Goal: Information Seeking & Learning: Find specific fact

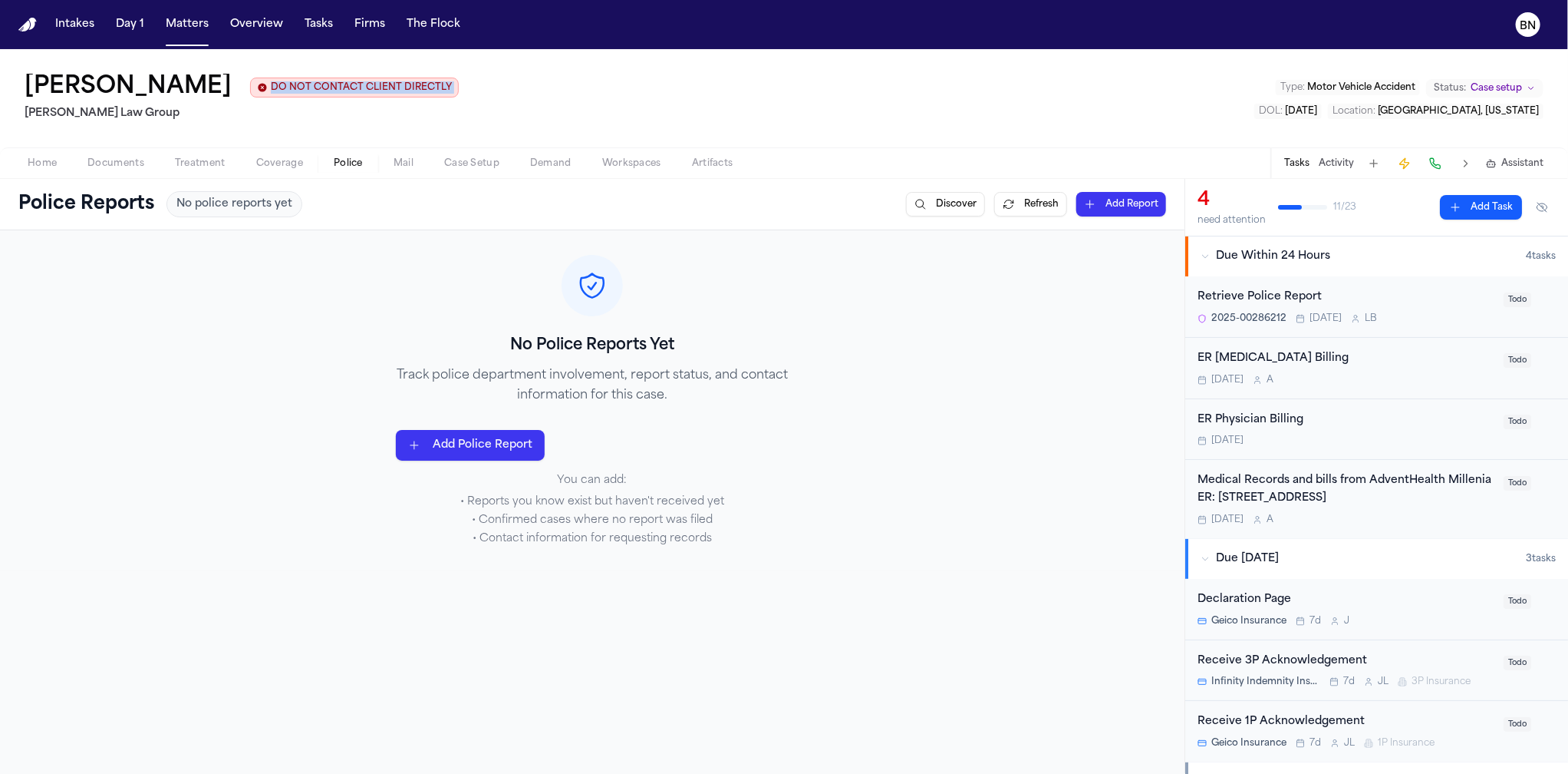
click at [349, 53] on div "Fredy Ramirez DO NOT CONTACT CLIENT DIRECTLY DO NOT CONTACT Morgan Law Group Ty…" at bounding box center [784, 98] width 1568 height 98
drag, startPoint x: 342, startPoint y: 58, endPoint x: 237, endPoint y: 10, distance: 115.5
click at [306, 45] on div "Intakes Day 1 Matters Overview Tasks Firms The Flock BN Fredy Ramirez DO NOT CO…" at bounding box center [784, 387] width 1568 height 774
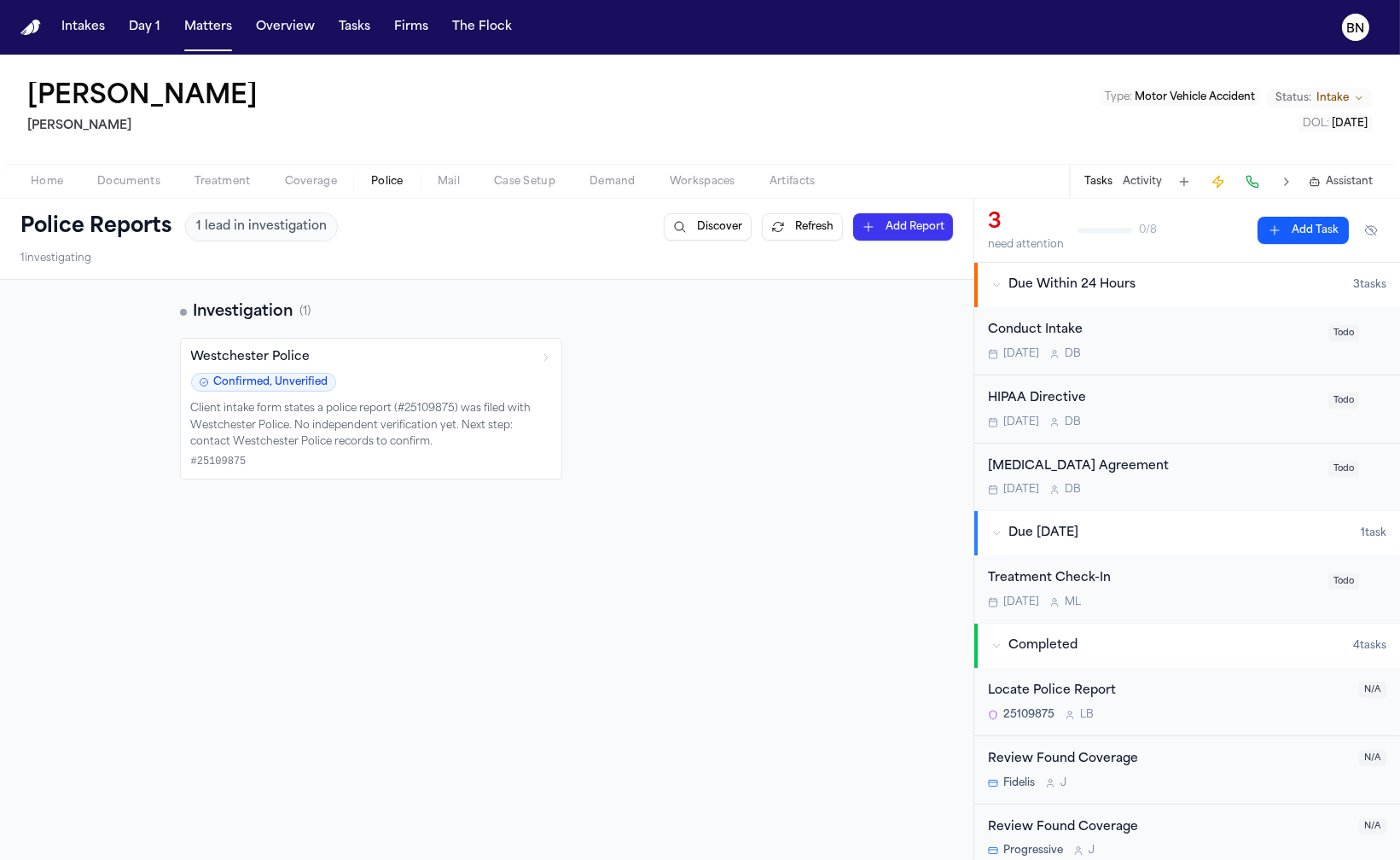
click at [214, 31] on button "Matters" at bounding box center [208, 27] width 61 height 31
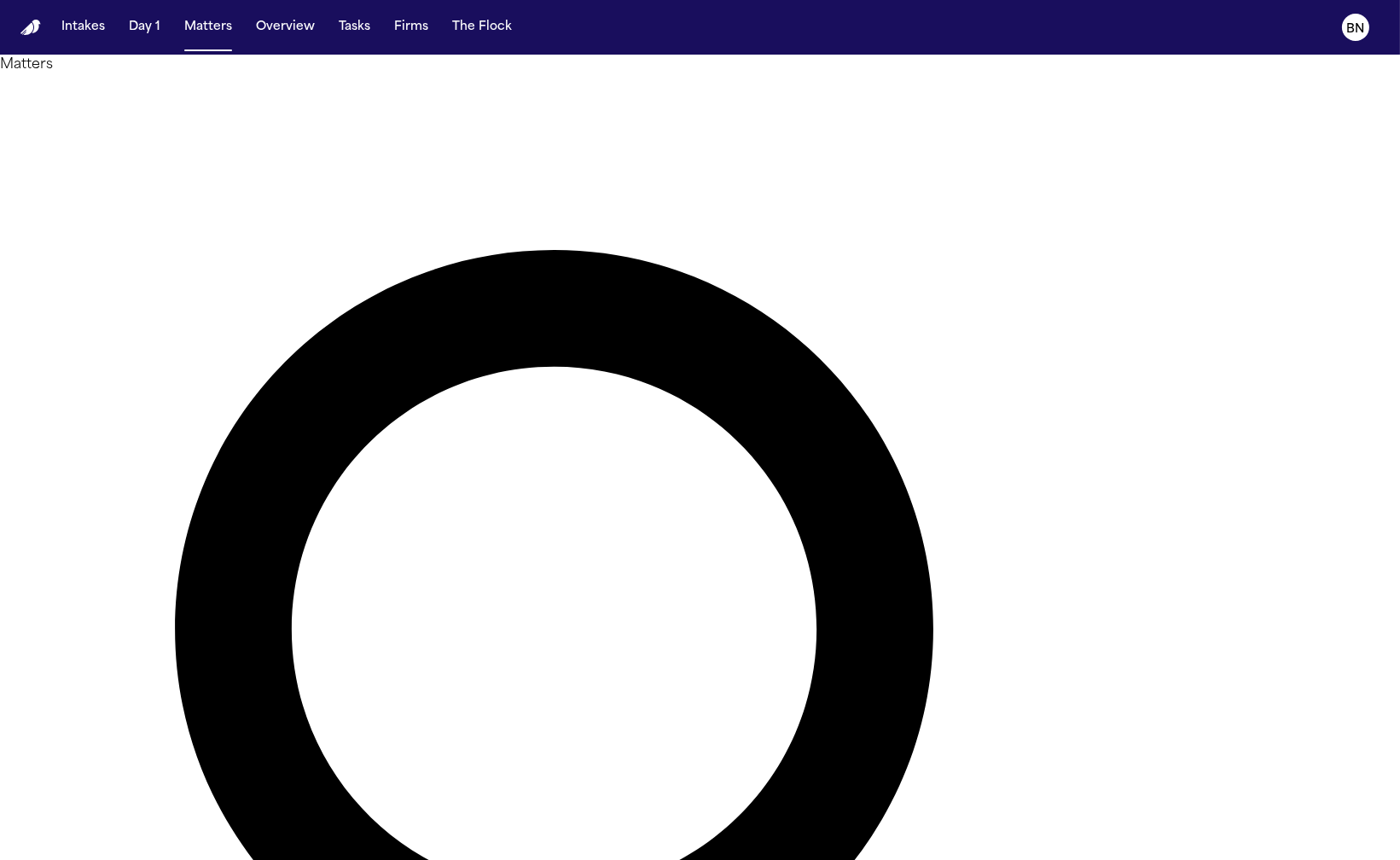
click at [205, 32] on button "Matters" at bounding box center [208, 27] width 61 height 31
type input "*********"
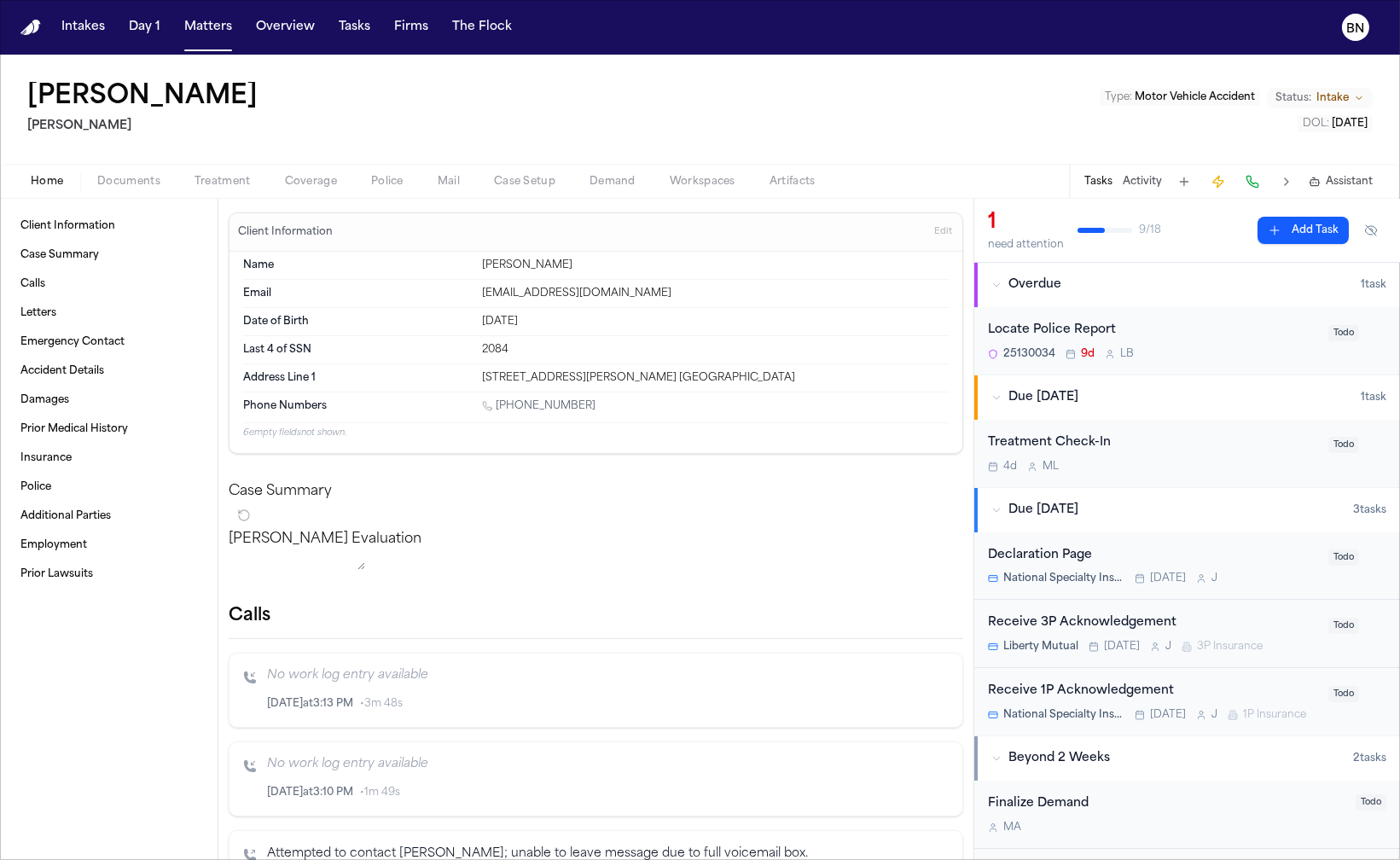
click at [303, 181] on span "Coverage" at bounding box center [311, 181] width 53 height 14
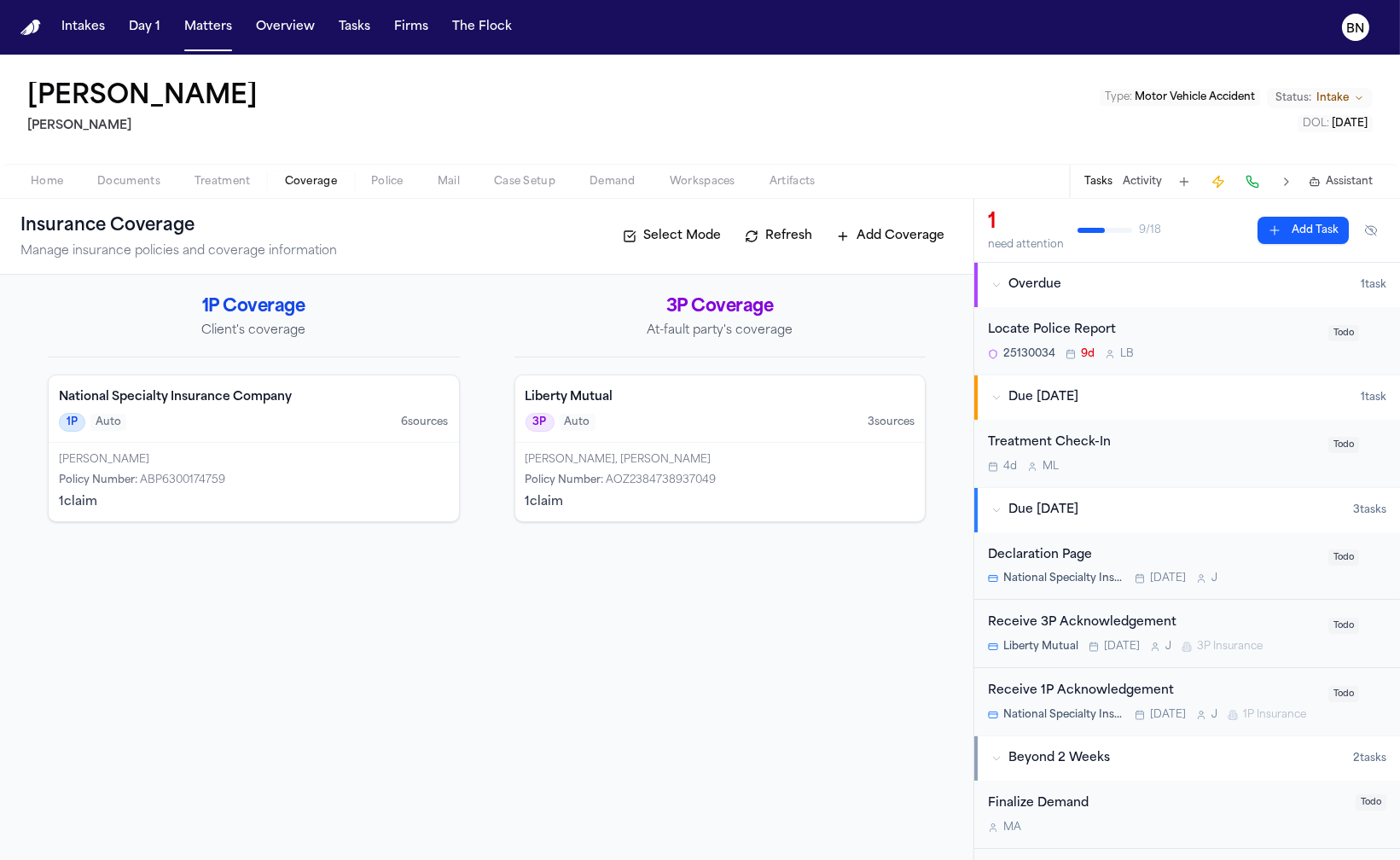
click at [558, 495] on div "1 claim" at bounding box center [719, 501] width 389 height 17
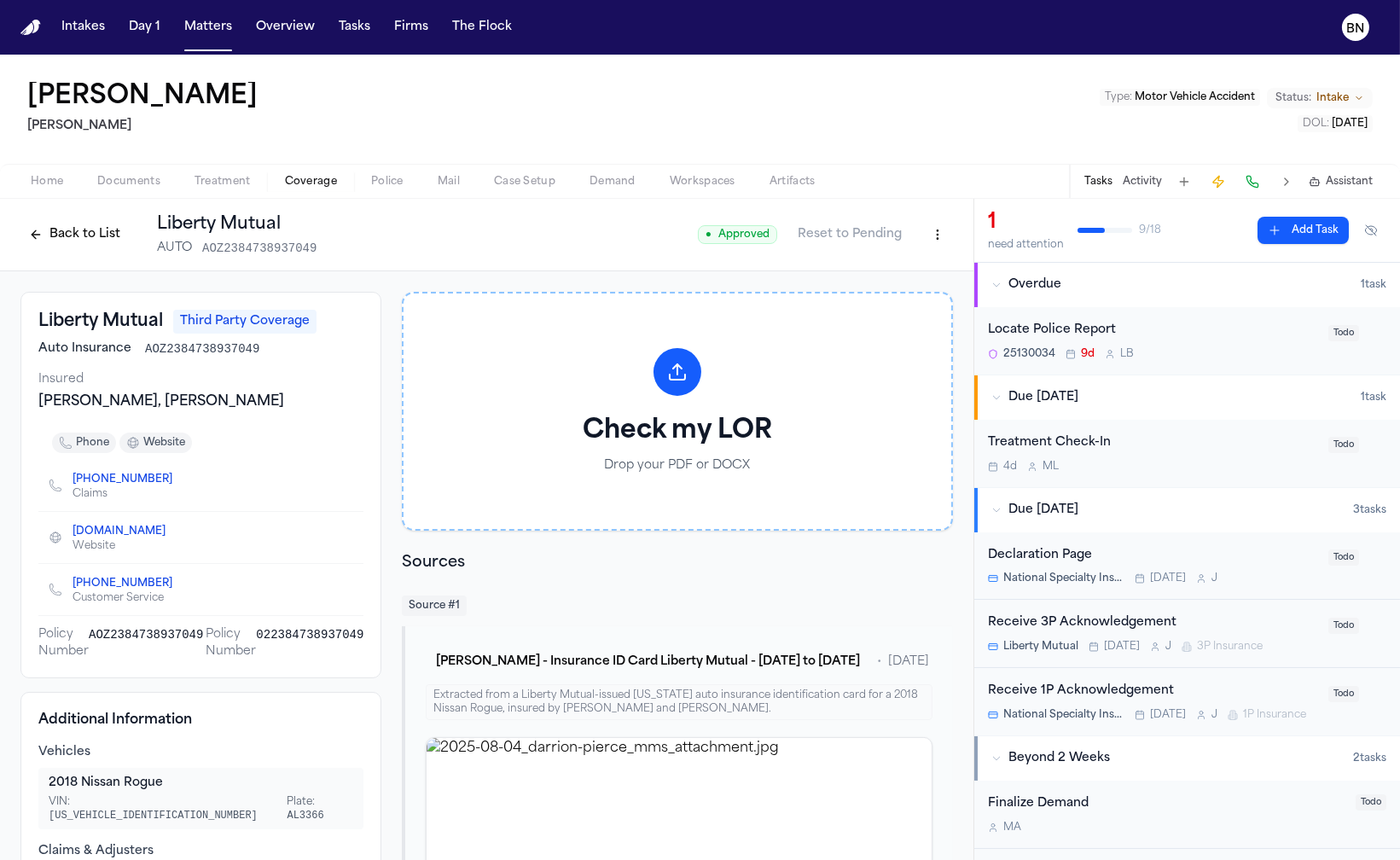
click at [81, 236] on button "Back to List" at bounding box center [74, 235] width 108 height 28
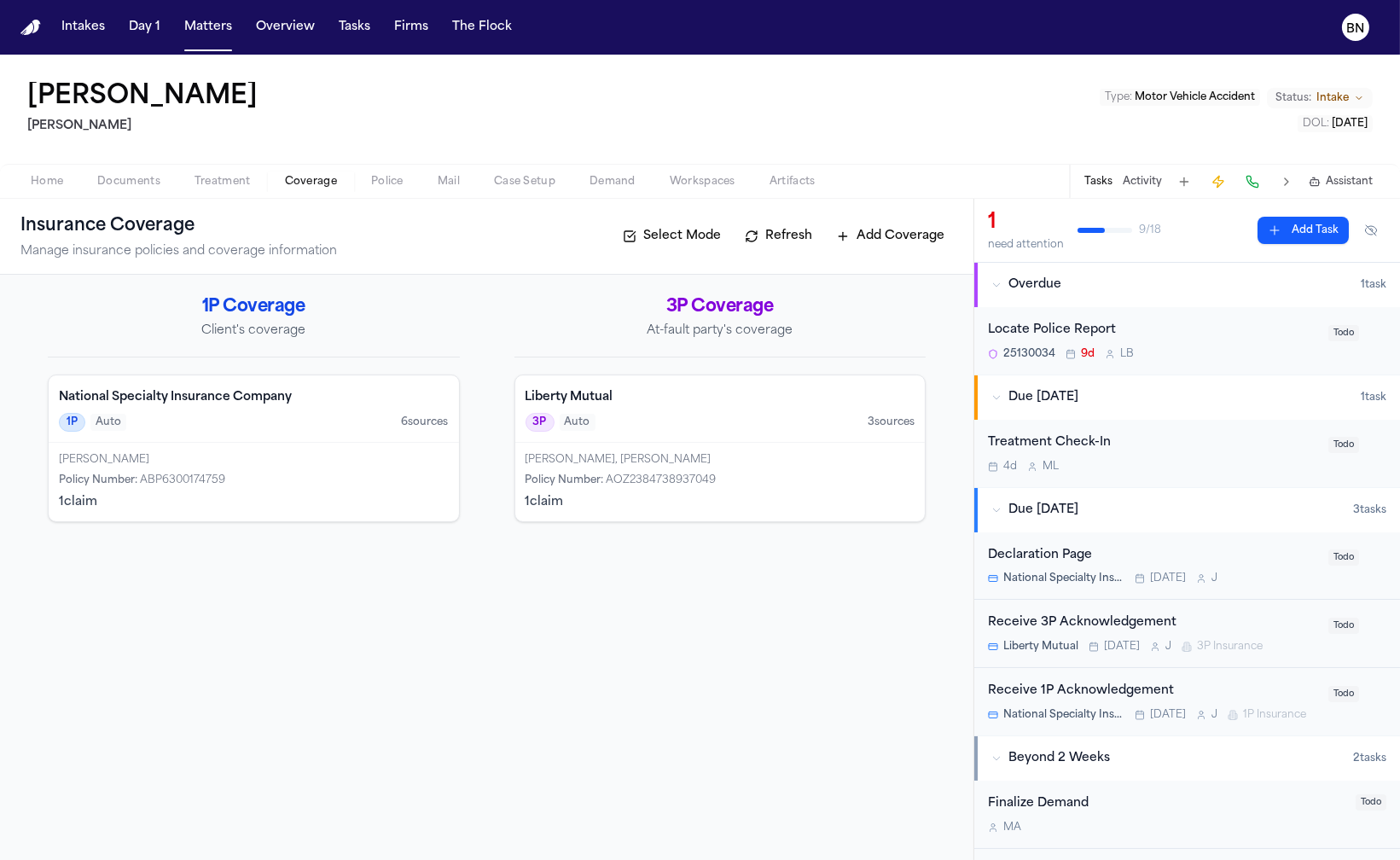
click at [224, 411] on div "National Specialty Insurance Company 1P Auto 6 source s" at bounding box center [254, 409] width 410 height 67
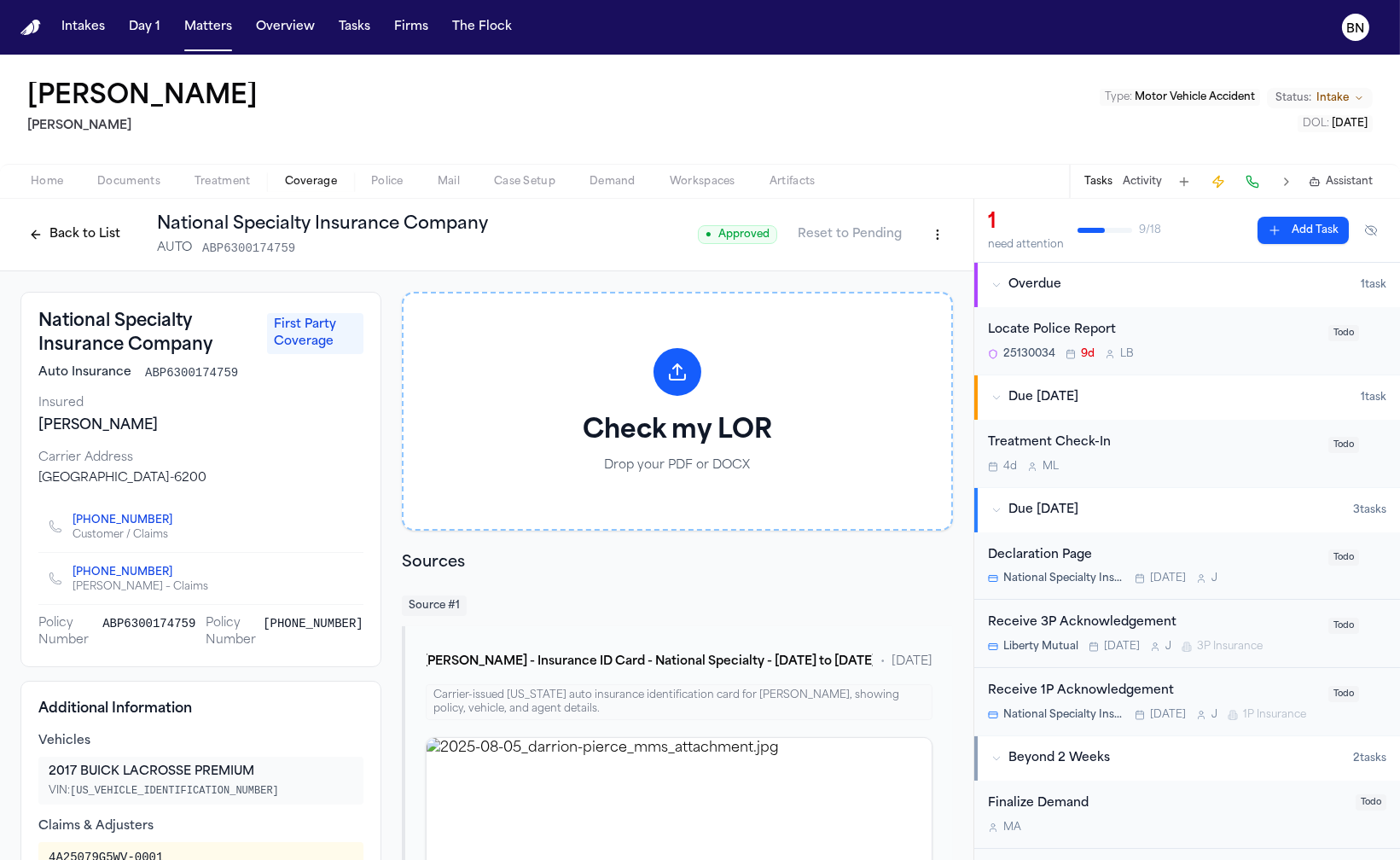
click at [56, 236] on button "Back to List" at bounding box center [74, 235] width 108 height 28
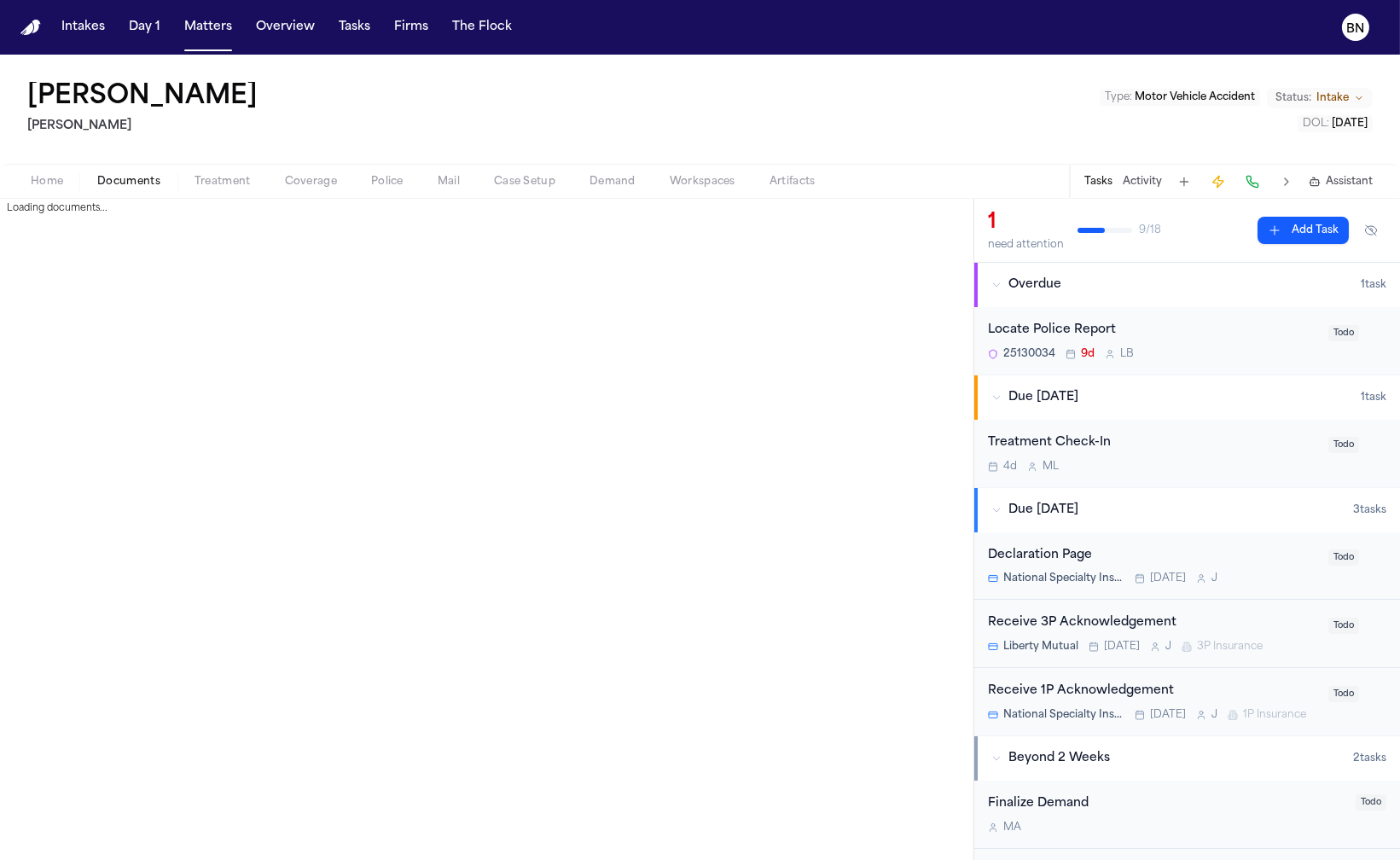
click at [127, 180] on span "Documents" at bounding box center [129, 181] width 63 height 14
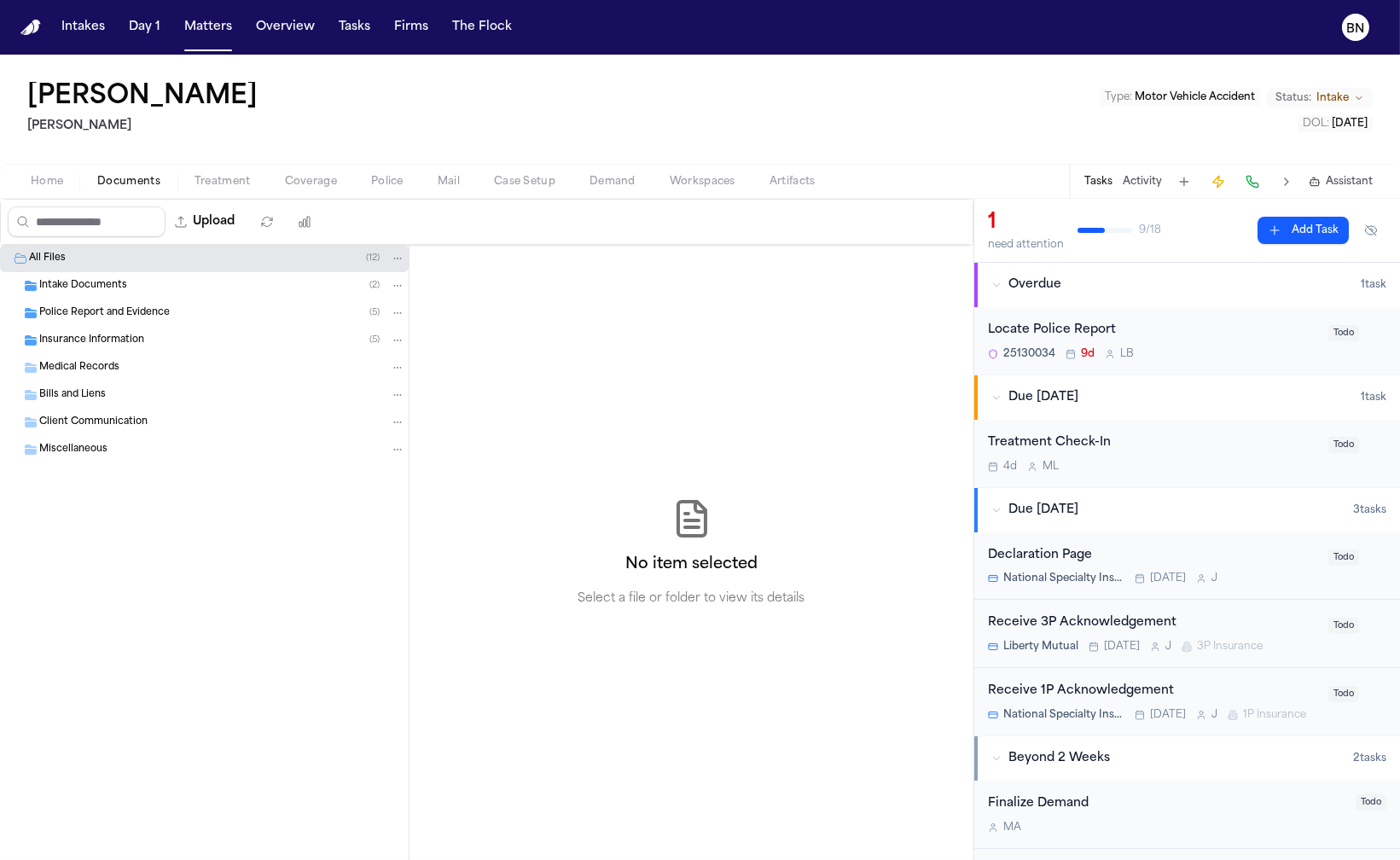
click at [107, 348] on div "Insurance Information ( 5 )" at bounding box center [222, 340] width 366 height 15
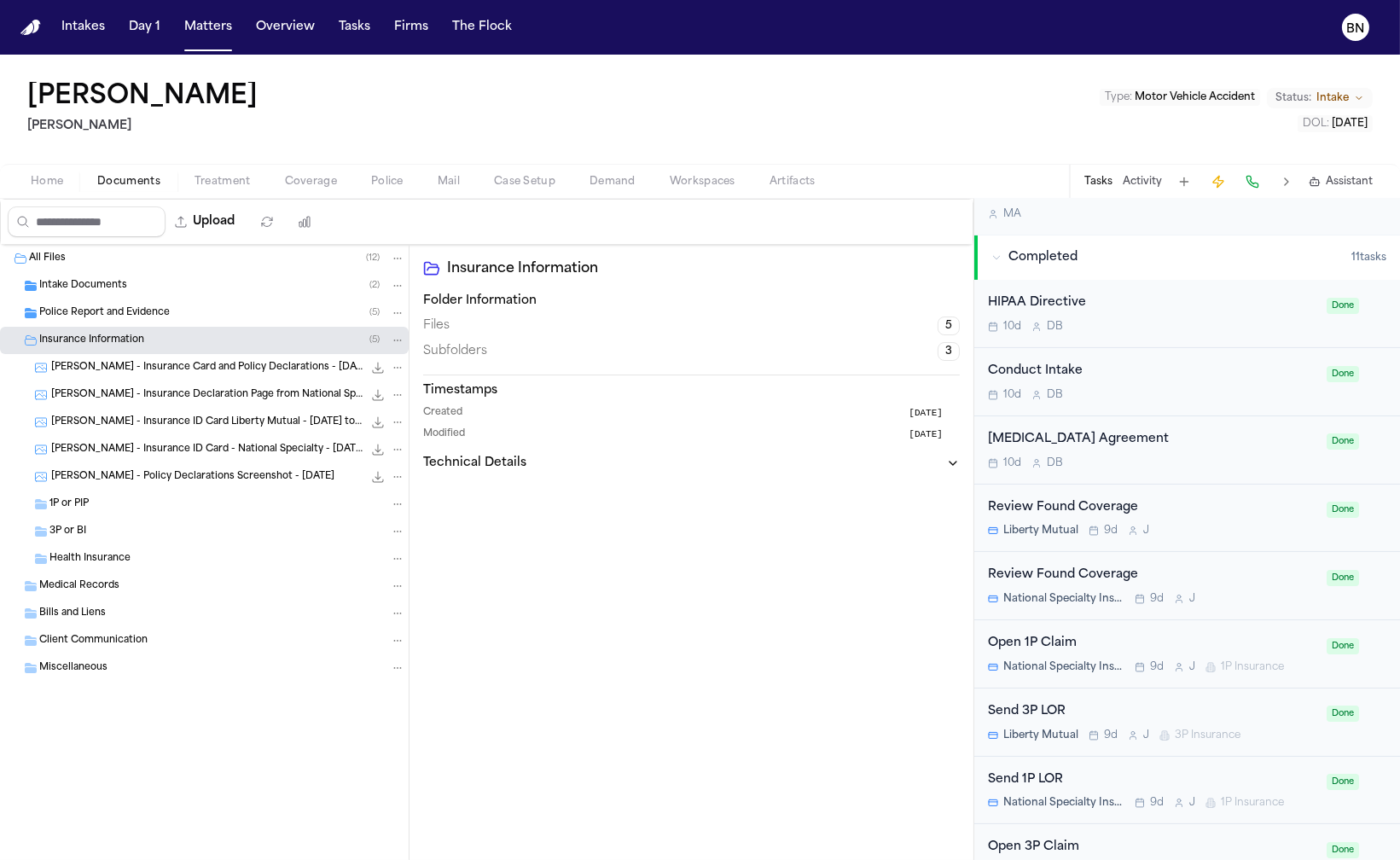
scroll to position [694, 0]
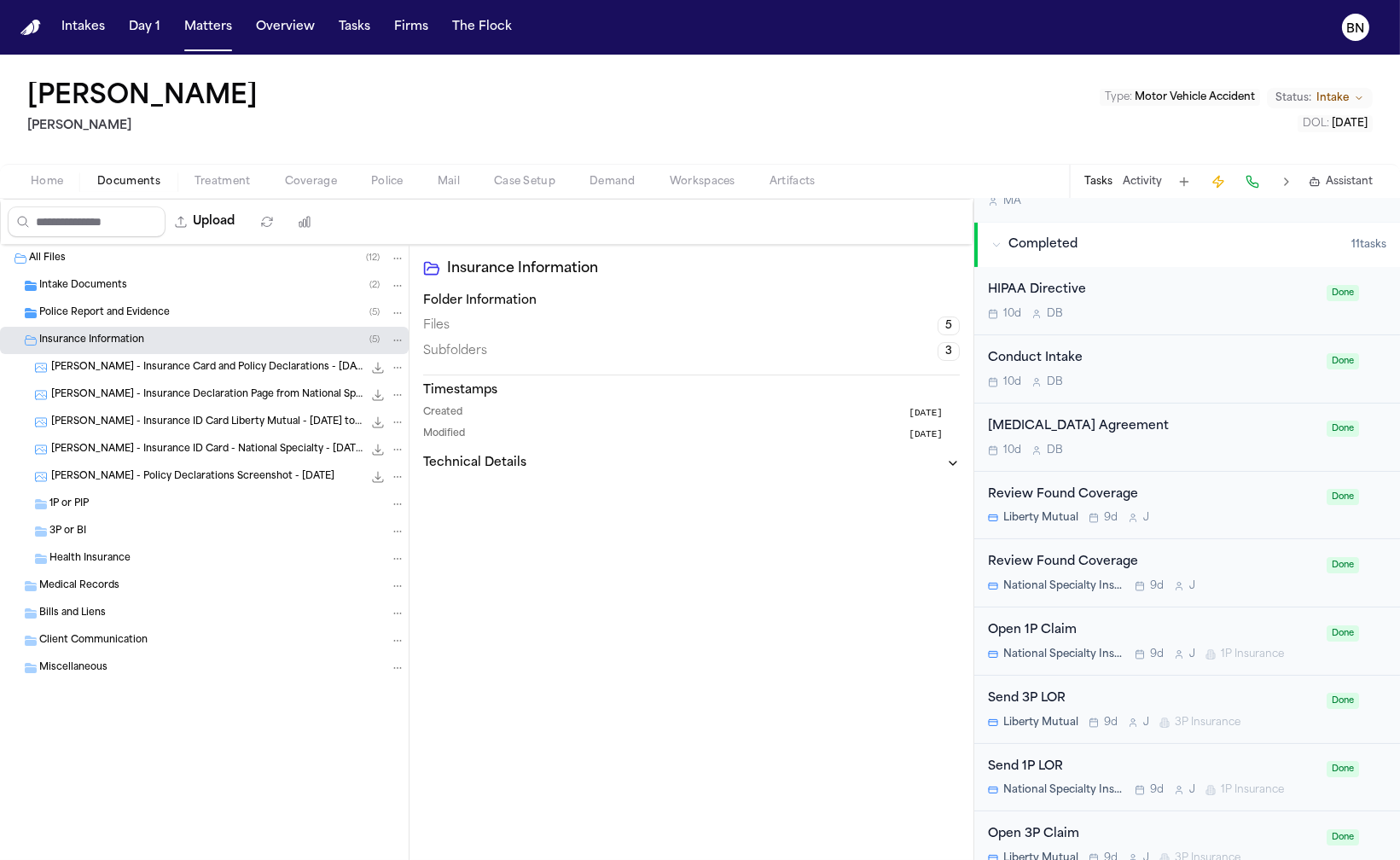
click at [1208, 768] on div "Send 1P LOR National Specialty Insurance Company 9d J 1P Insurance Done" at bounding box center [1187, 778] width 426 height 68
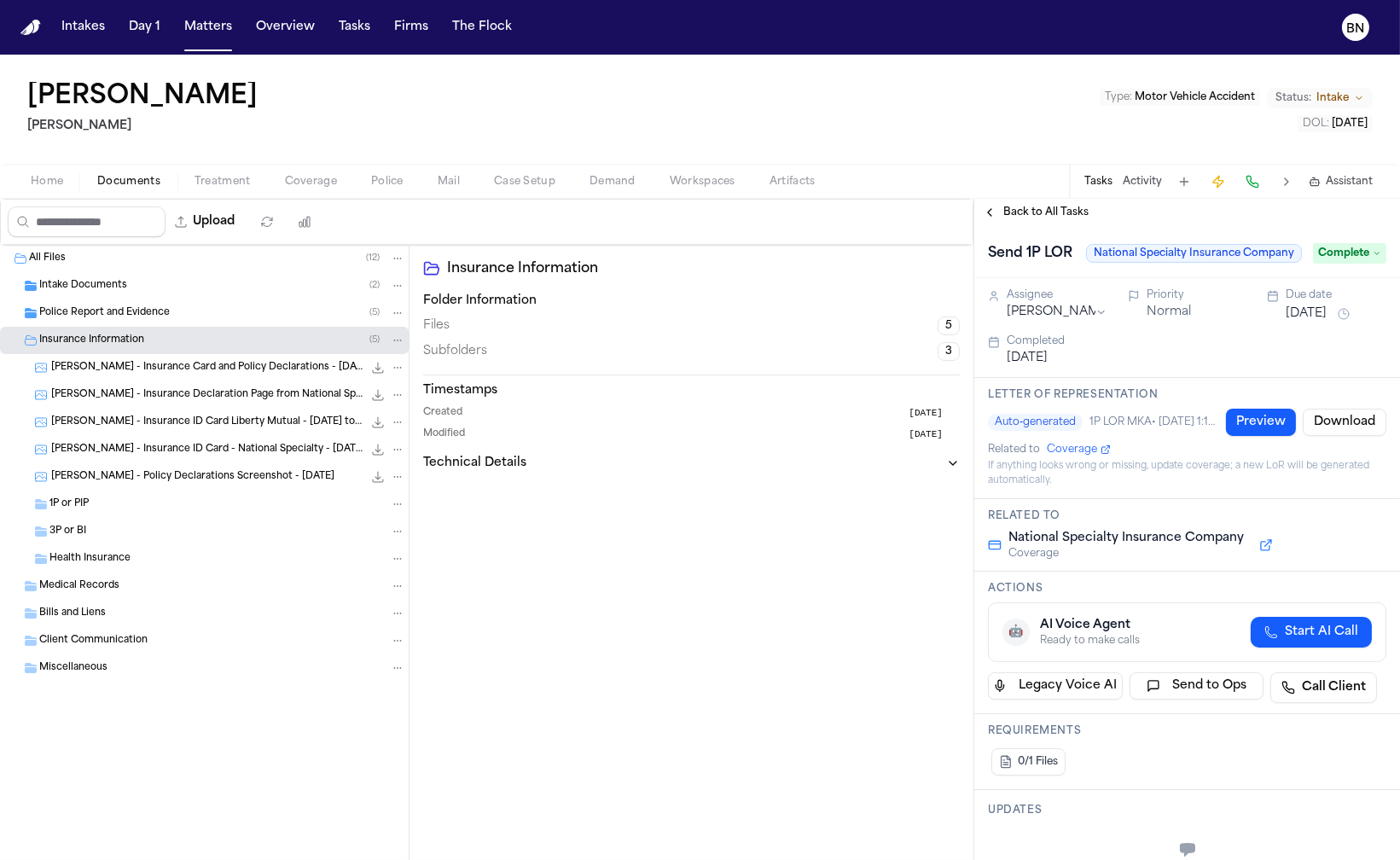
click at [139, 292] on div "Intake Documents ( 2 )" at bounding box center [222, 285] width 366 height 15
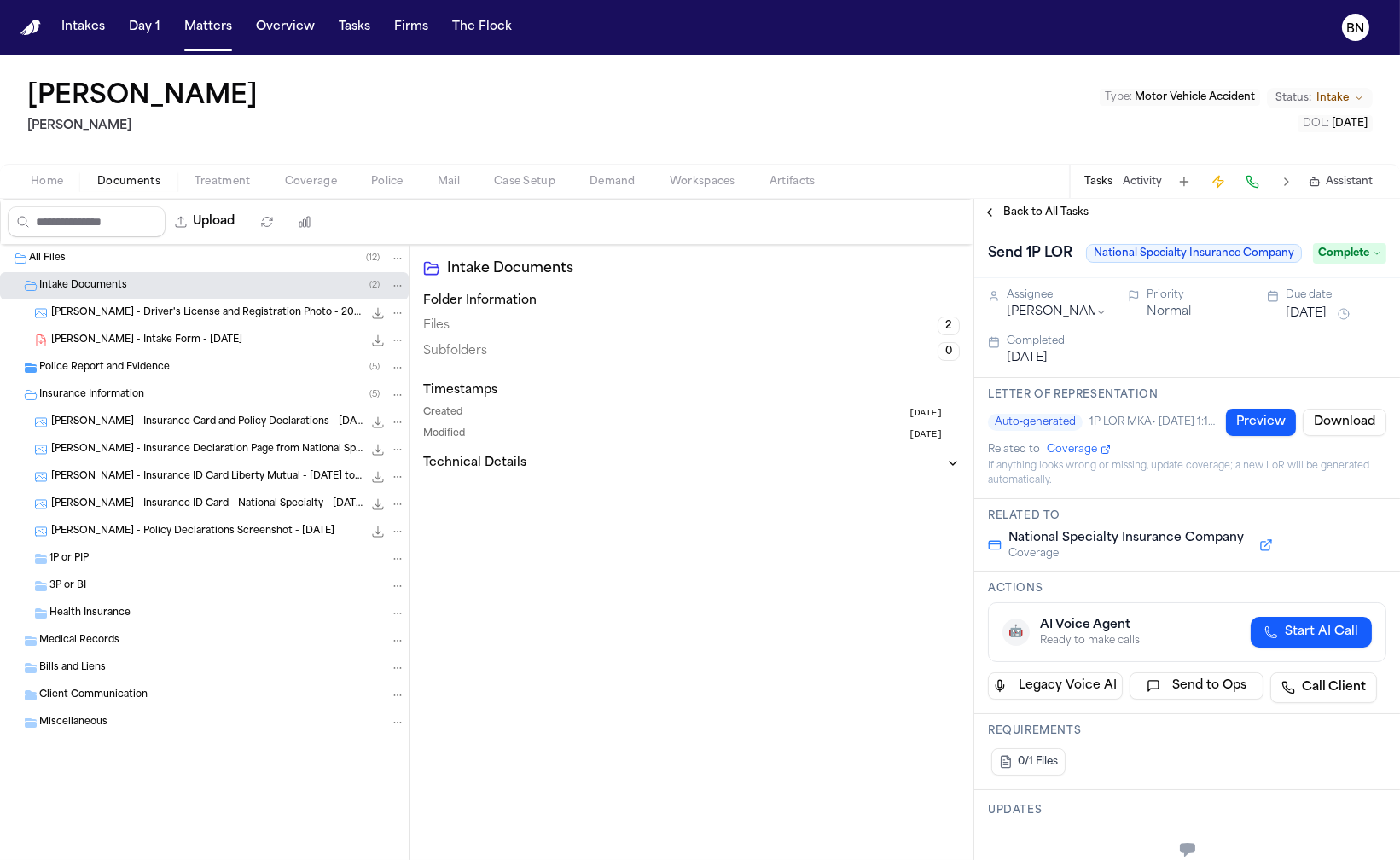
click at [157, 376] on div "Police Report and Evidence ( 5 )" at bounding box center [222, 367] width 366 height 15
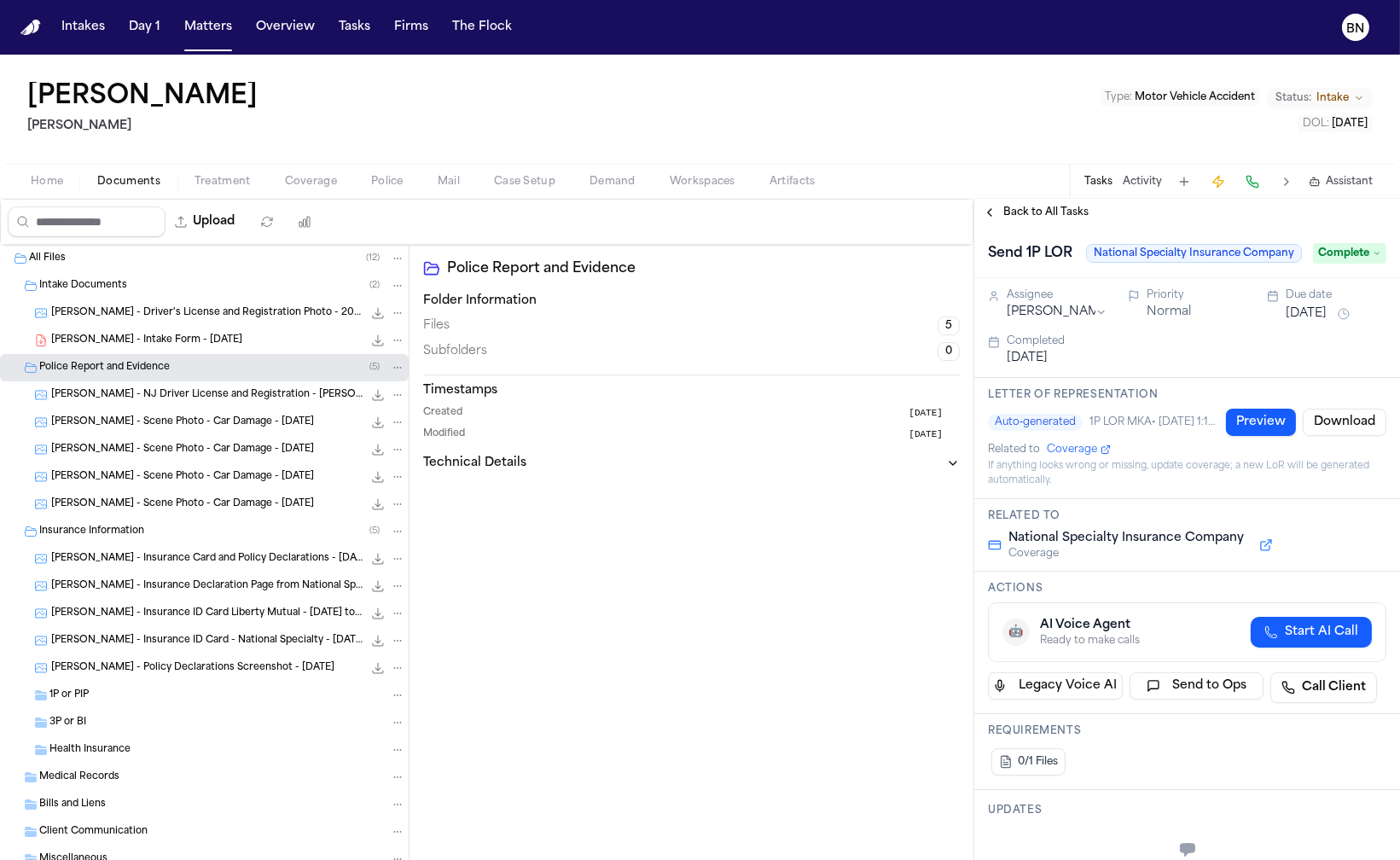
click at [1235, 426] on button "Preview" at bounding box center [1260, 422] width 70 height 28
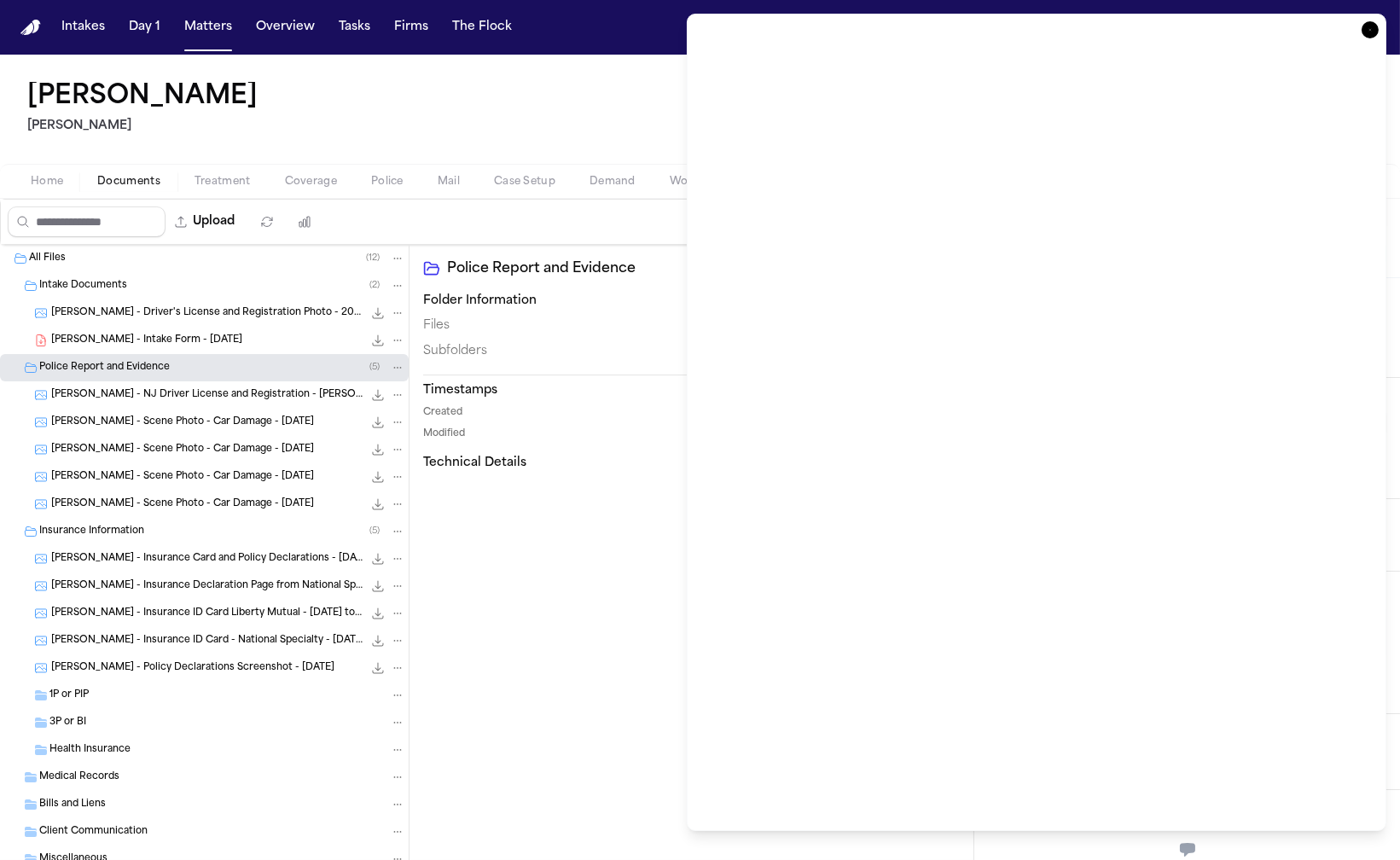
click at [1369, 30] on icon "button" at bounding box center [1370, 30] width 2 height 2
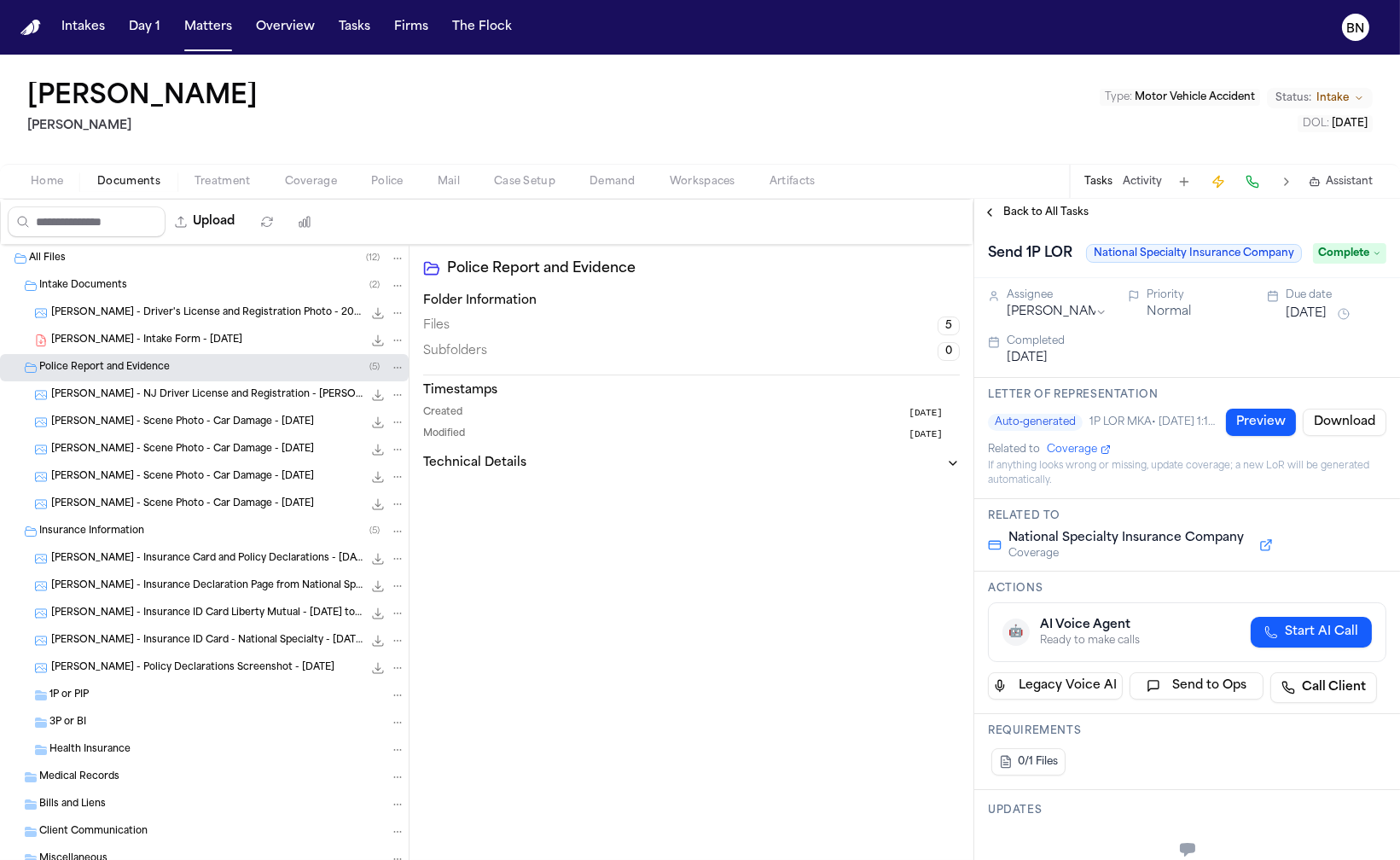
click at [1044, 219] on span "Back to All Tasks" at bounding box center [1045, 212] width 85 height 14
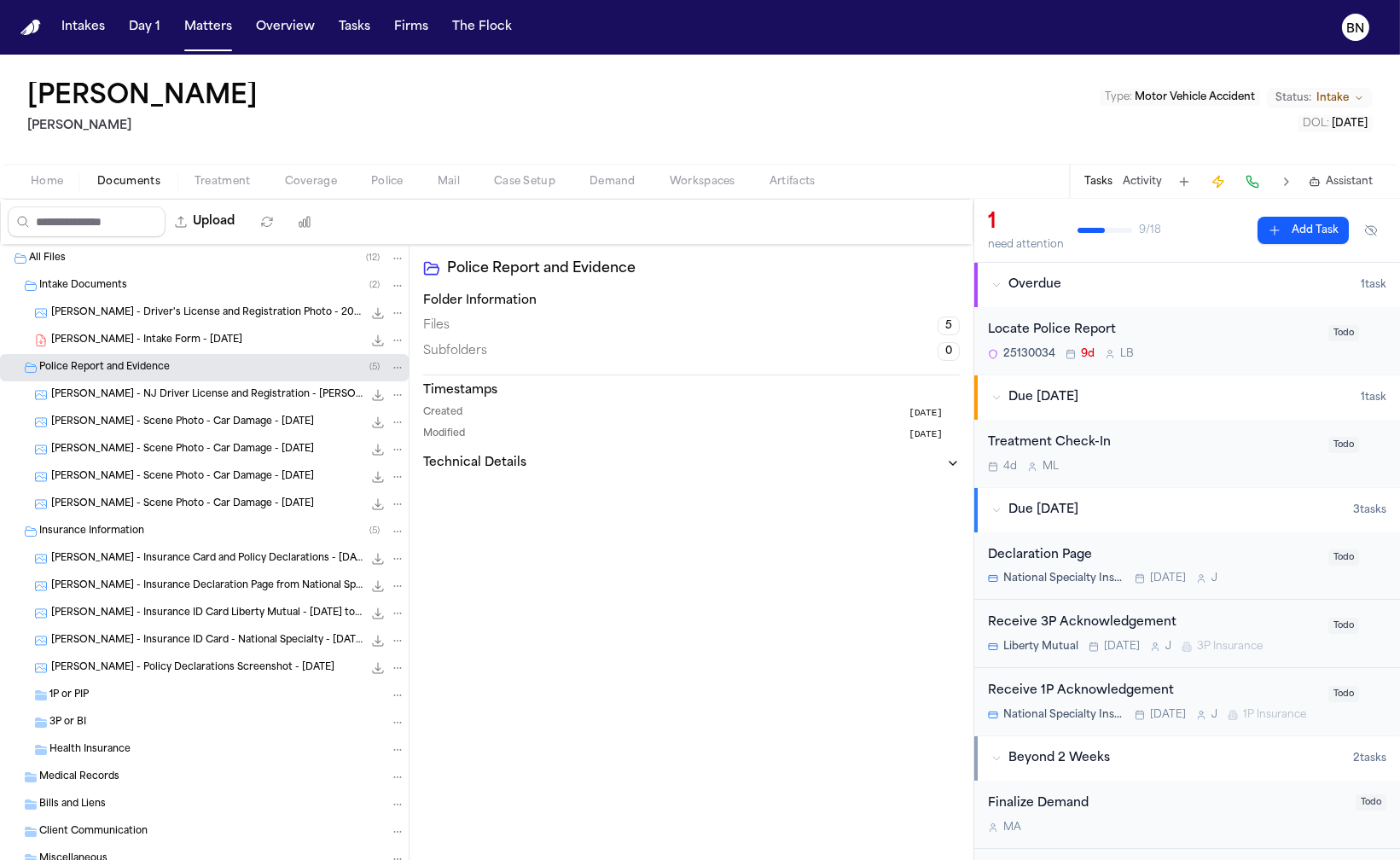
click at [1142, 337] on div "Locate Police Report" at bounding box center [1152, 331] width 330 height 20
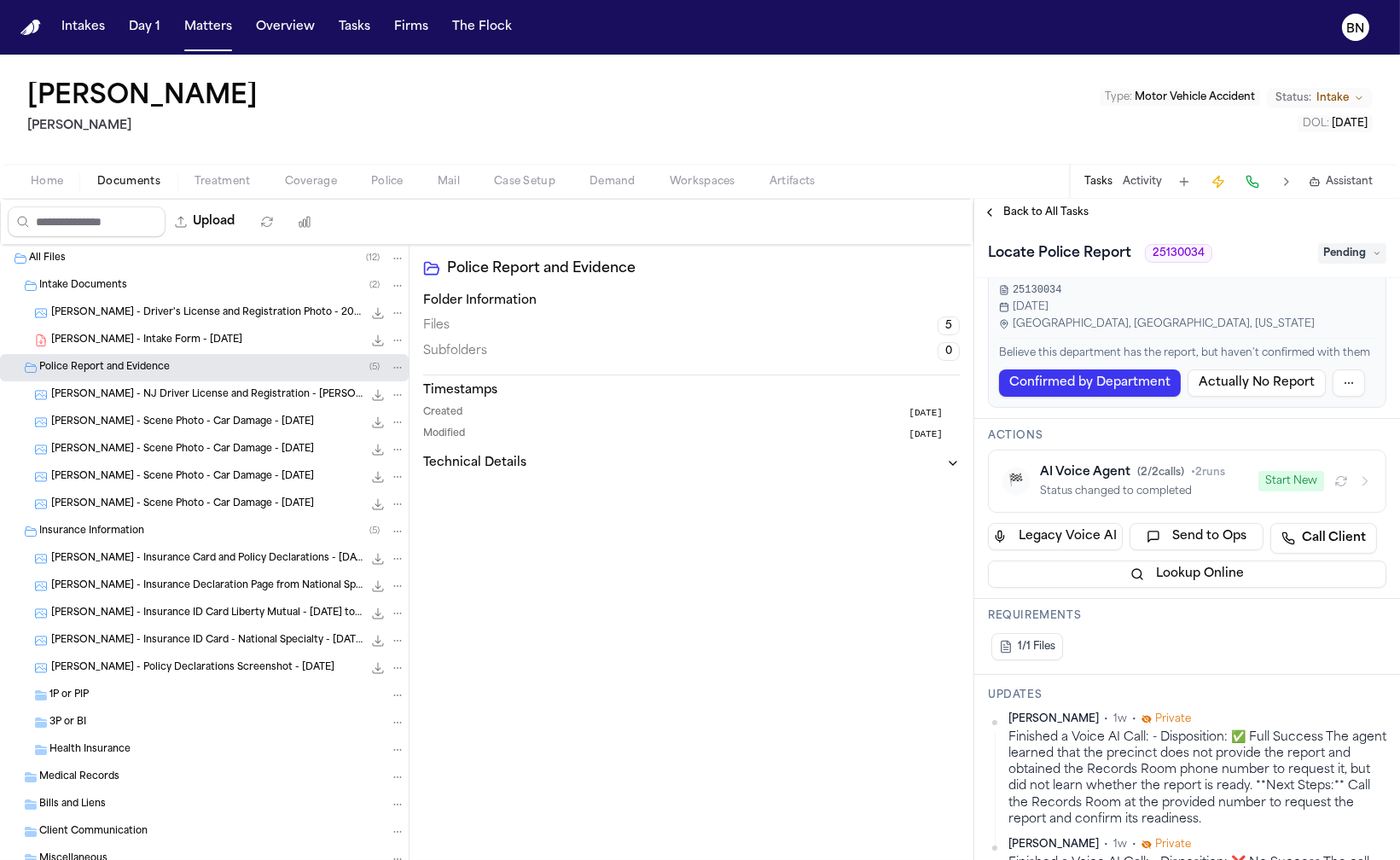
scroll to position [199, 0]
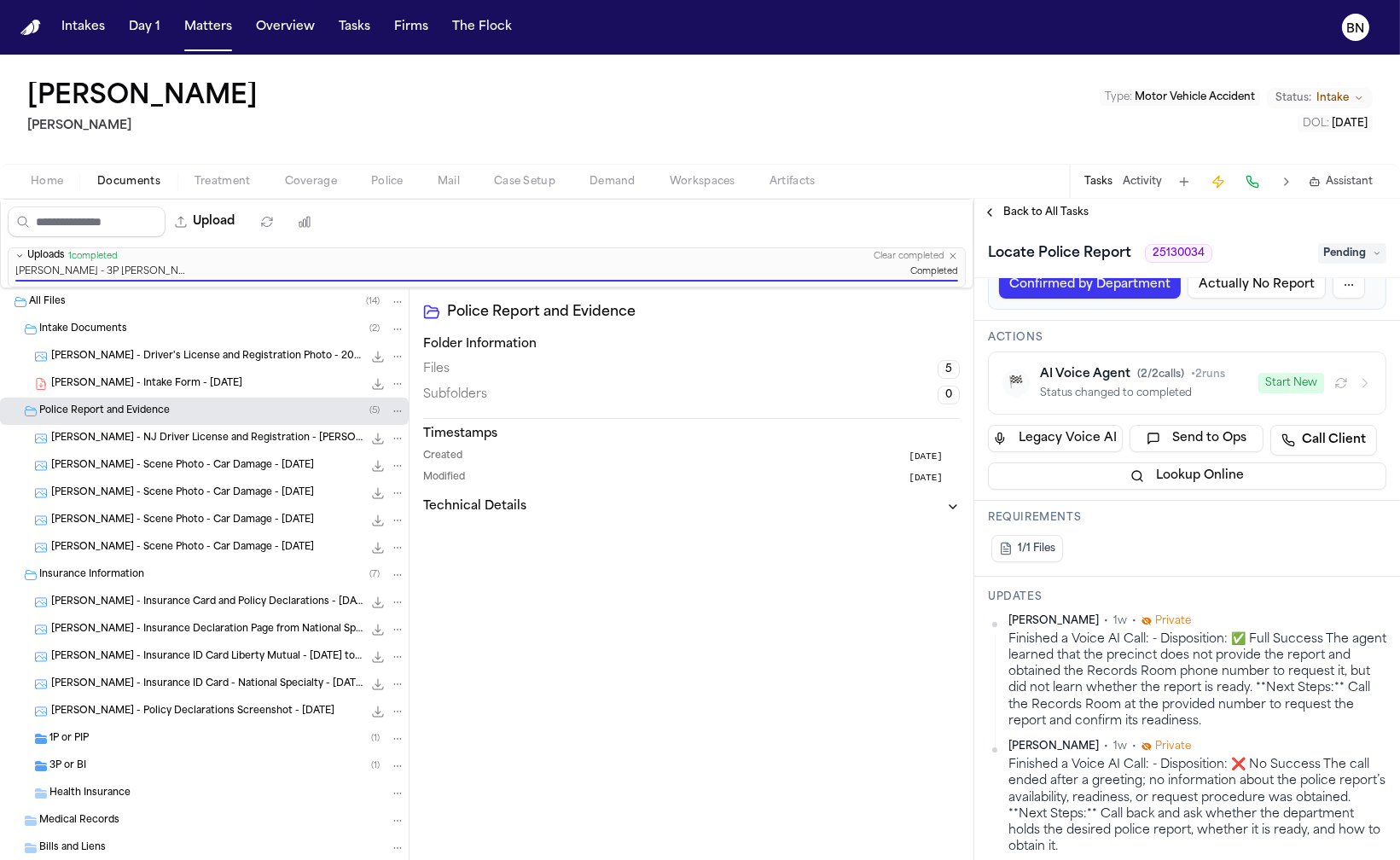
click at [209, 734] on div "1P or PIP ( 1 )" at bounding box center [227, 738] width 356 height 15
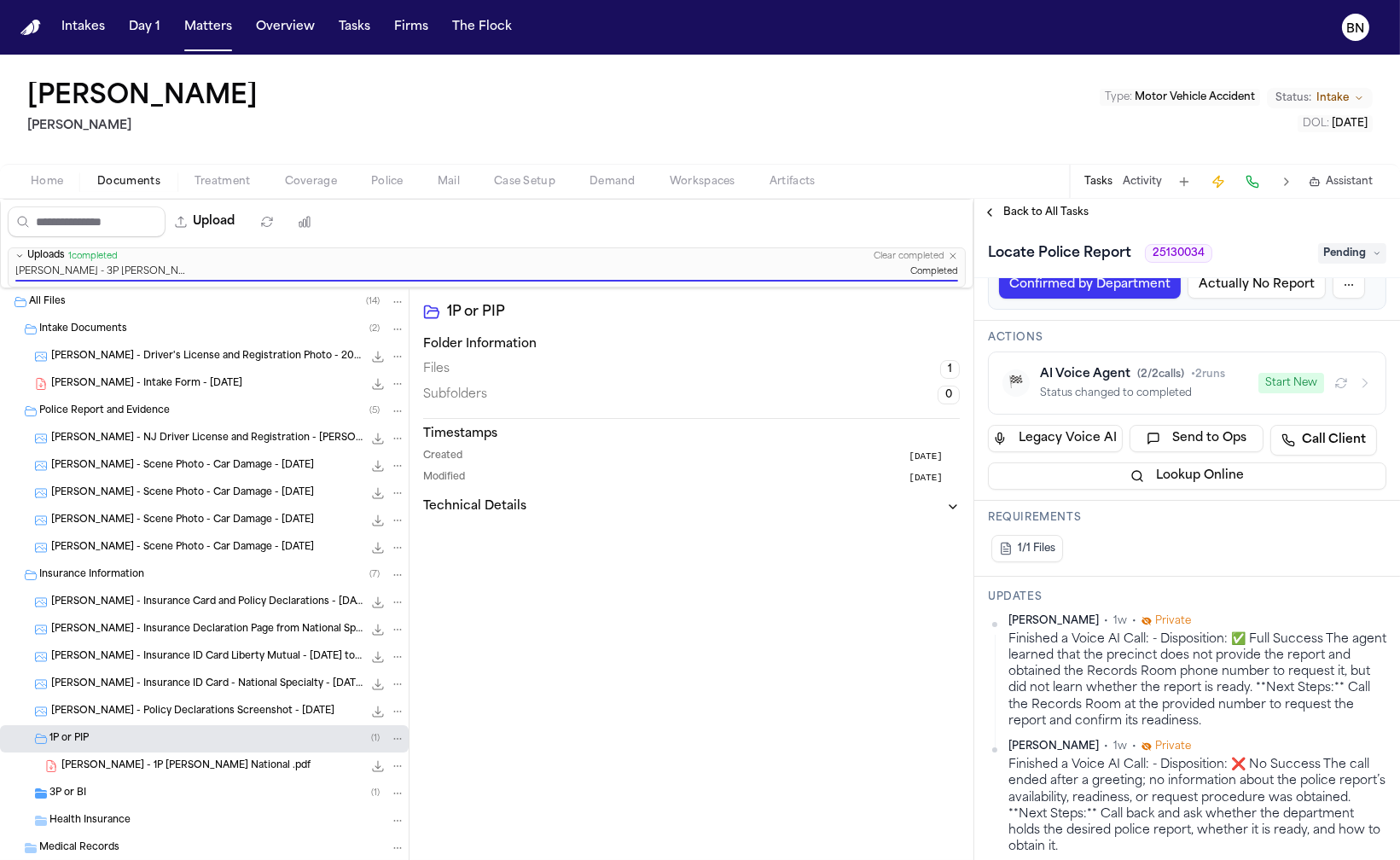
click at [186, 765] on span "[PERSON_NAME] - 1P [PERSON_NAME] National .pdf" at bounding box center [185, 766] width 249 height 15
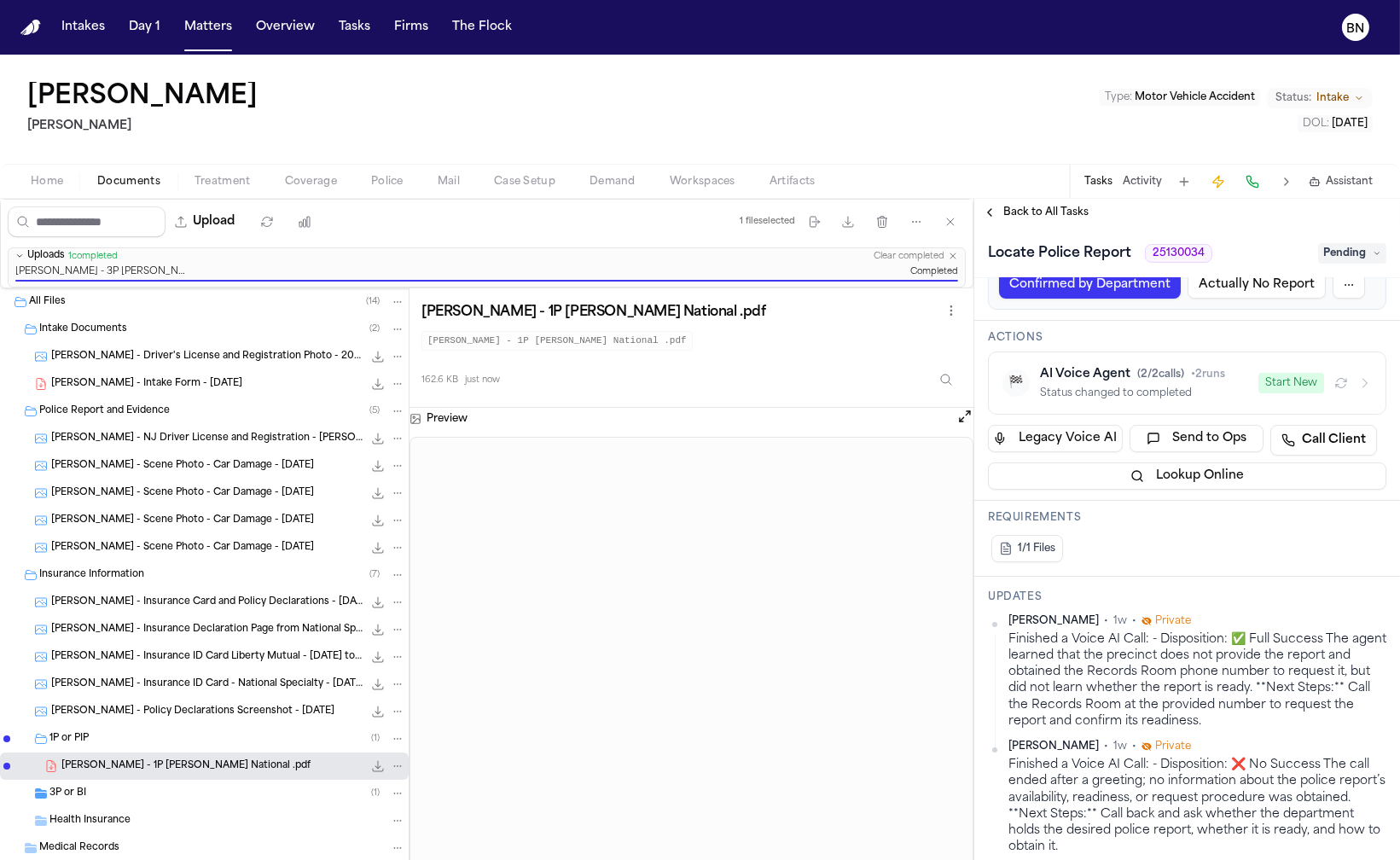
click at [172, 796] on div "3P or BI ( 1 )" at bounding box center [227, 793] width 356 height 15
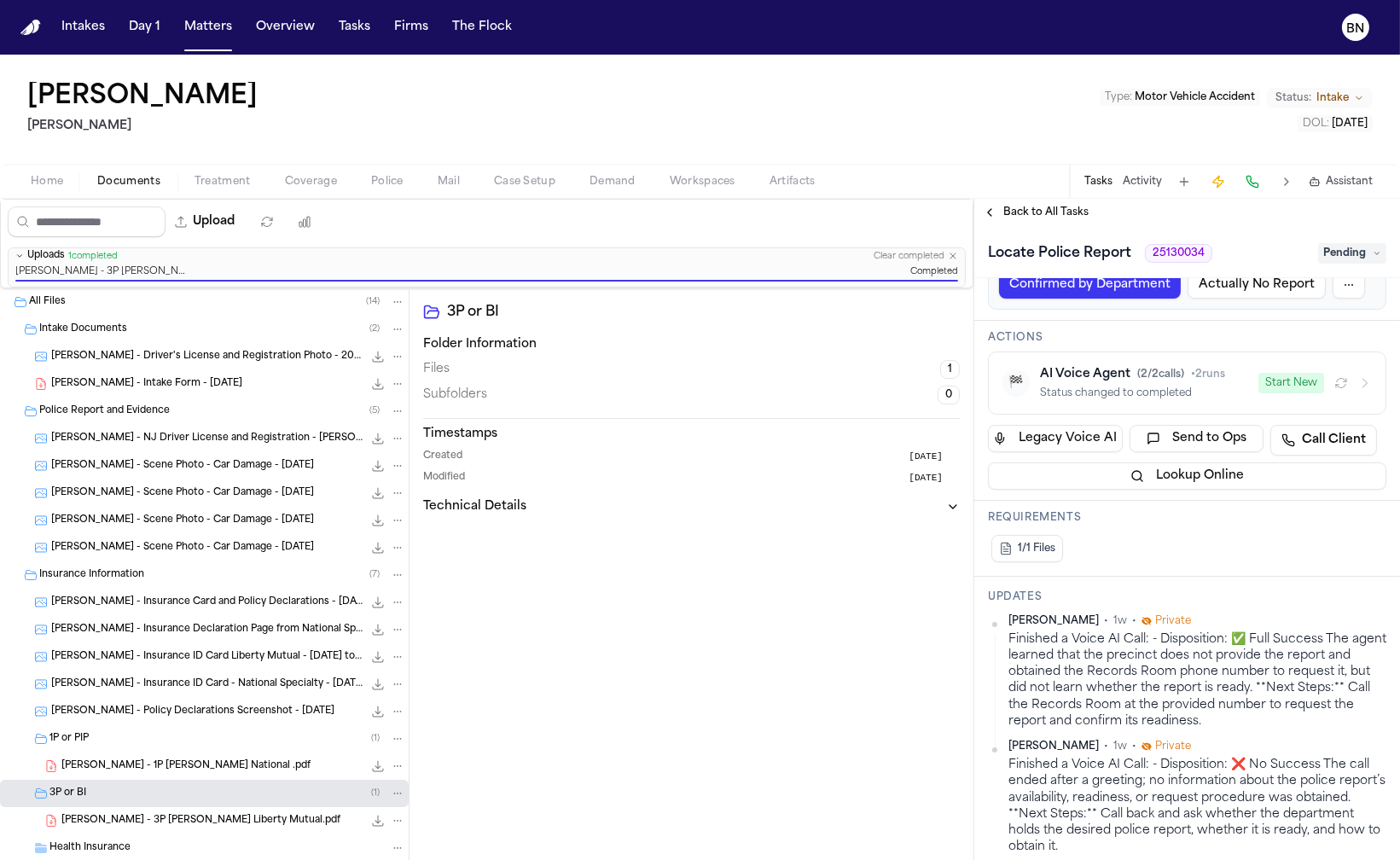
click at [162, 817] on span "[PERSON_NAME] - 3P [PERSON_NAME] Liberty Mutual.pdf" at bounding box center [200, 820] width 278 height 15
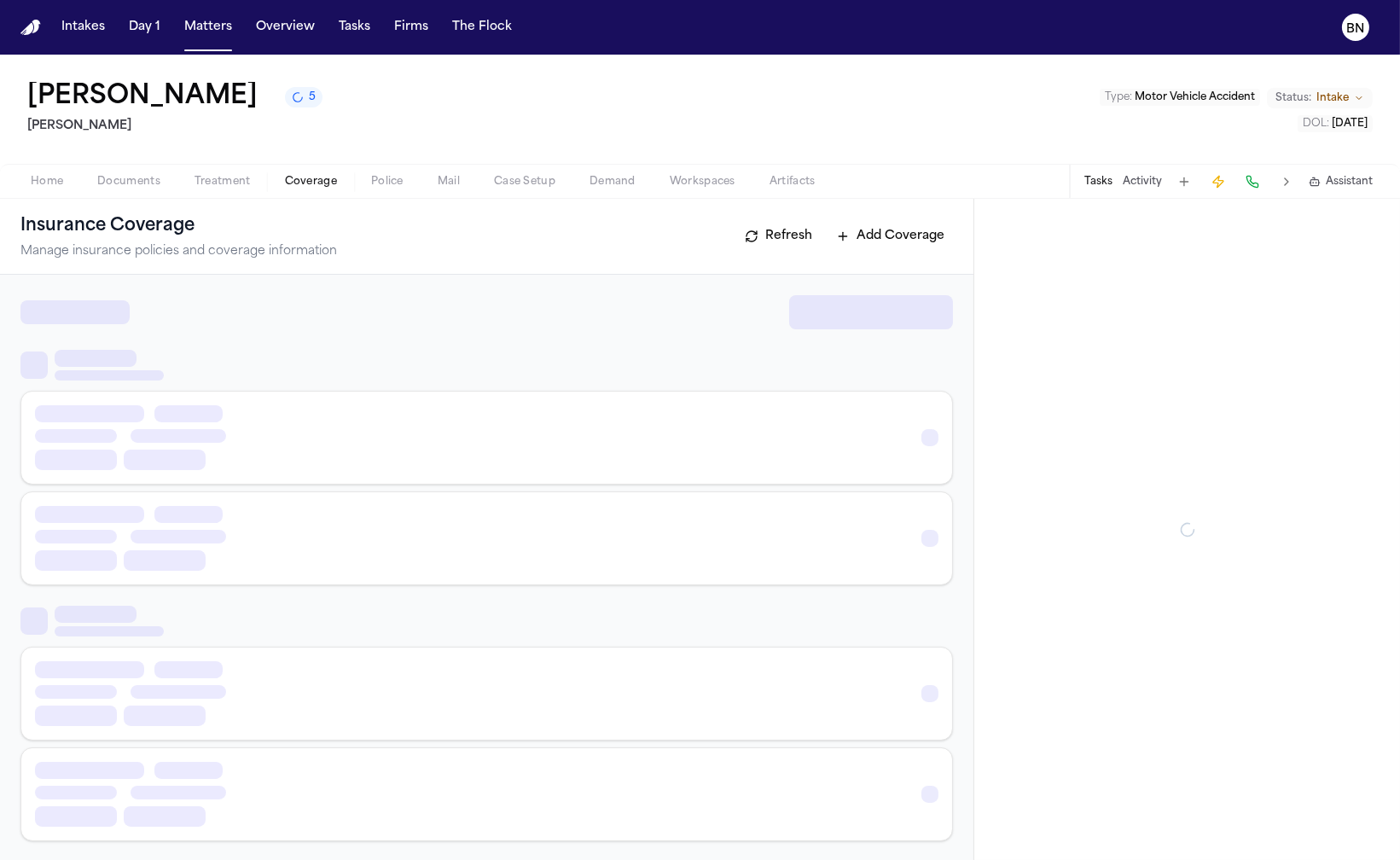
click at [304, 188] on span "Coverage" at bounding box center [311, 181] width 53 height 14
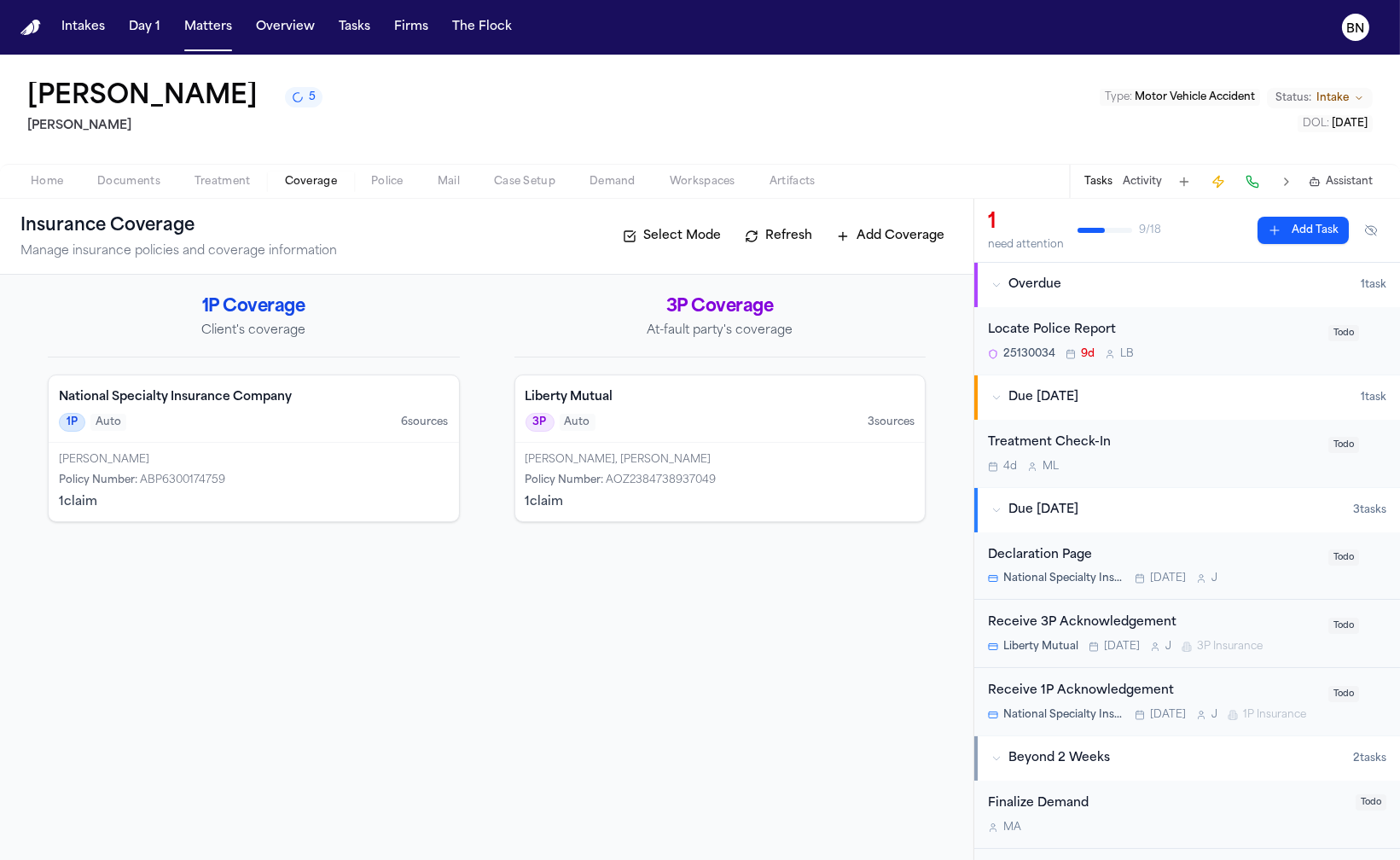
click at [615, 440] on div "Liberty Mutual 3P Auto 3 source s" at bounding box center [720, 409] width 410 height 67
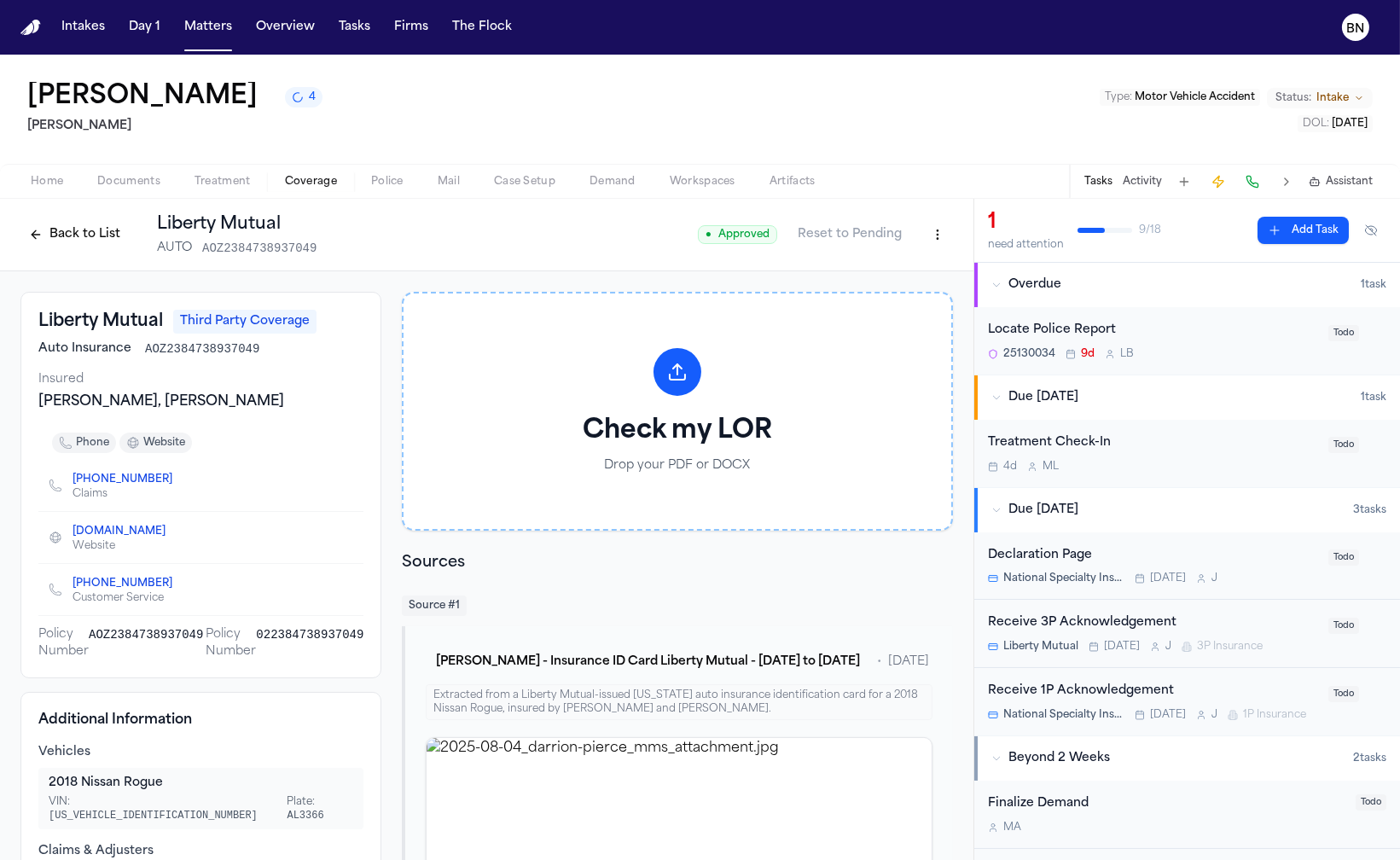
click at [535, 551] on h2 "Sources" at bounding box center [677, 563] width 551 height 24
click at [103, 243] on button "Back to List" at bounding box center [74, 235] width 108 height 28
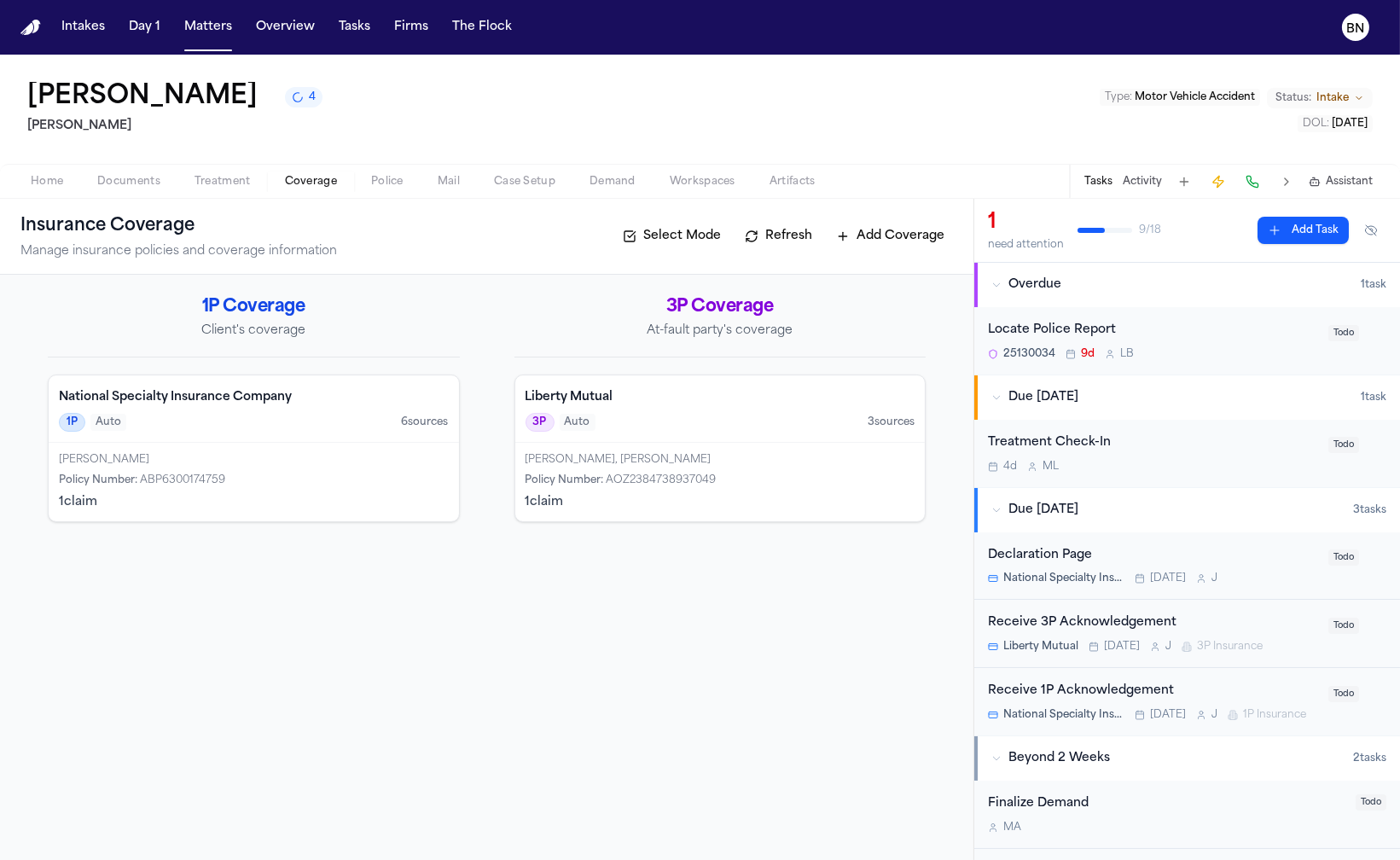
click at [218, 185] on span "Treatment" at bounding box center [222, 181] width 56 height 14
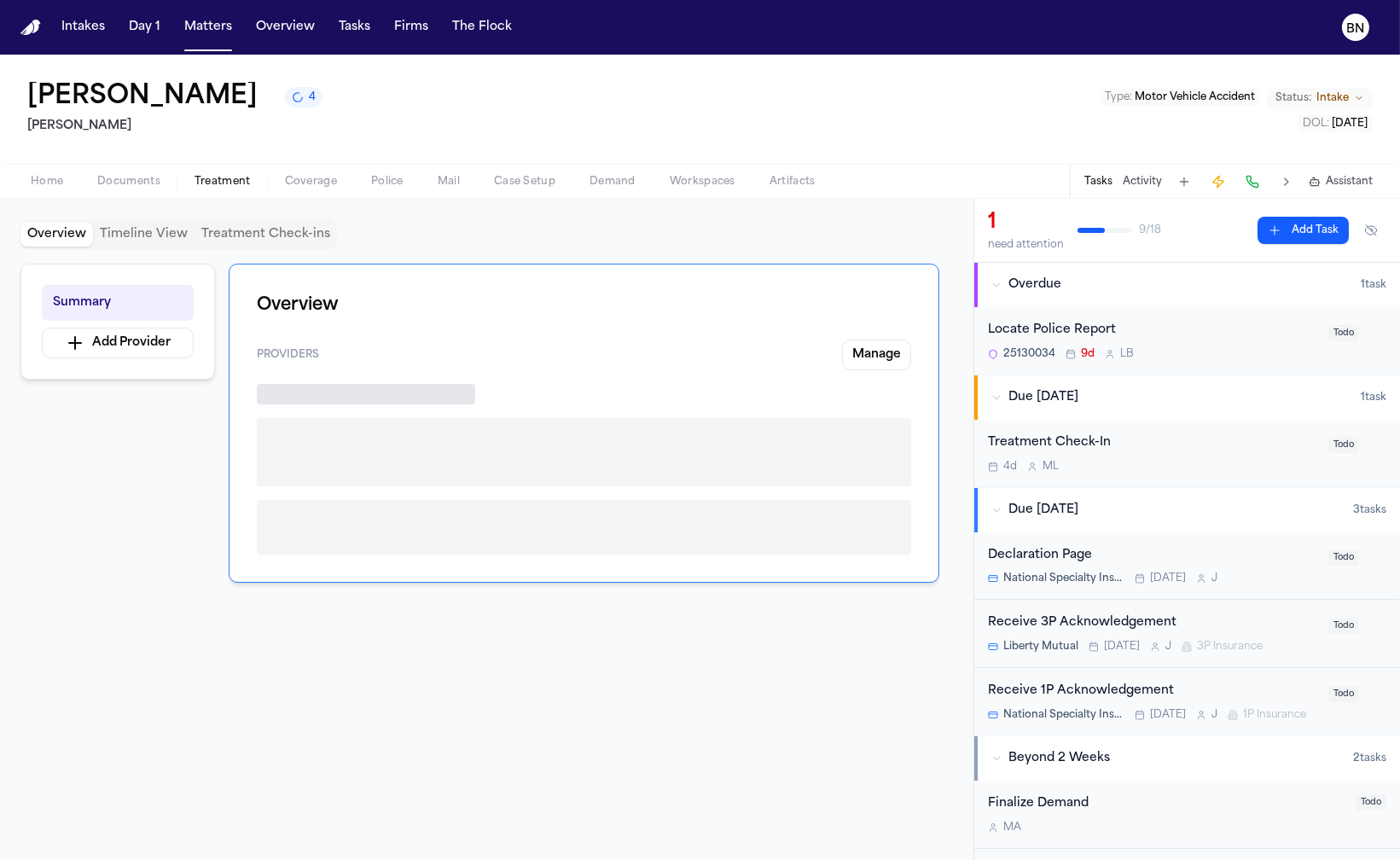
click at [132, 181] on span "Documents" at bounding box center [129, 181] width 63 height 14
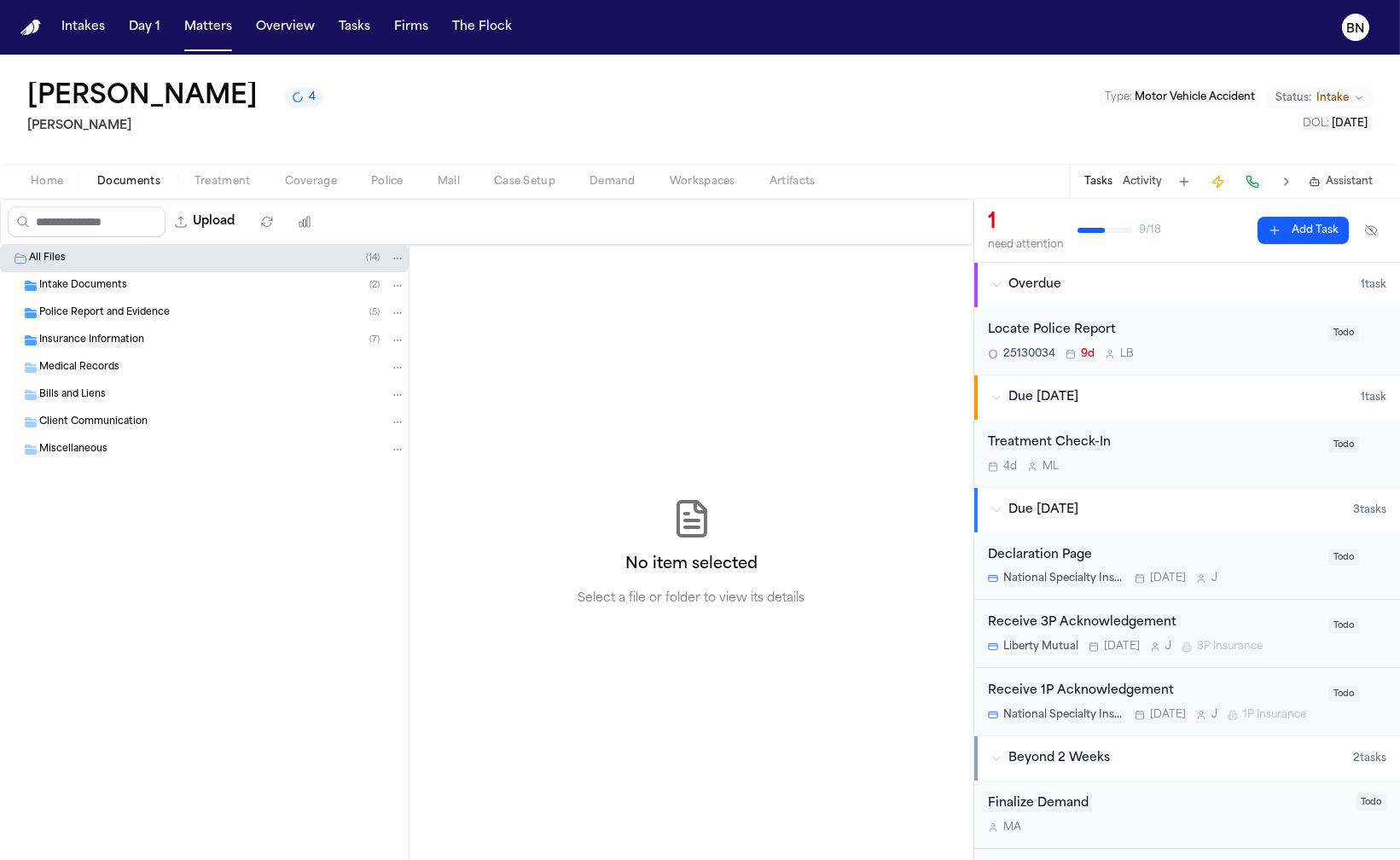
click at [130, 286] on div "Intake Documents ( 2 )" at bounding box center [222, 285] width 366 height 15
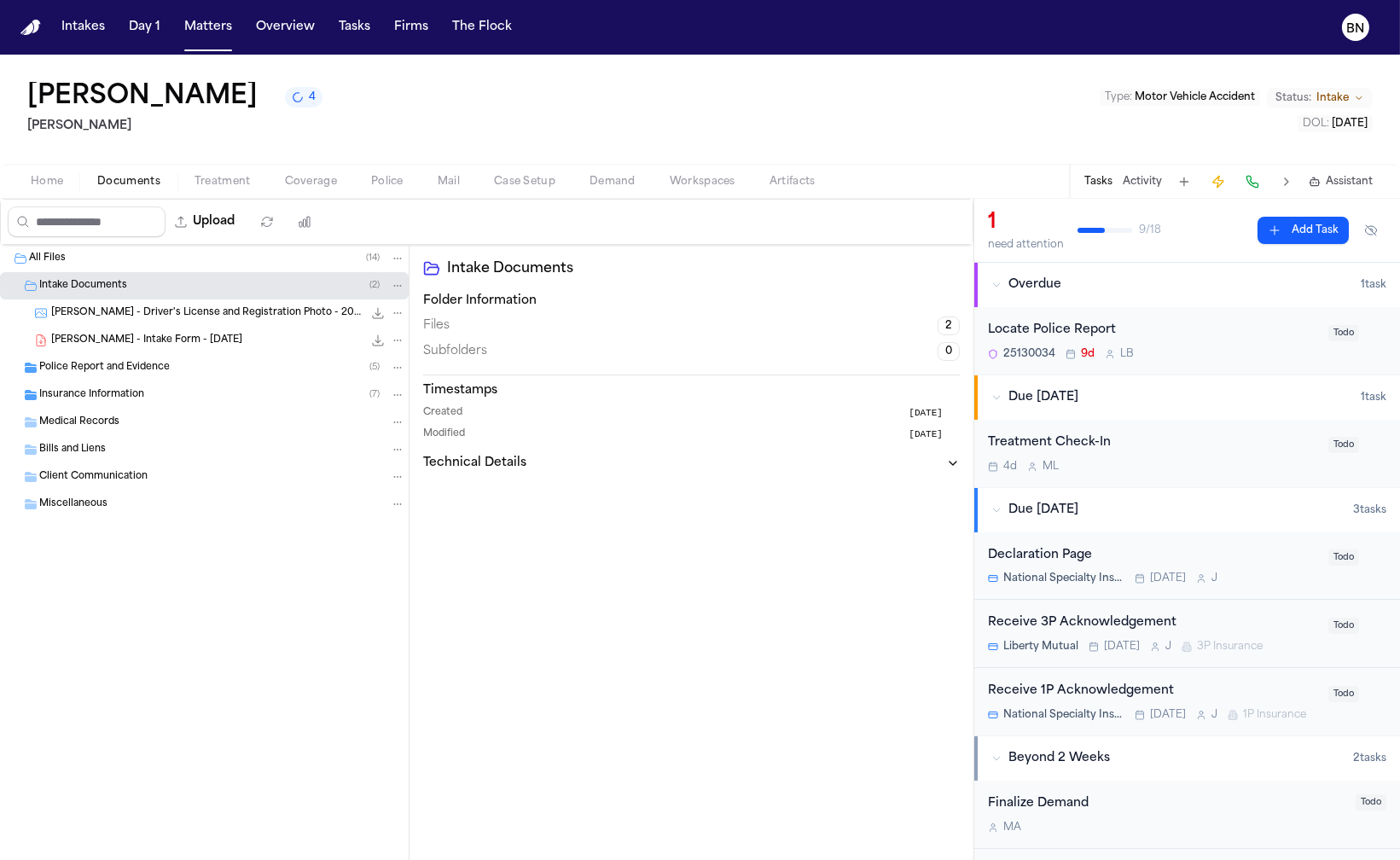
click at [142, 346] on span "[PERSON_NAME] - Intake Form - [DATE]" at bounding box center [147, 341] width 191 height 15
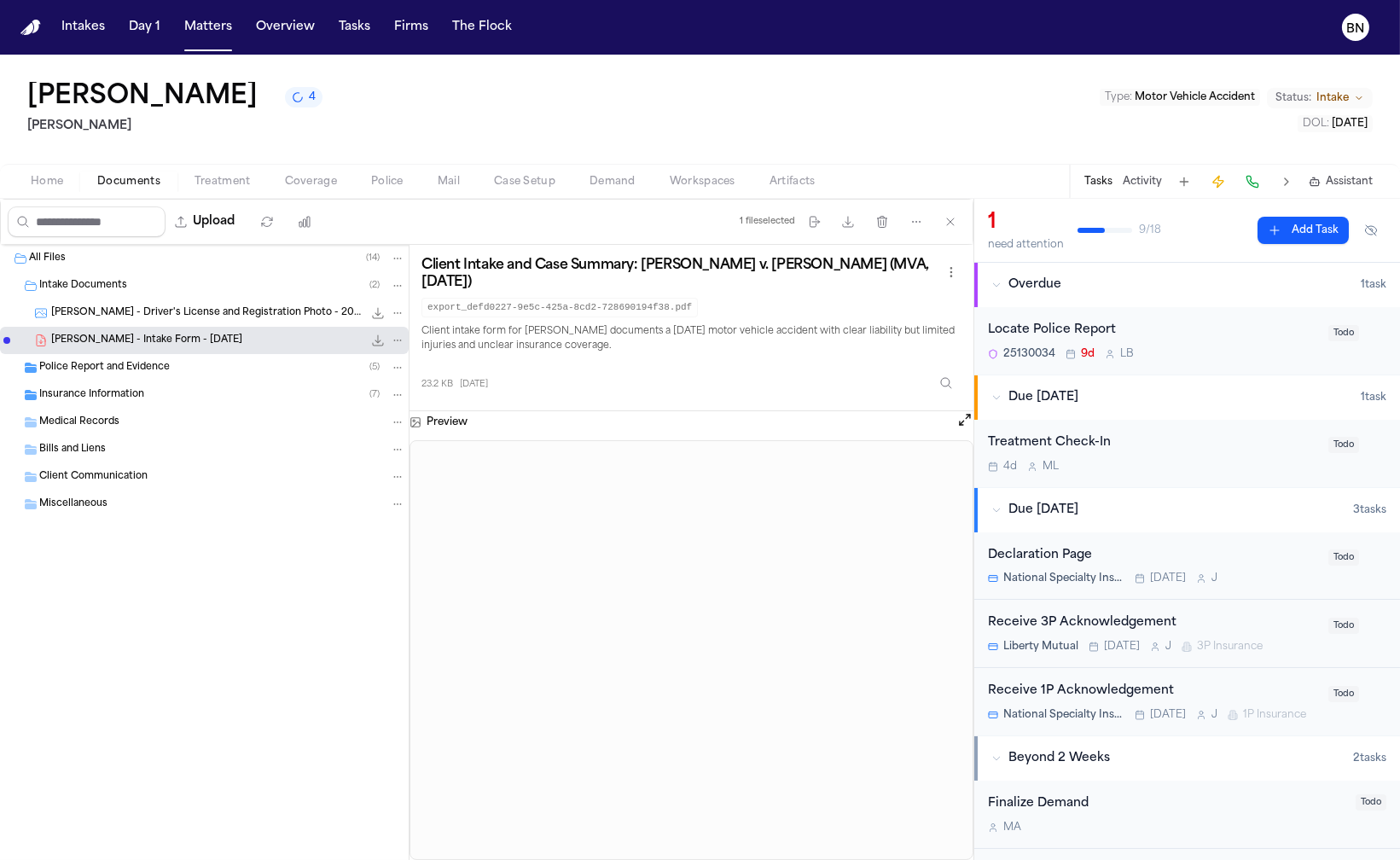
click at [142, 396] on span "Insurance Information" at bounding box center [92, 395] width 105 height 15
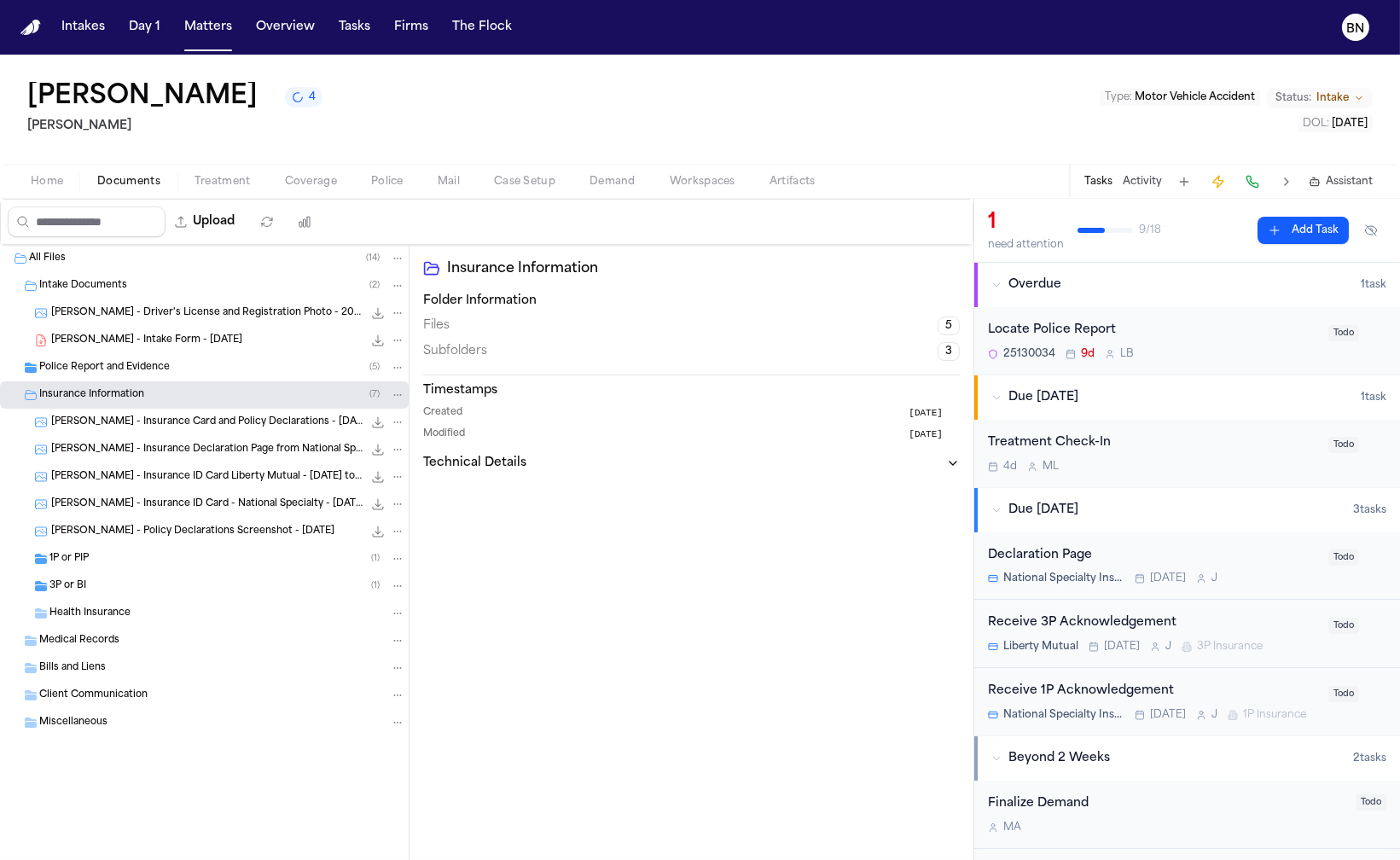
click at [154, 567] on div "1P or PIP ( 1 )" at bounding box center [227, 558] width 356 height 15
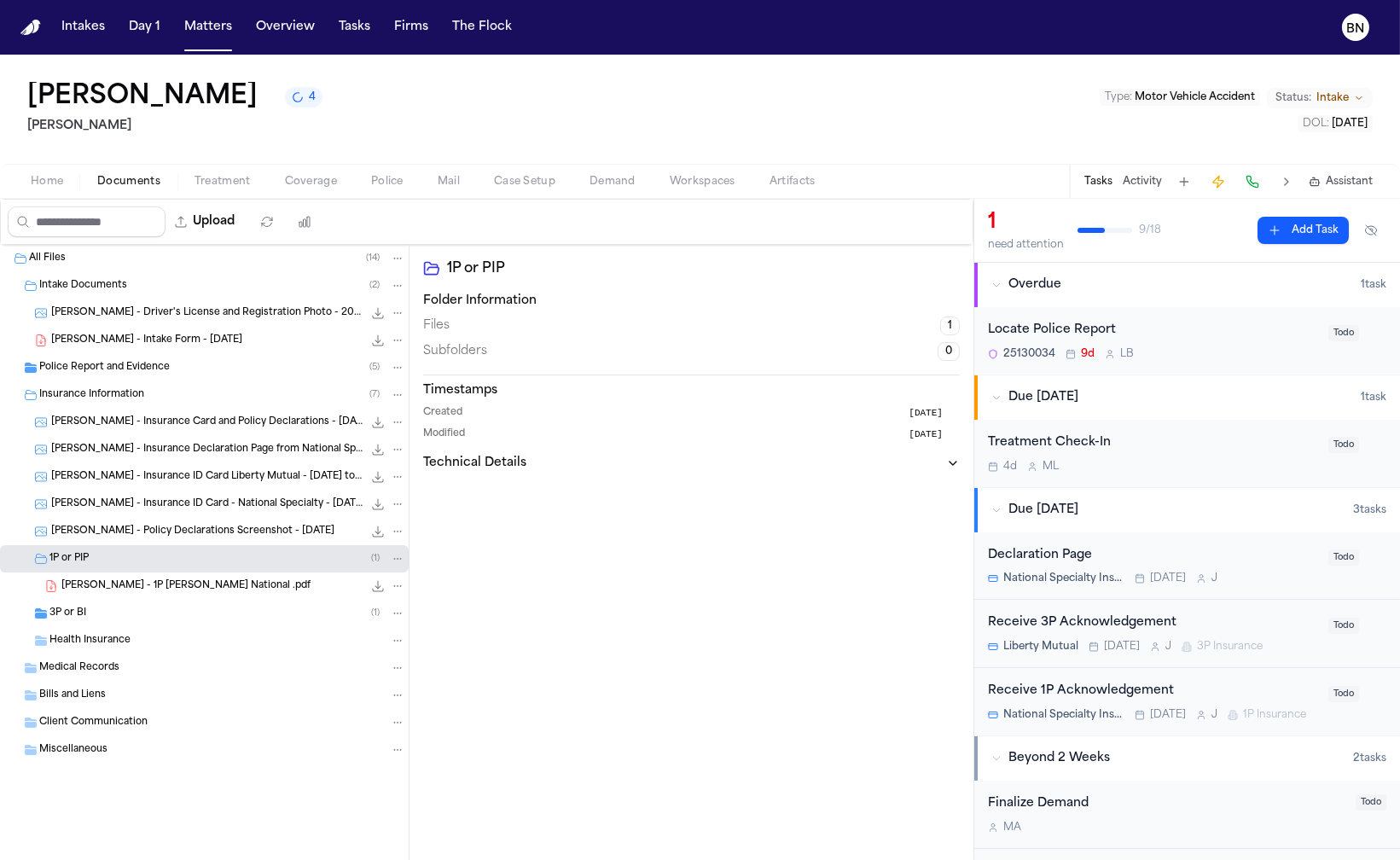
click at [208, 587] on div "[PERSON_NAME] - 1P [PERSON_NAME] National .pdf 162.6 KB • PDF" at bounding box center [233, 586] width 344 height 17
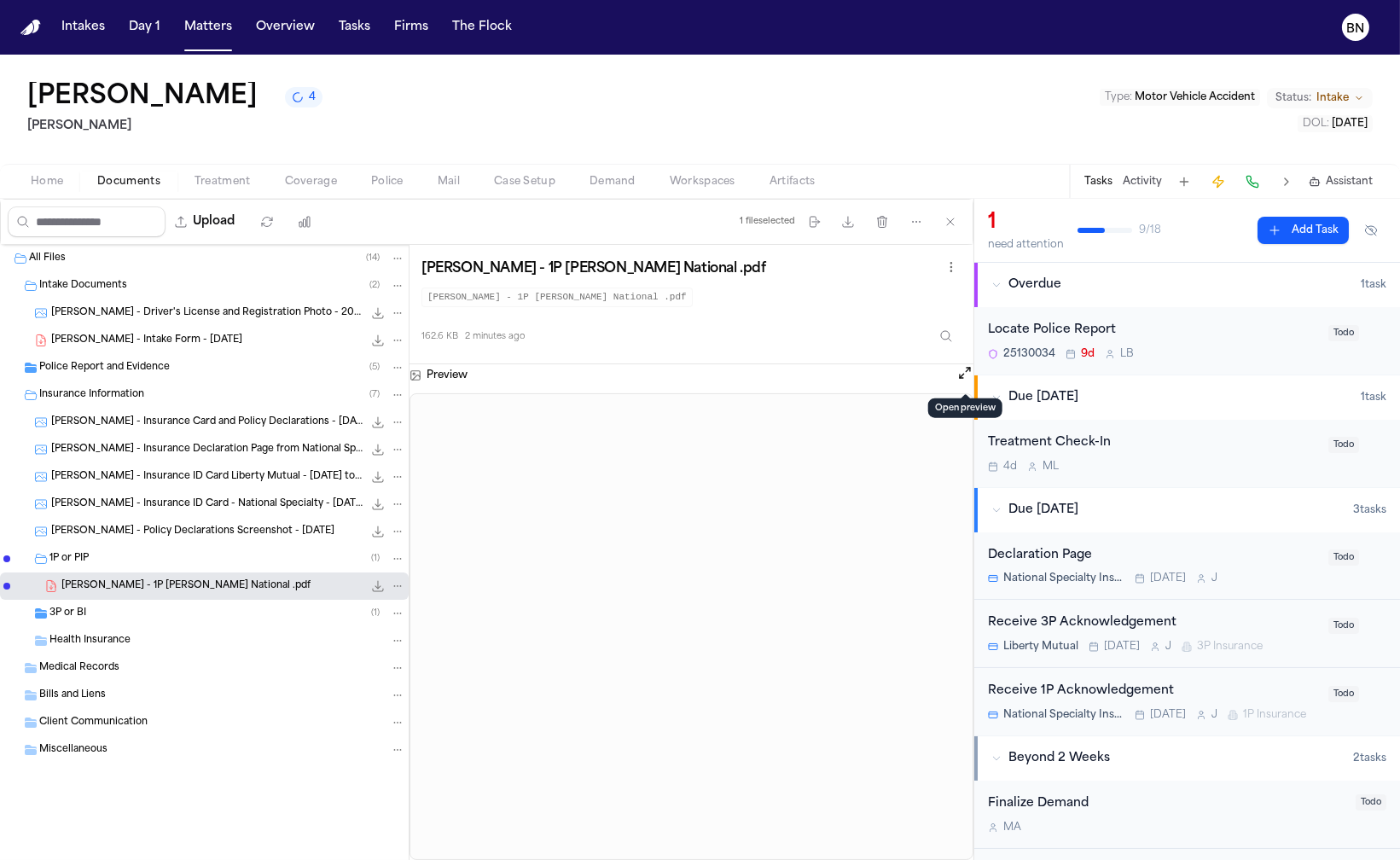
click at [960, 375] on button "Open preview" at bounding box center [964, 373] width 17 height 17
click at [501, 182] on span "Case Setup" at bounding box center [524, 181] width 61 height 14
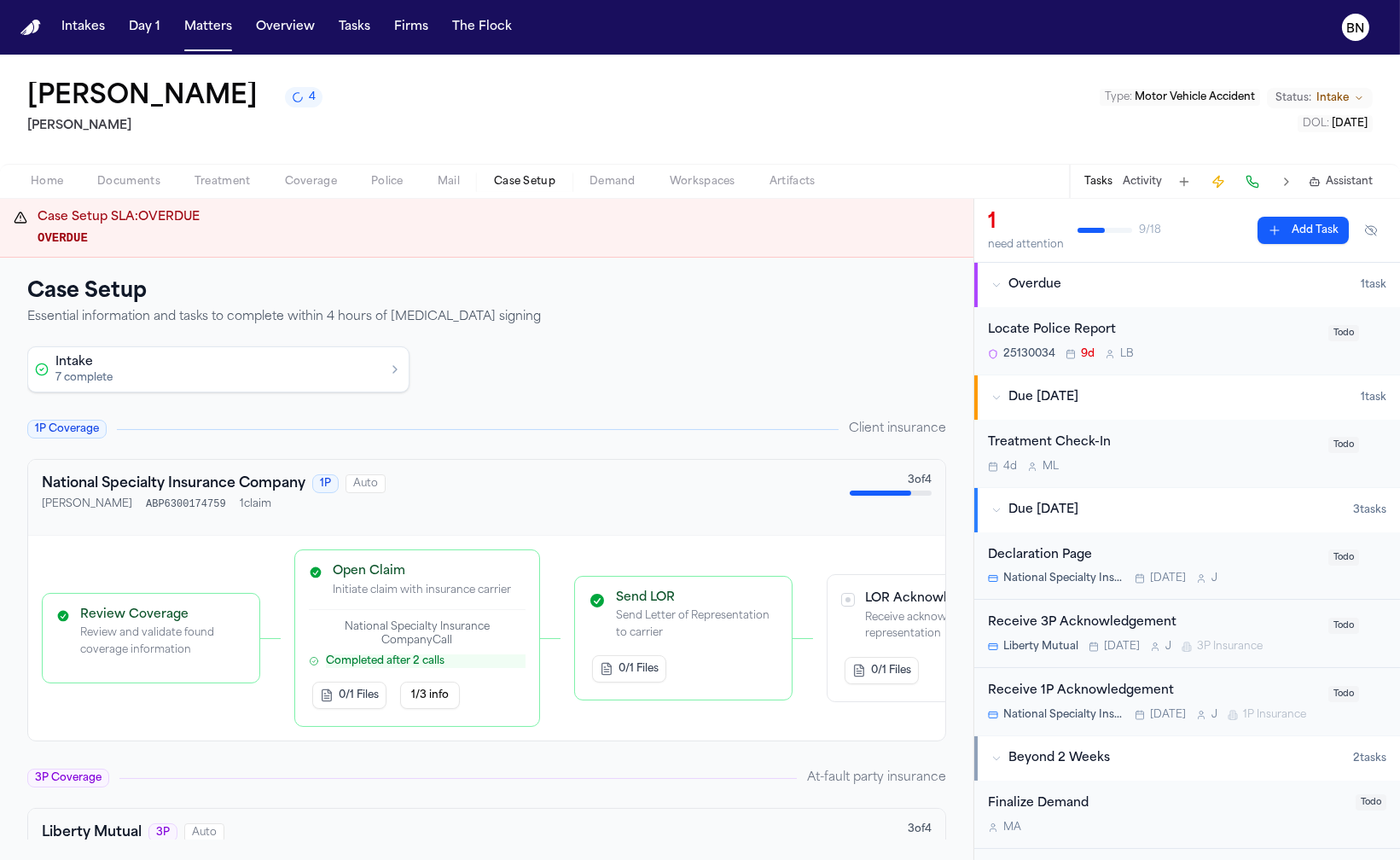
click at [310, 186] on span "Coverage" at bounding box center [311, 181] width 53 height 14
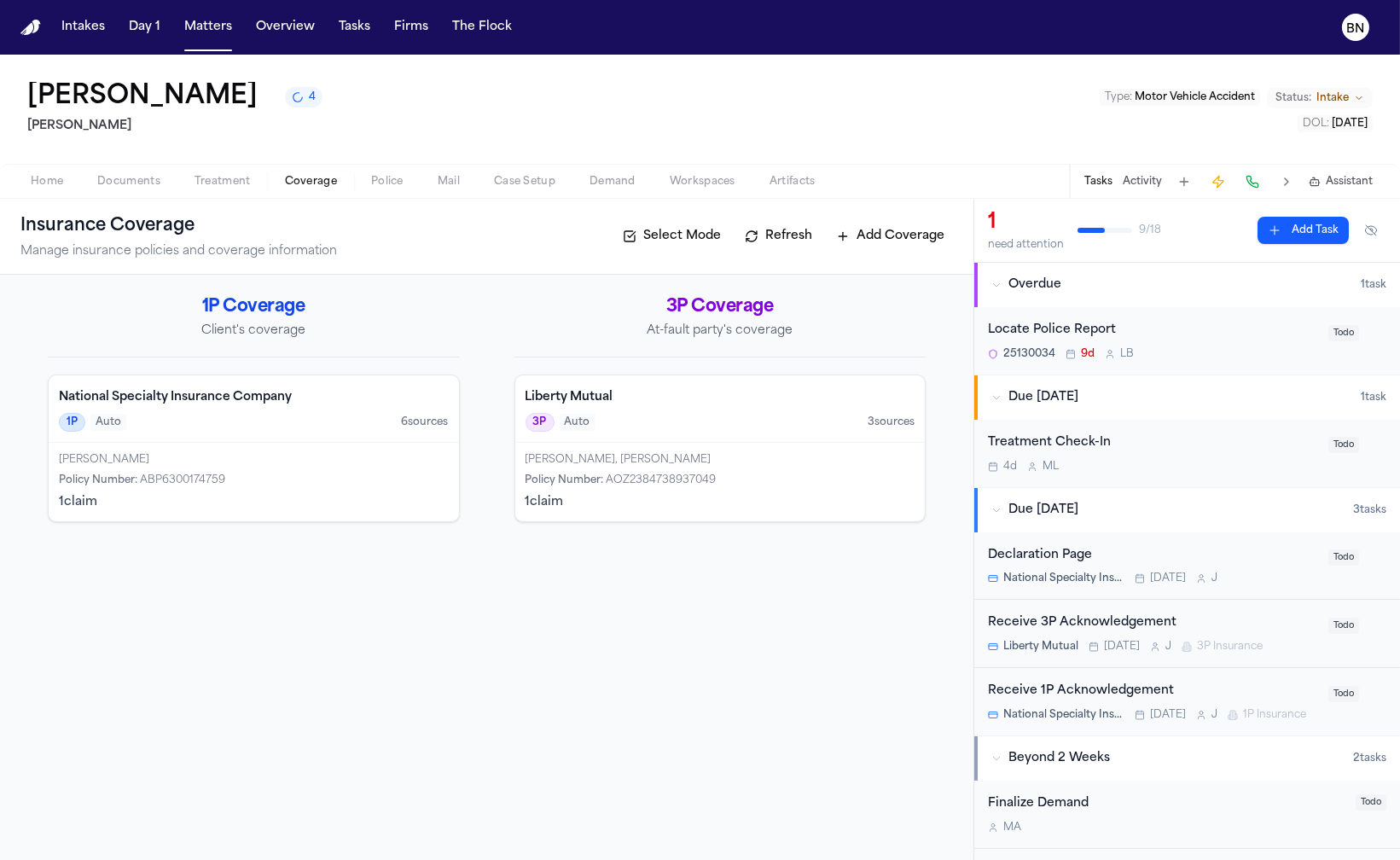
click at [141, 187] on span "Documents" at bounding box center [129, 181] width 63 height 14
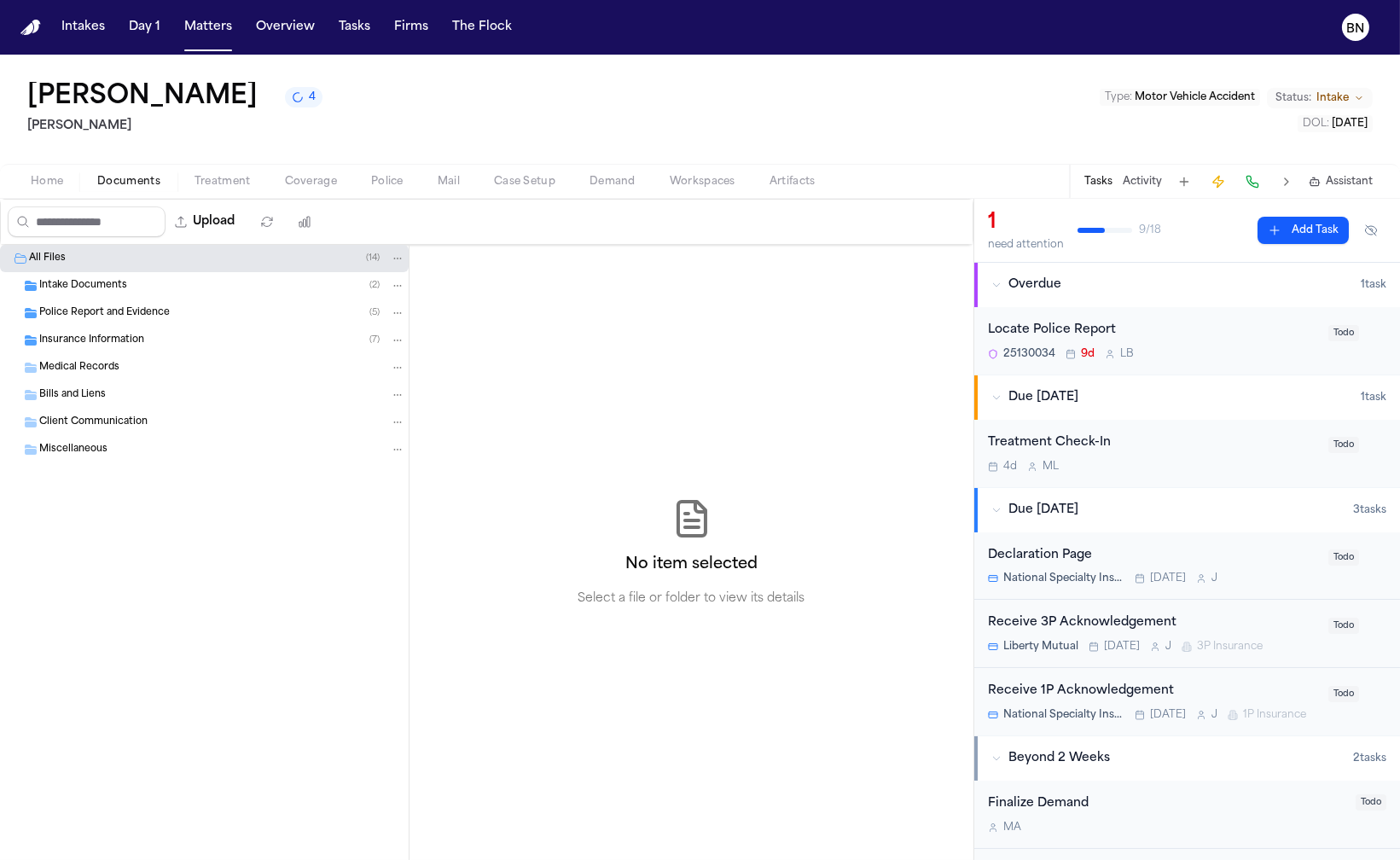
click at [140, 343] on span "Insurance Information" at bounding box center [92, 341] width 105 height 15
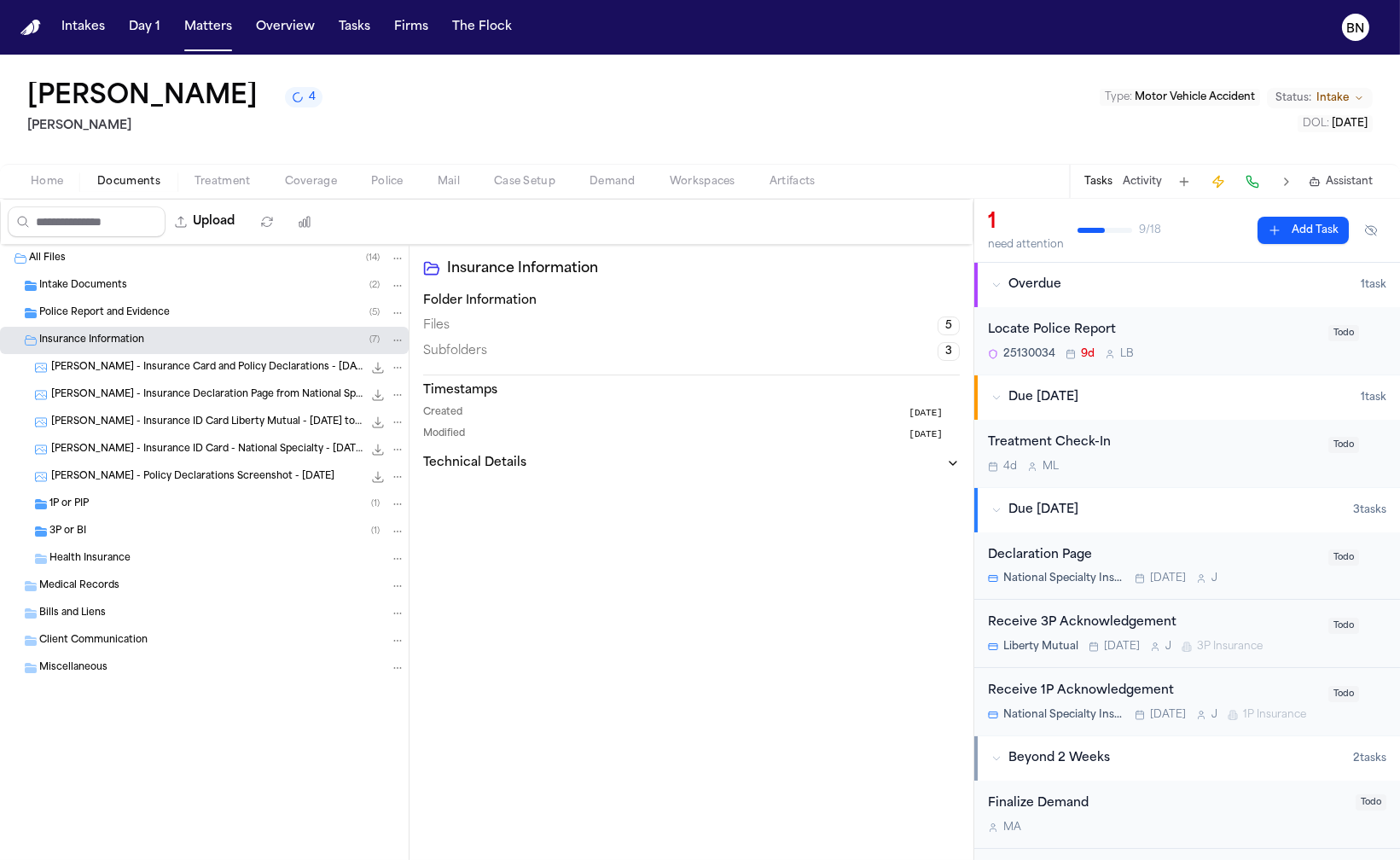
click at [82, 496] on div "1P or PIP ( 1 )" at bounding box center [204, 504] width 408 height 28
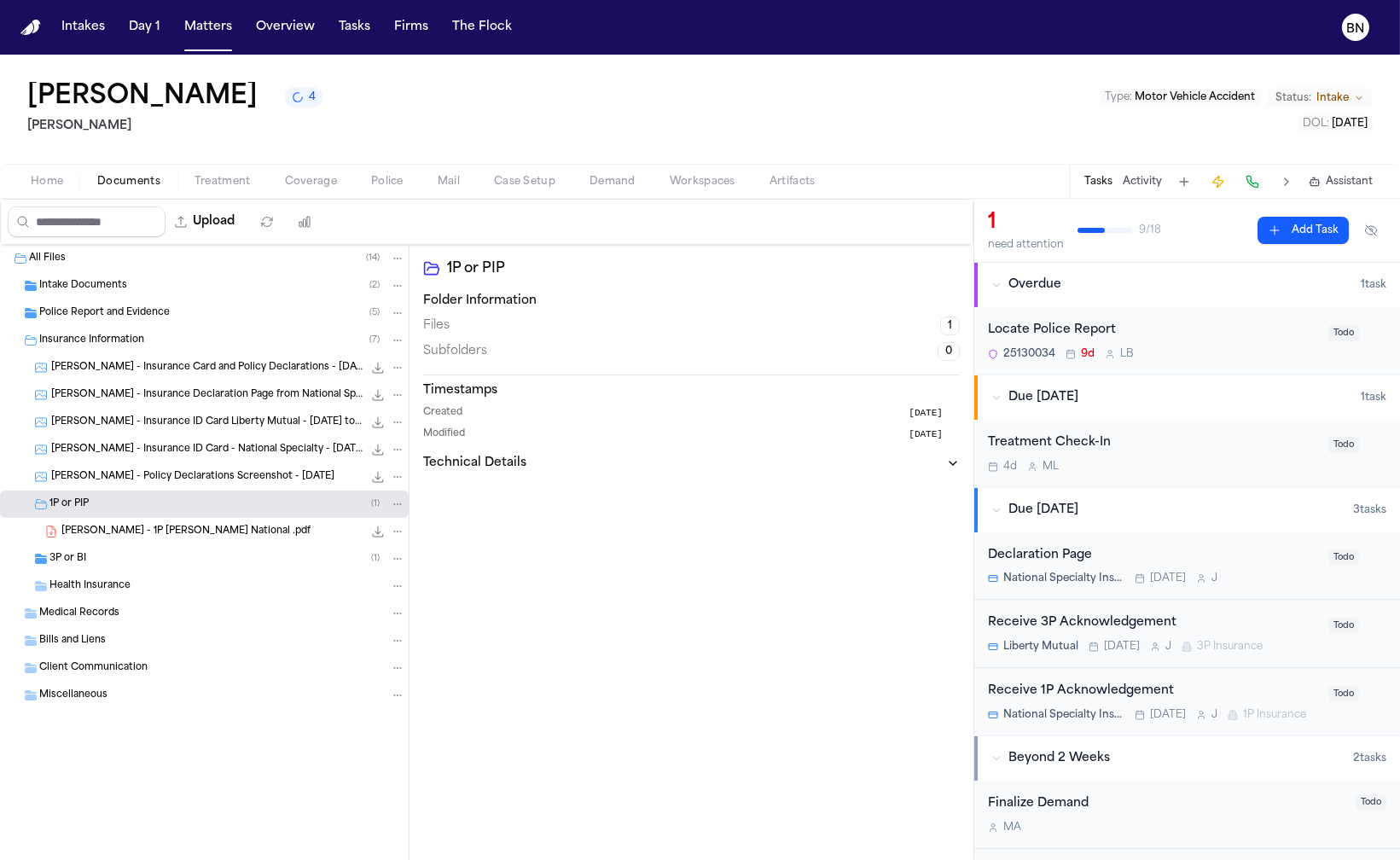
click at [190, 535] on span "[PERSON_NAME] - 1P [PERSON_NAME] National .pdf" at bounding box center [185, 531] width 249 height 15
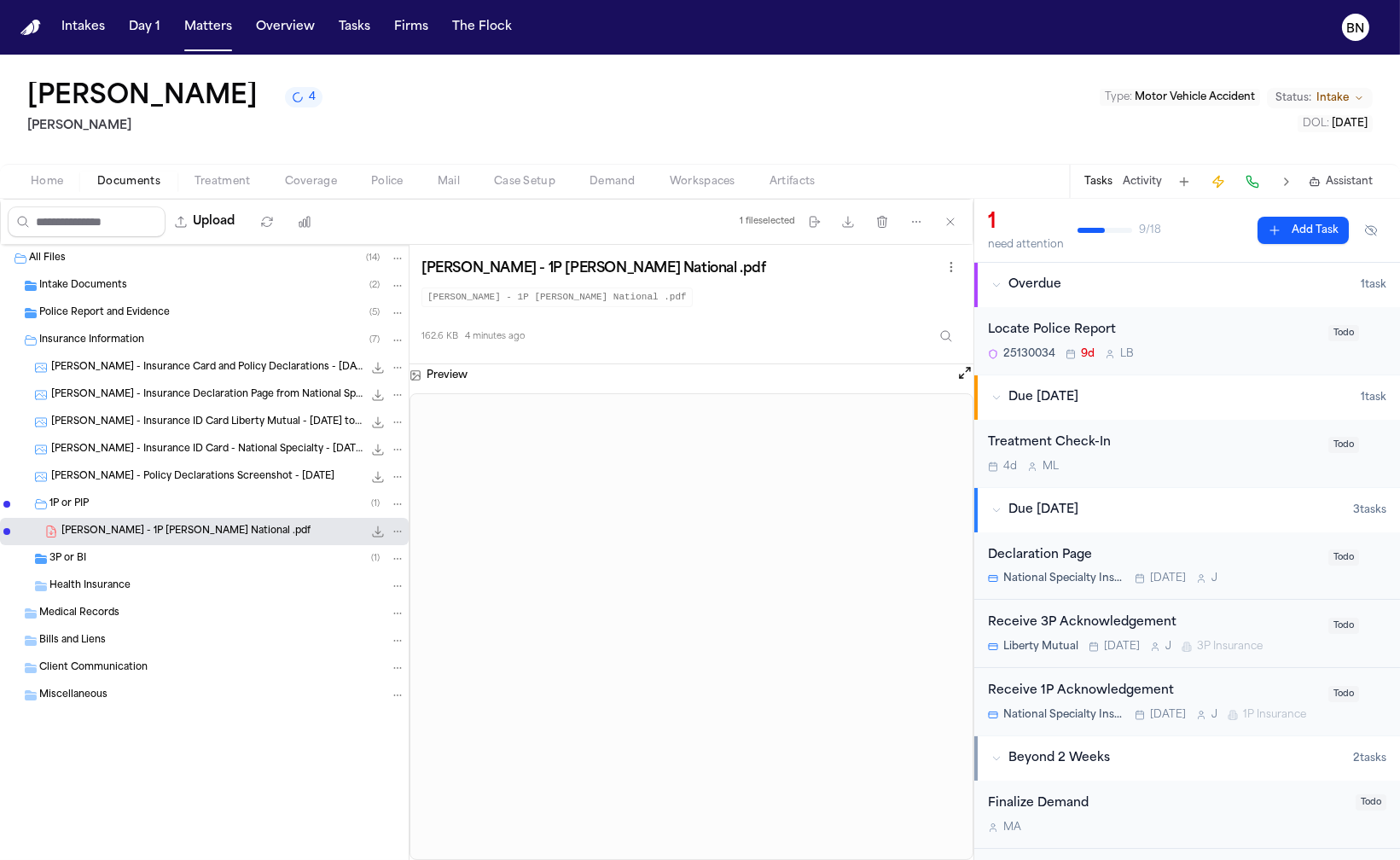
click at [959, 376] on button "Open preview" at bounding box center [964, 373] width 17 height 17
click at [311, 183] on span "Coverage" at bounding box center [311, 181] width 53 height 14
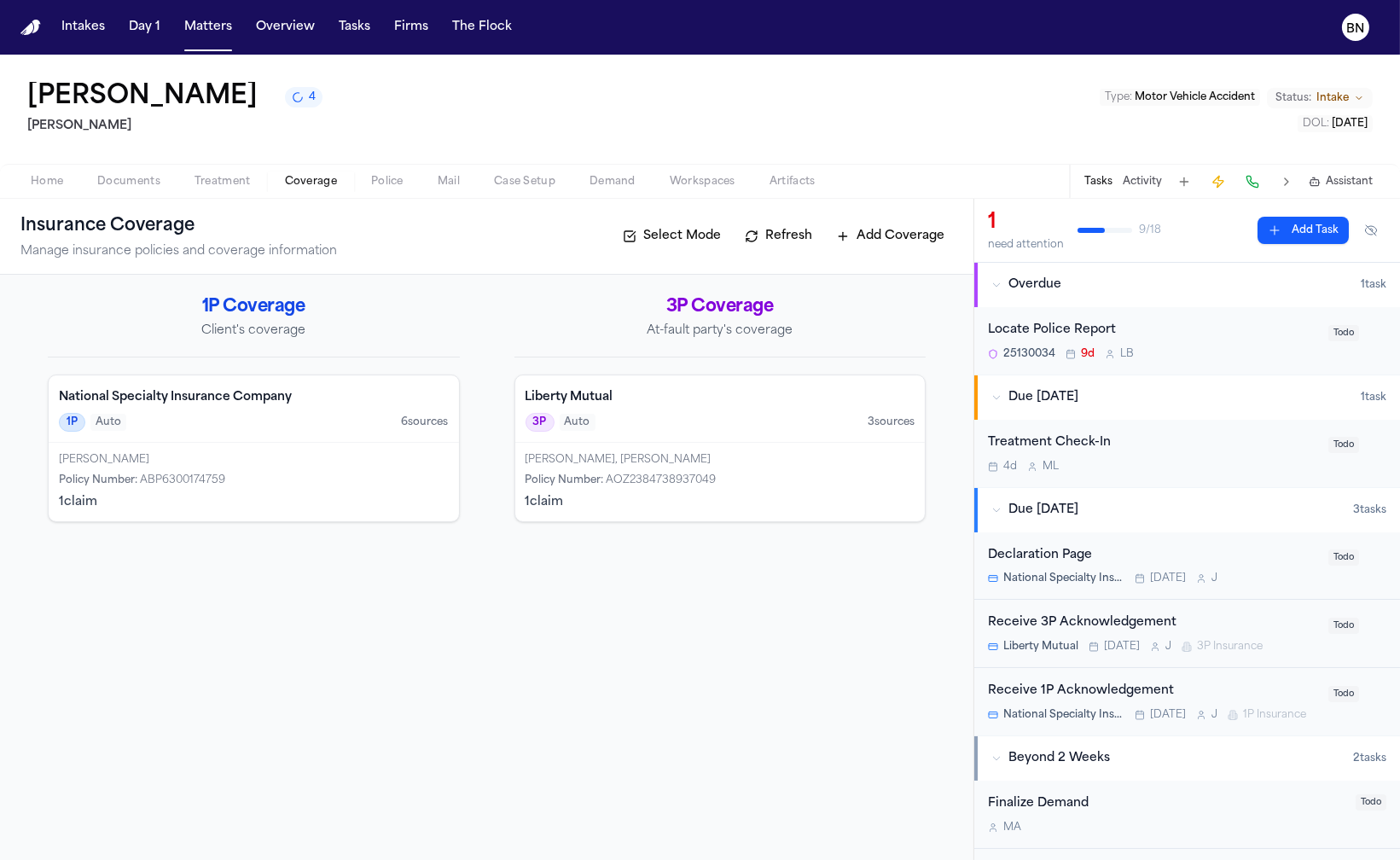
click at [237, 490] on div "[PERSON_NAME] Policy Number : ABP6300174759 1 claim" at bounding box center [254, 482] width 410 height 78
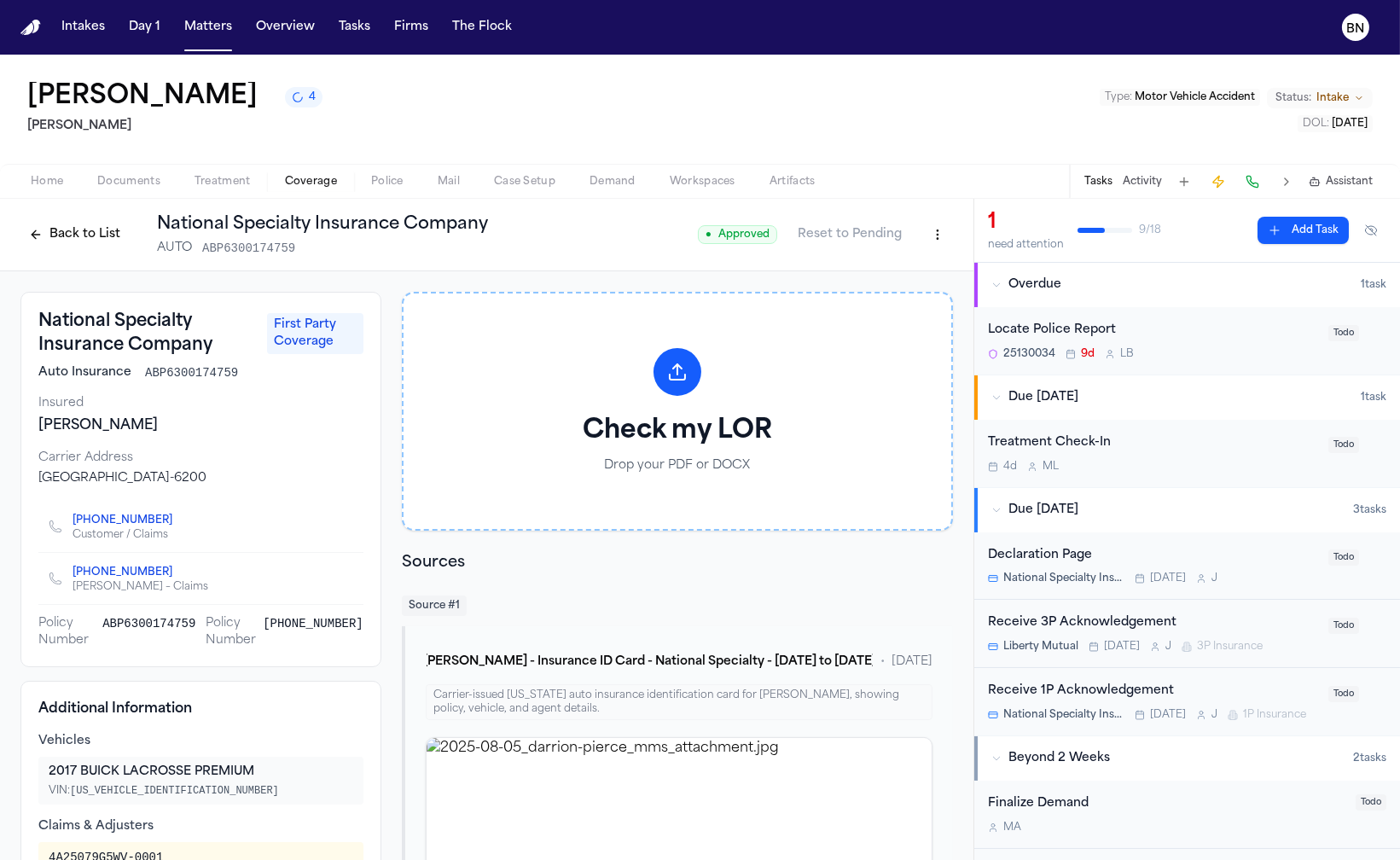
click at [38, 180] on span "Home" at bounding box center [47, 181] width 33 height 14
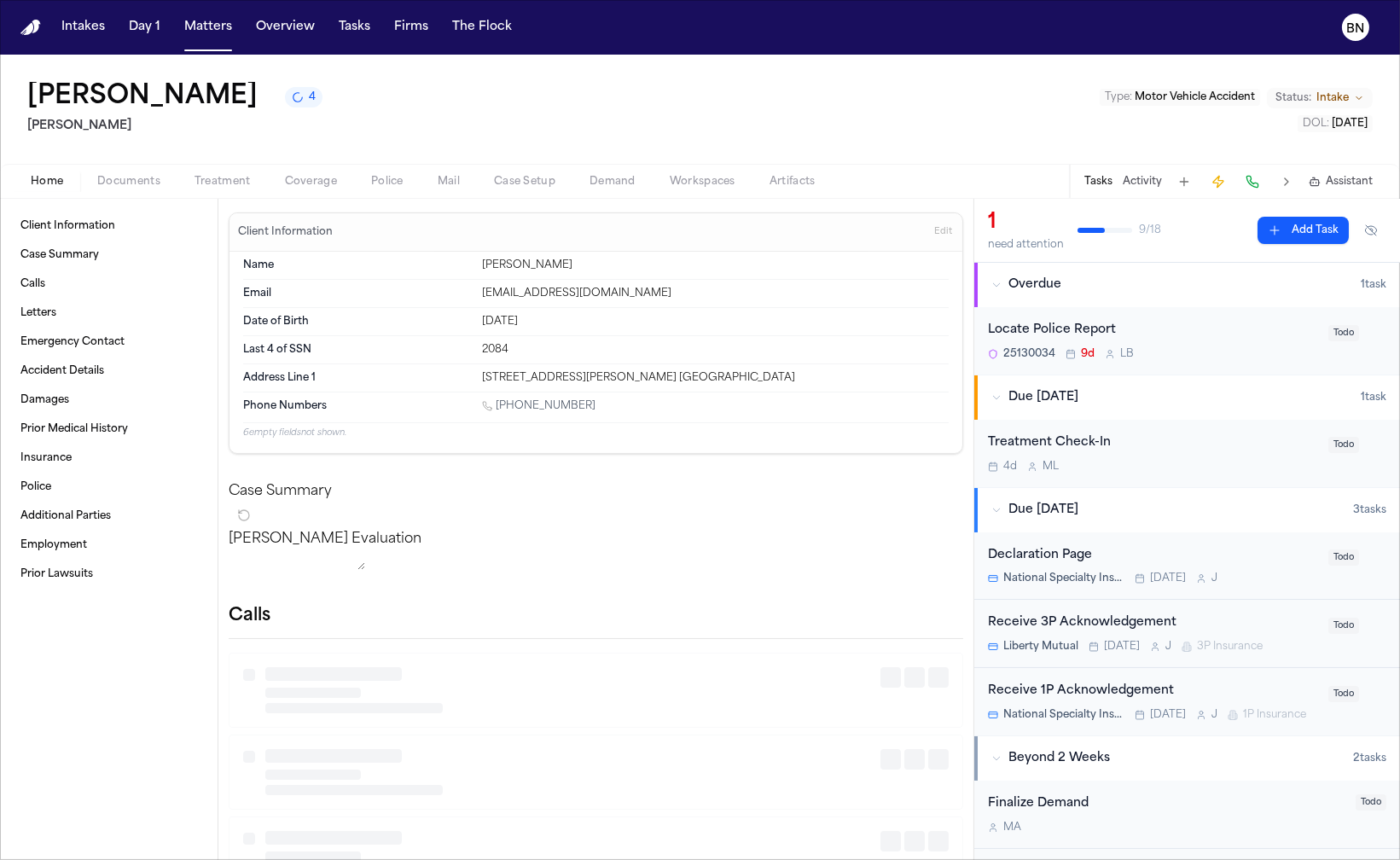
click at [131, 176] on span "Documents" at bounding box center [129, 181] width 63 height 14
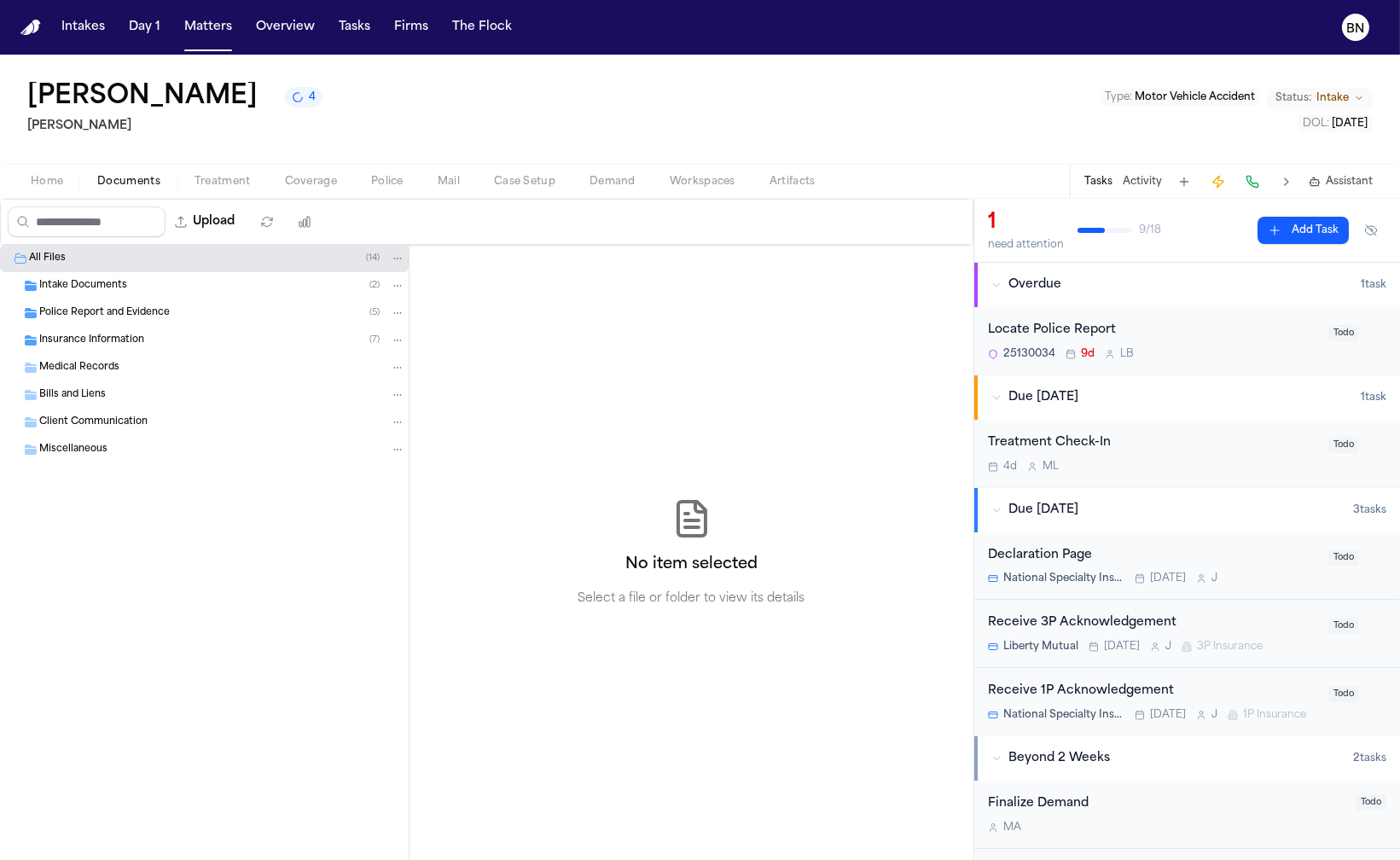
click at [144, 340] on div "Insurance Information ( 7 )" at bounding box center [222, 340] width 366 height 15
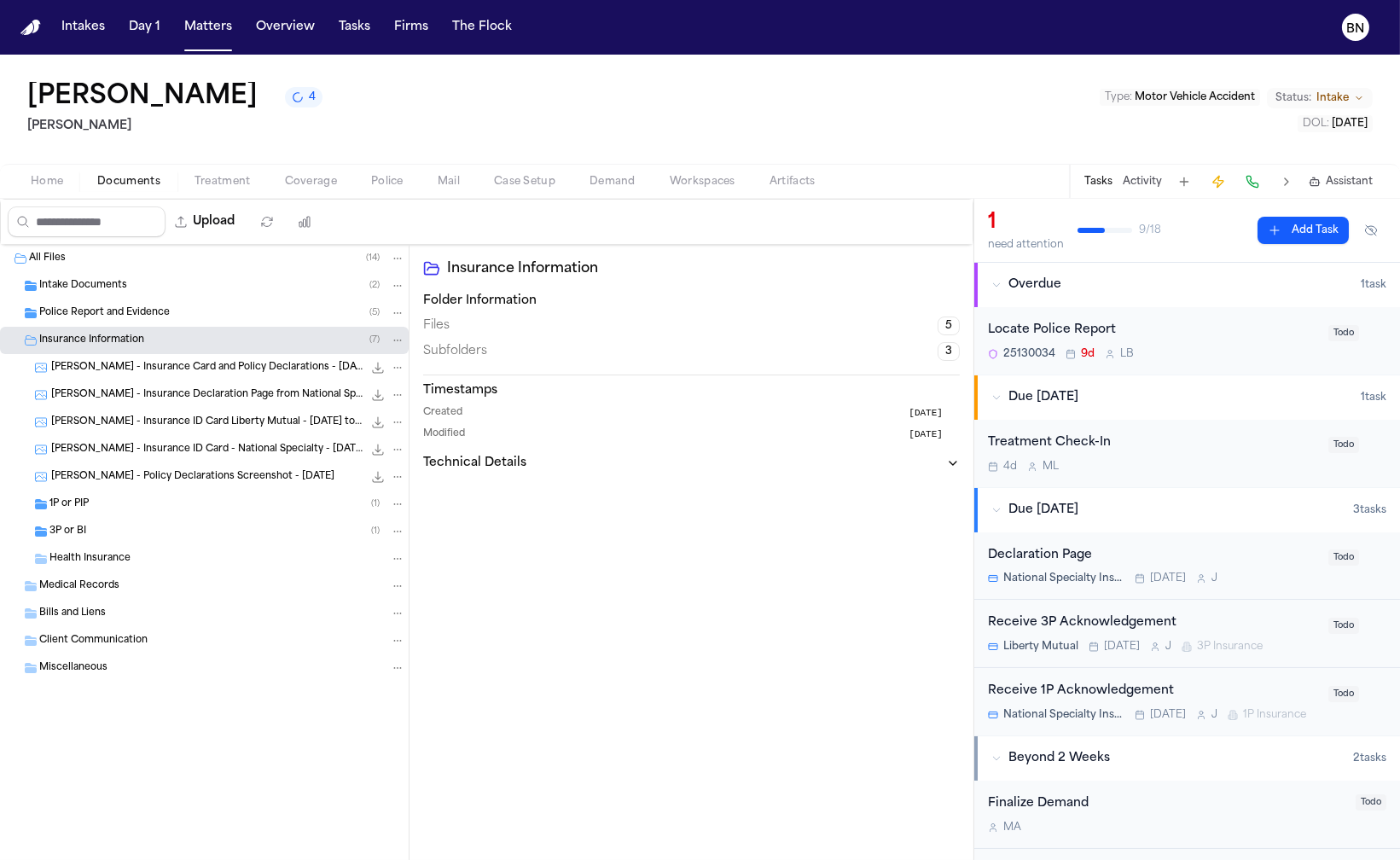
click at [140, 511] on div "1P or PIP ( 1 )" at bounding box center [227, 503] width 356 height 15
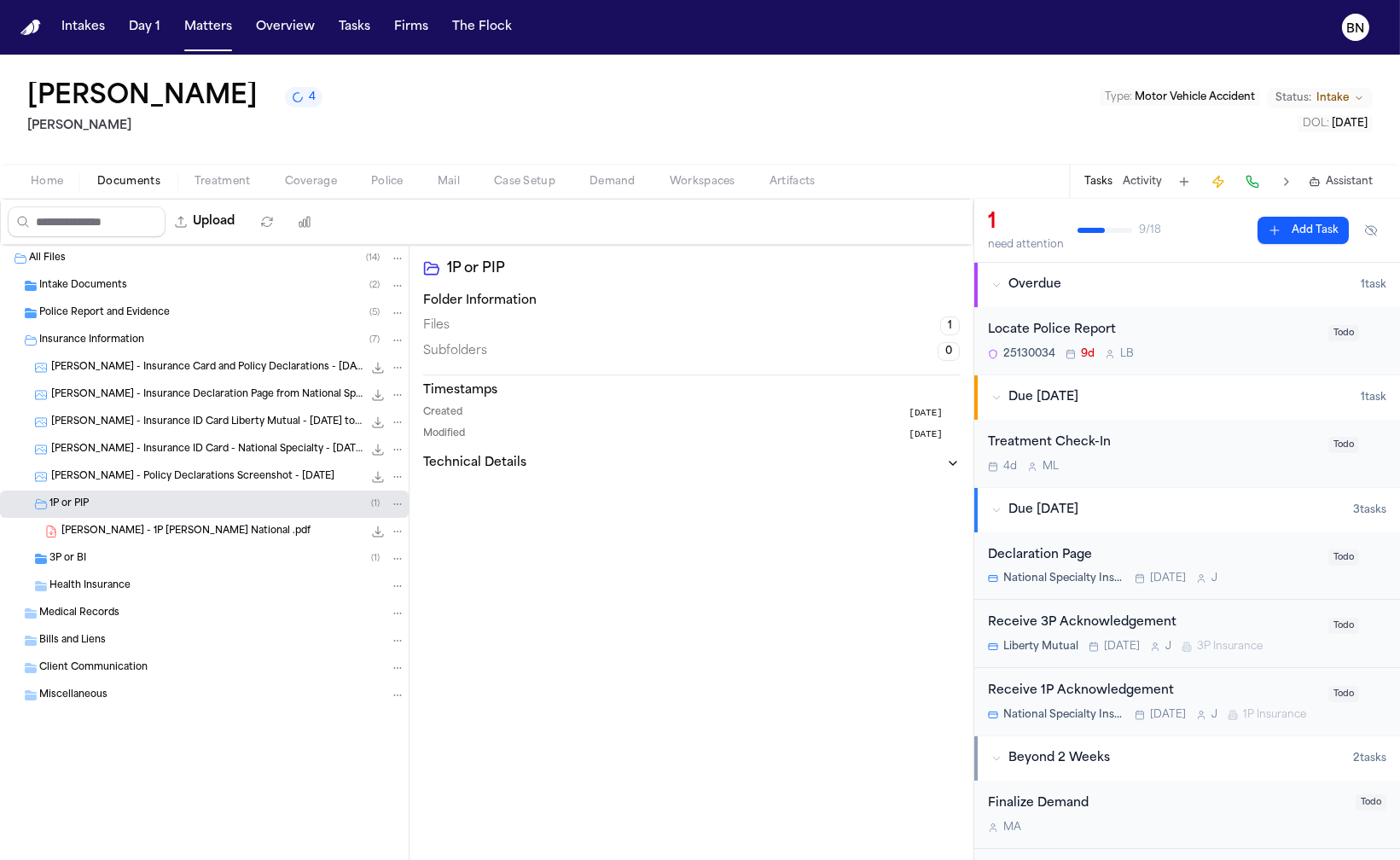
click at [153, 531] on span "[PERSON_NAME] - 1P [PERSON_NAME] National .pdf" at bounding box center [185, 531] width 249 height 15
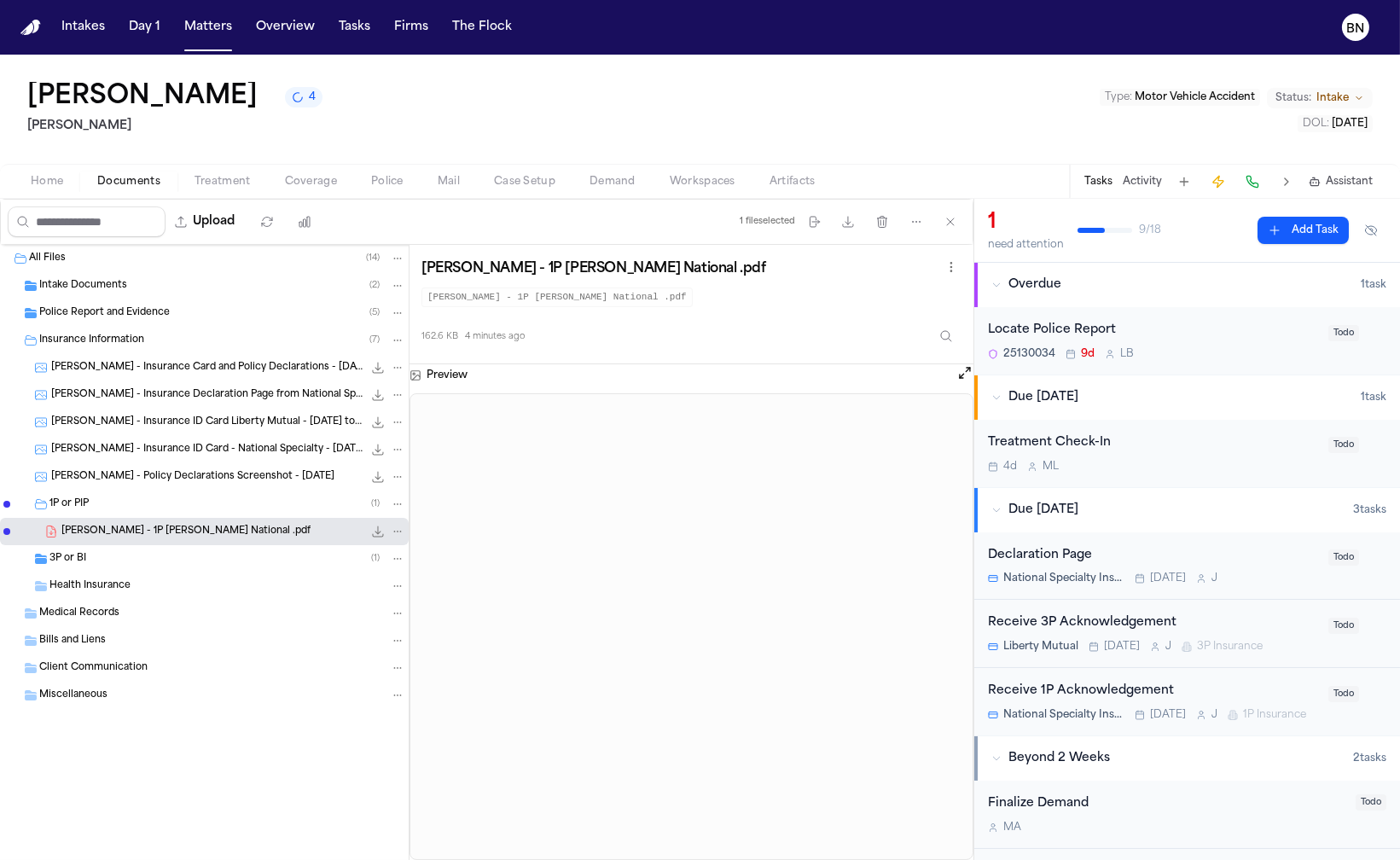
drag, startPoint x: 971, startPoint y: 158, endPoint x: 1350, endPoint y: 398, distance: 448.6
click at [970, 158] on div "[PERSON_NAME] 4 [PERSON_NAME] Type : Motor Vehicle Accident Status: Intake DOL …" at bounding box center [700, 109] width 1400 height 109
click at [960, 376] on button "Open preview" at bounding box center [964, 373] width 17 height 17
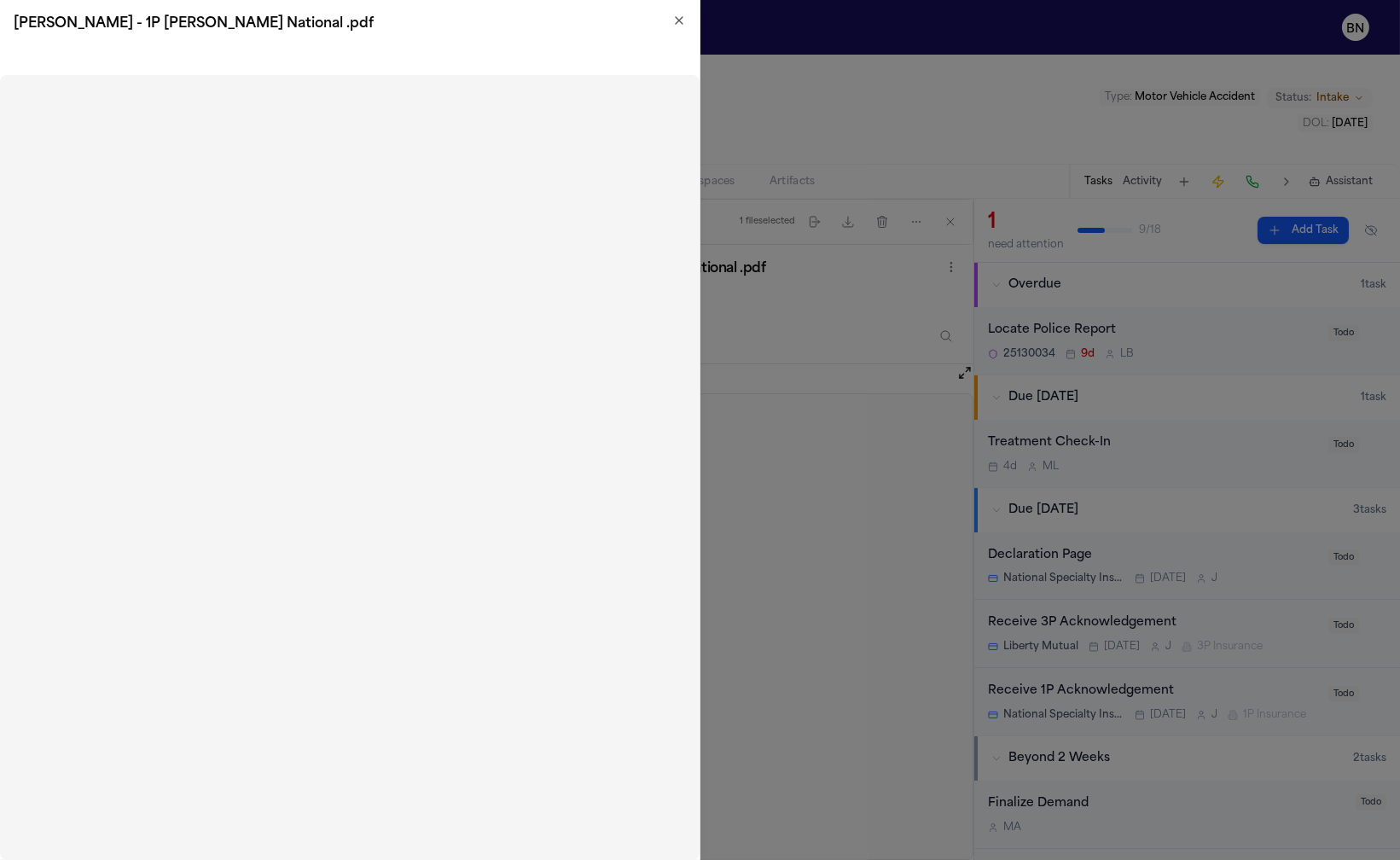
click at [676, 14] on icon "button" at bounding box center [679, 21] width 14 height 14
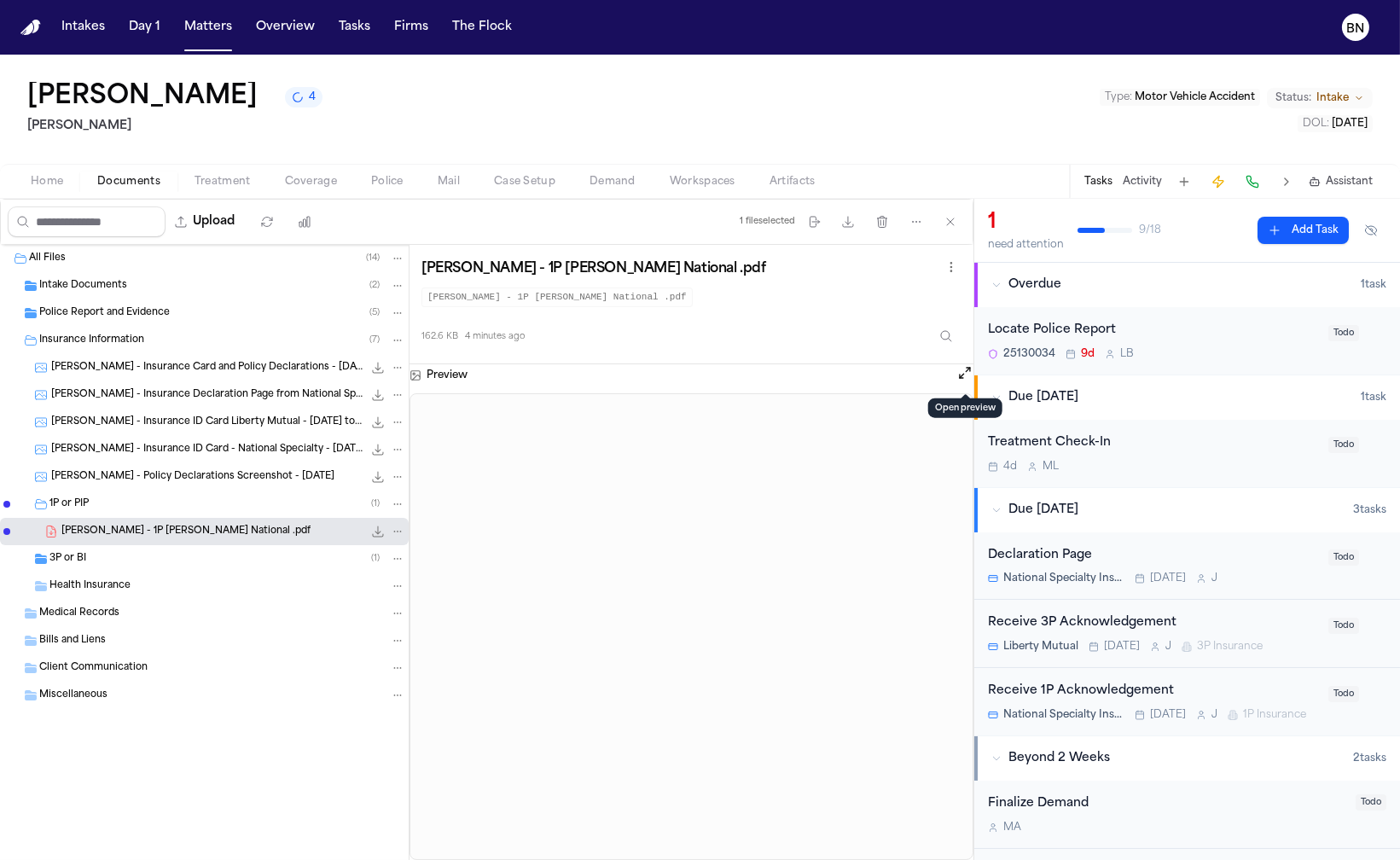
click at [308, 170] on div "Home Documents Treatment Coverage Police Mail Case Setup Demand Workspaces Arti…" at bounding box center [700, 180] width 1400 height 34
click at [308, 174] on span "Coverage" at bounding box center [311, 181] width 53 height 14
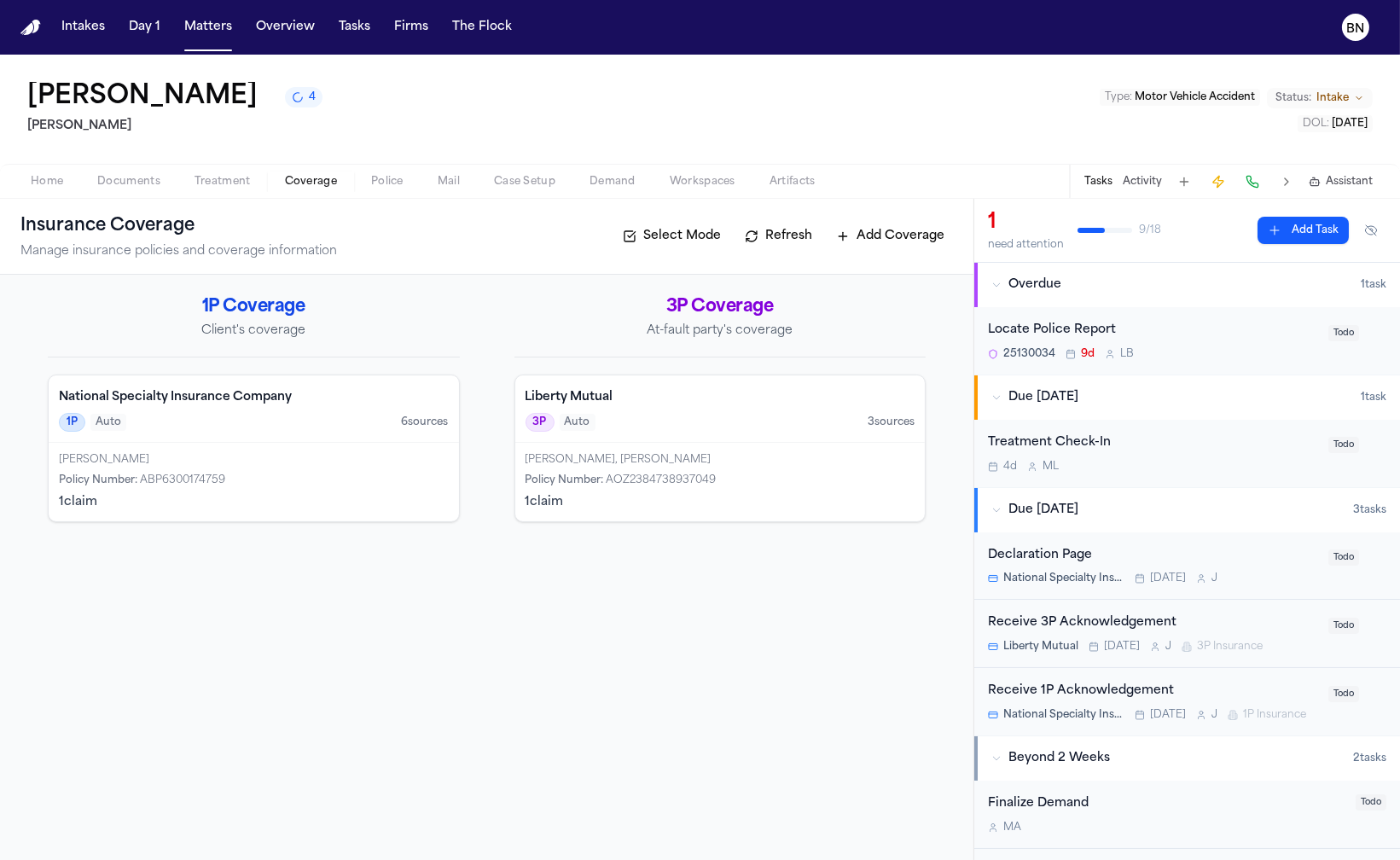
click at [296, 520] on div "[PERSON_NAME] Policy Number : ABP6300174759 1 claim" at bounding box center [254, 482] width 410 height 78
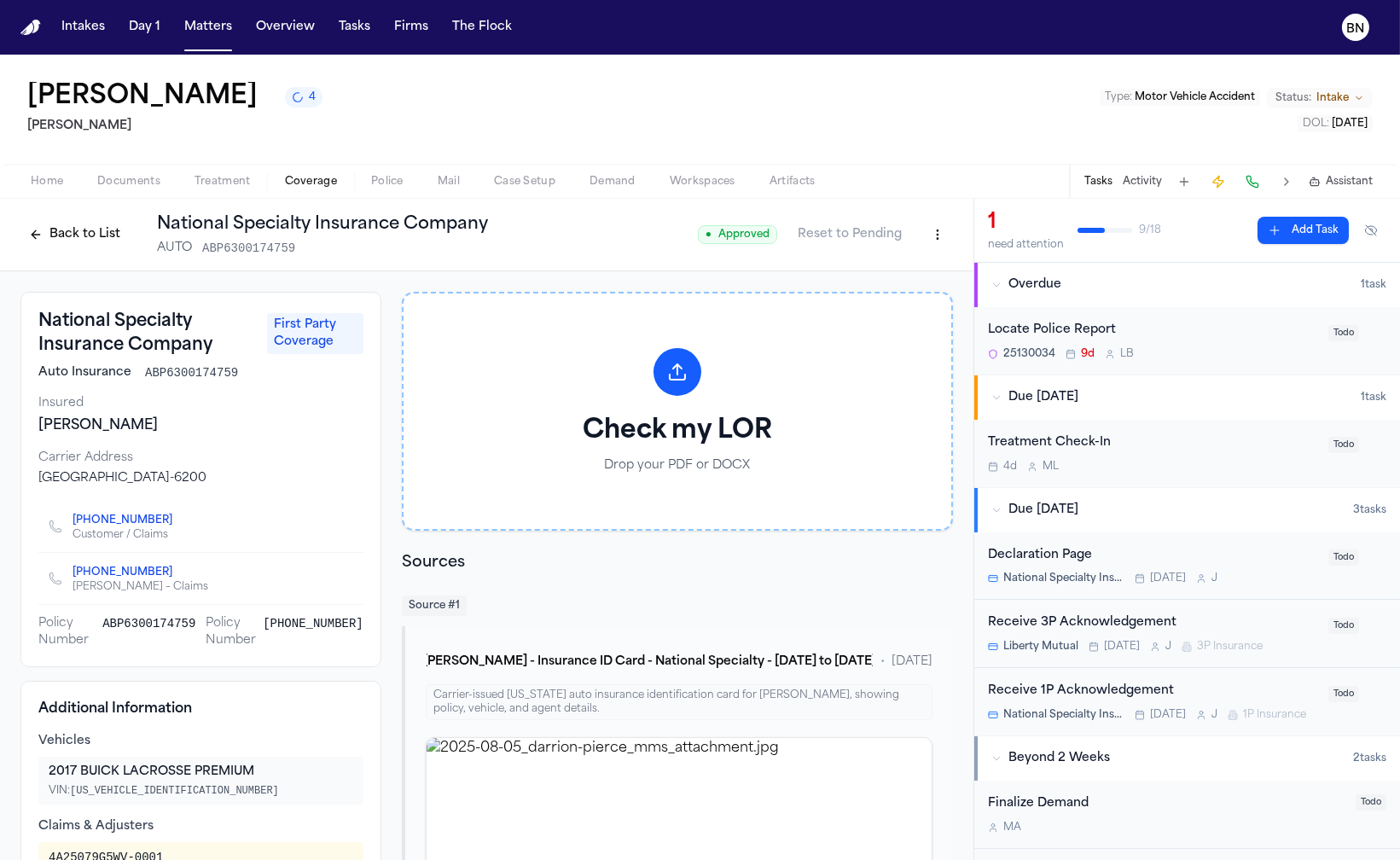
scroll to position [260, 0]
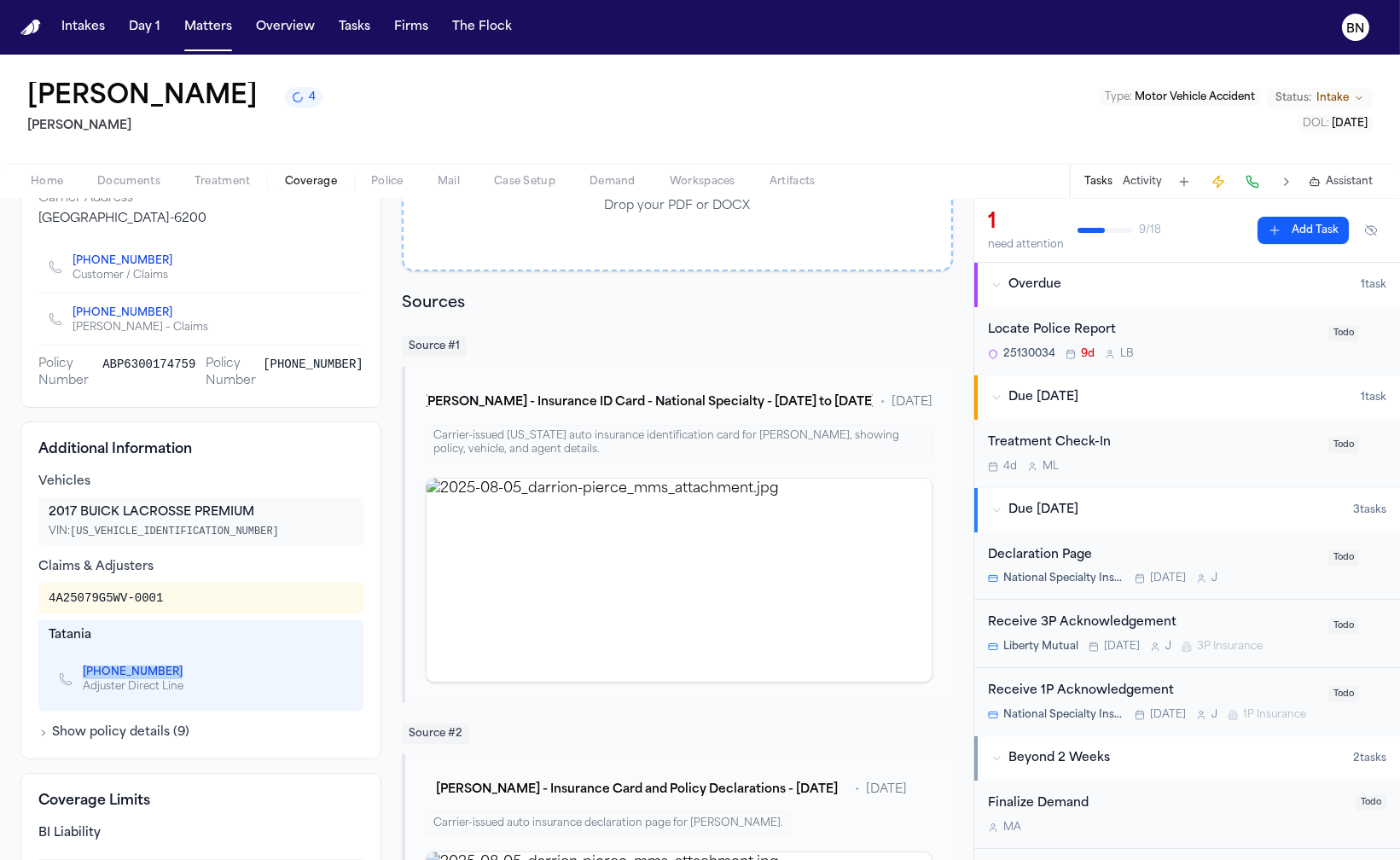
drag, startPoint x: 148, startPoint y: 677, endPoint x: 74, endPoint y: 675, distance: 74.0
click at [74, 675] on div "[PHONE_NUMBER] Adjuster Direct Line" at bounding box center [127, 679] width 138 height 29
copy link "[PHONE_NUMBER]"
click at [109, 170] on div "Home Documents Treatment Coverage Police Mail Case Setup Demand Workspaces Arti…" at bounding box center [700, 180] width 1400 height 34
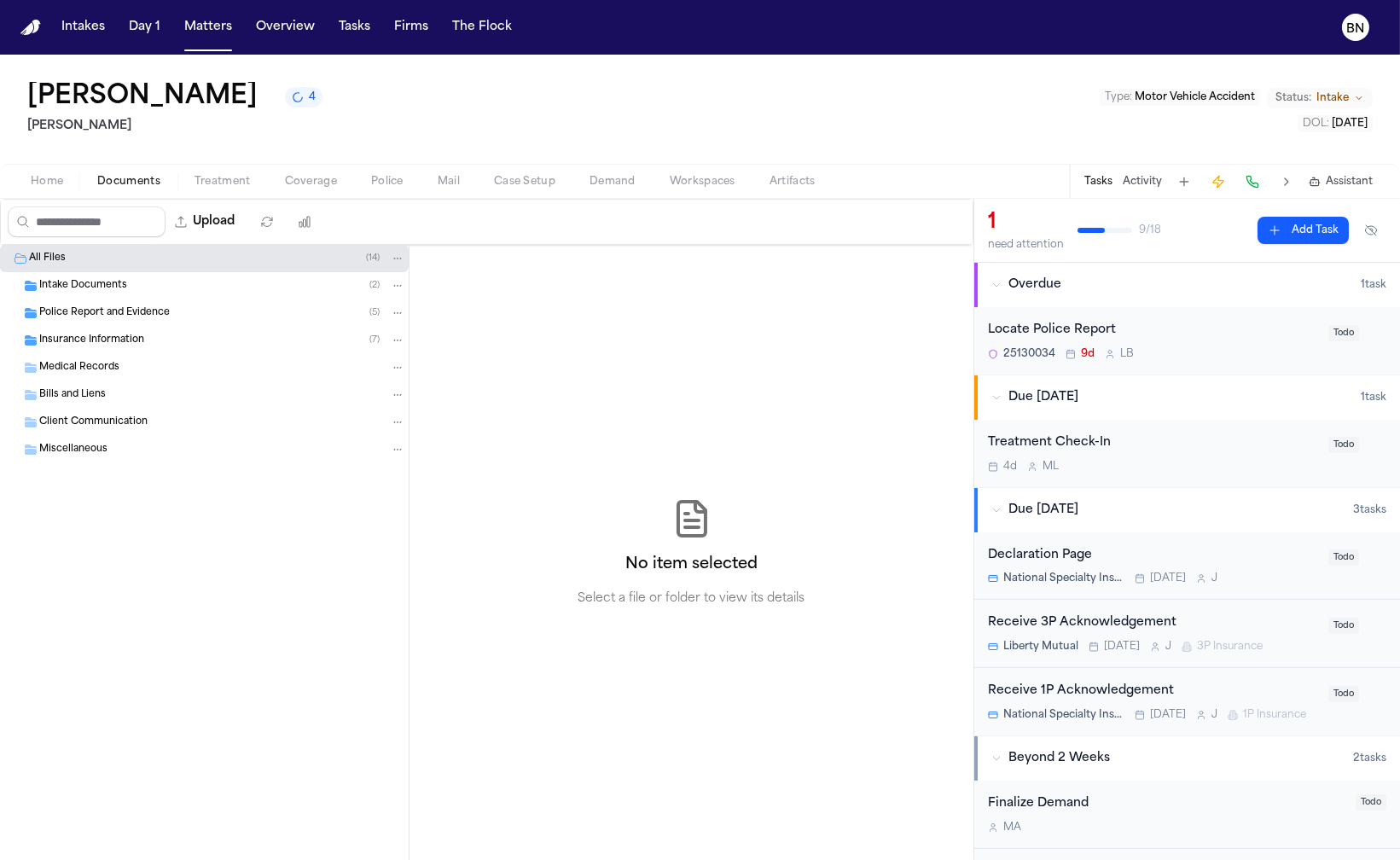
click at [111, 174] on span "Documents" at bounding box center [129, 181] width 63 height 14
click at [122, 336] on span "Insurance Information" at bounding box center [92, 341] width 105 height 15
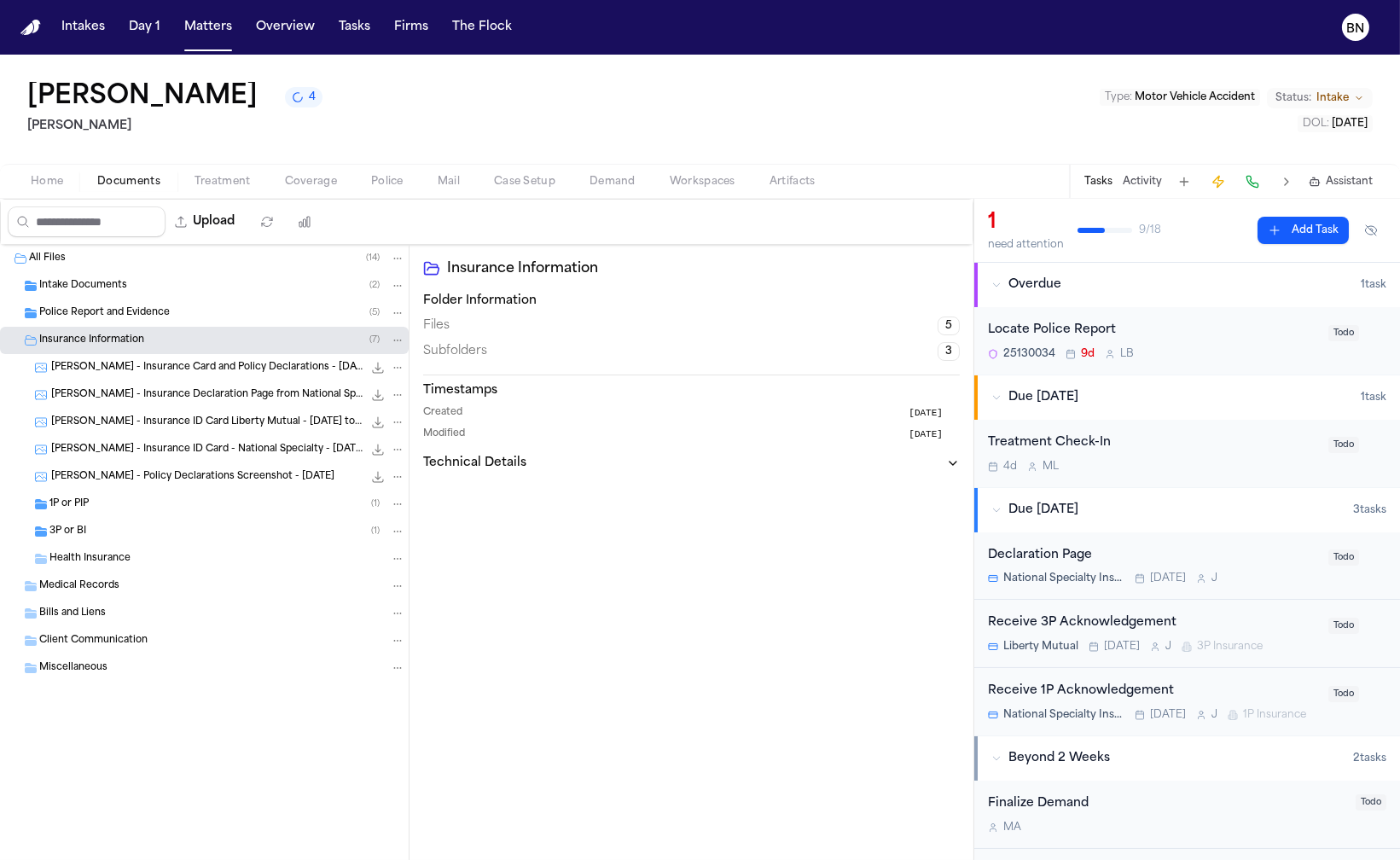
click at [170, 507] on div "1P or PIP ( 1 )" at bounding box center [227, 503] width 356 height 15
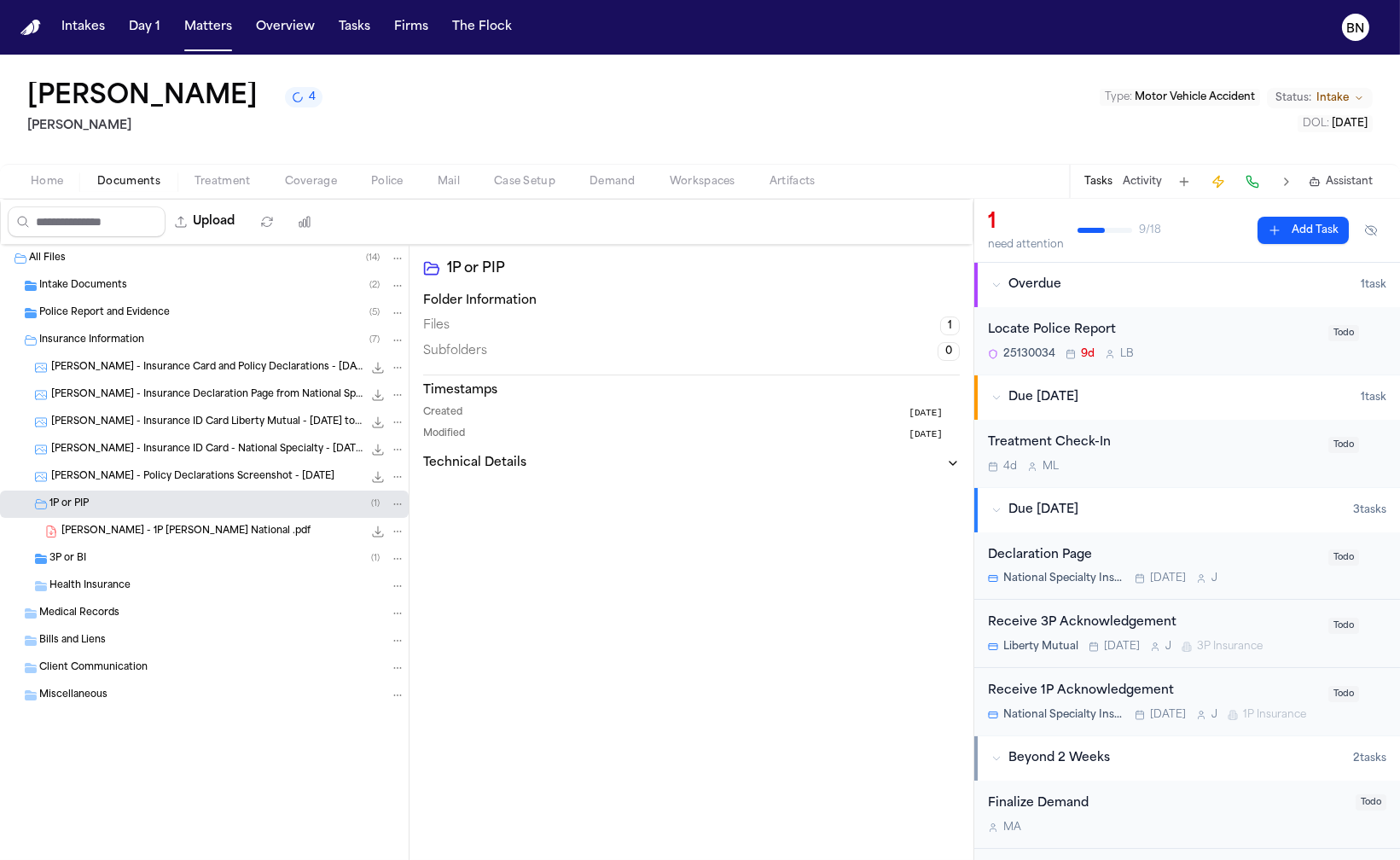
click at [173, 531] on span "[PERSON_NAME] - 1P [PERSON_NAME] National .pdf" at bounding box center [185, 531] width 249 height 15
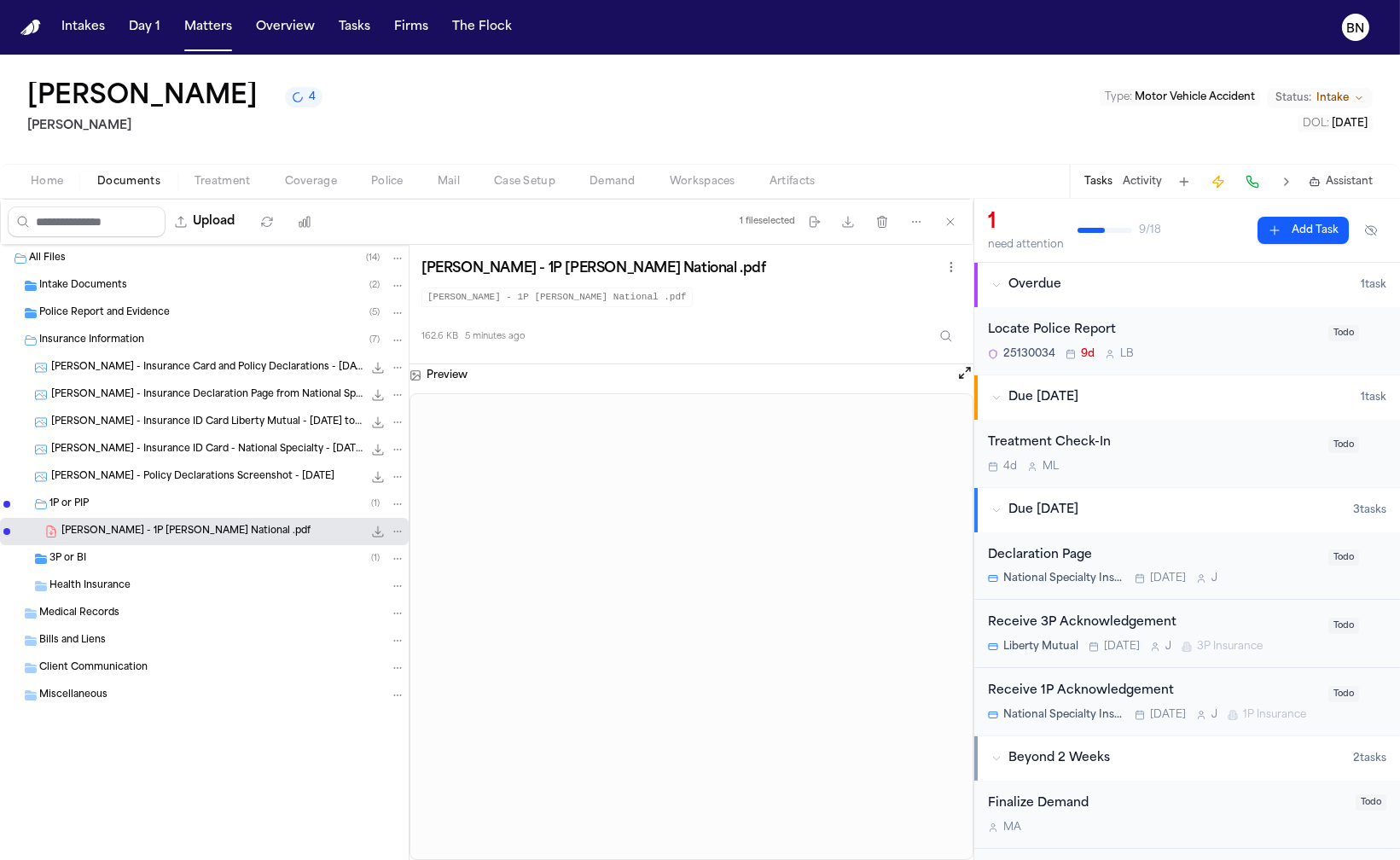
click at [959, 375] on button "Open preview" at bounding box center [964, 373] width 17 height 17
click at [326, 185] on span "Coverage" at bounding box center [311, 181] width 53 height 14
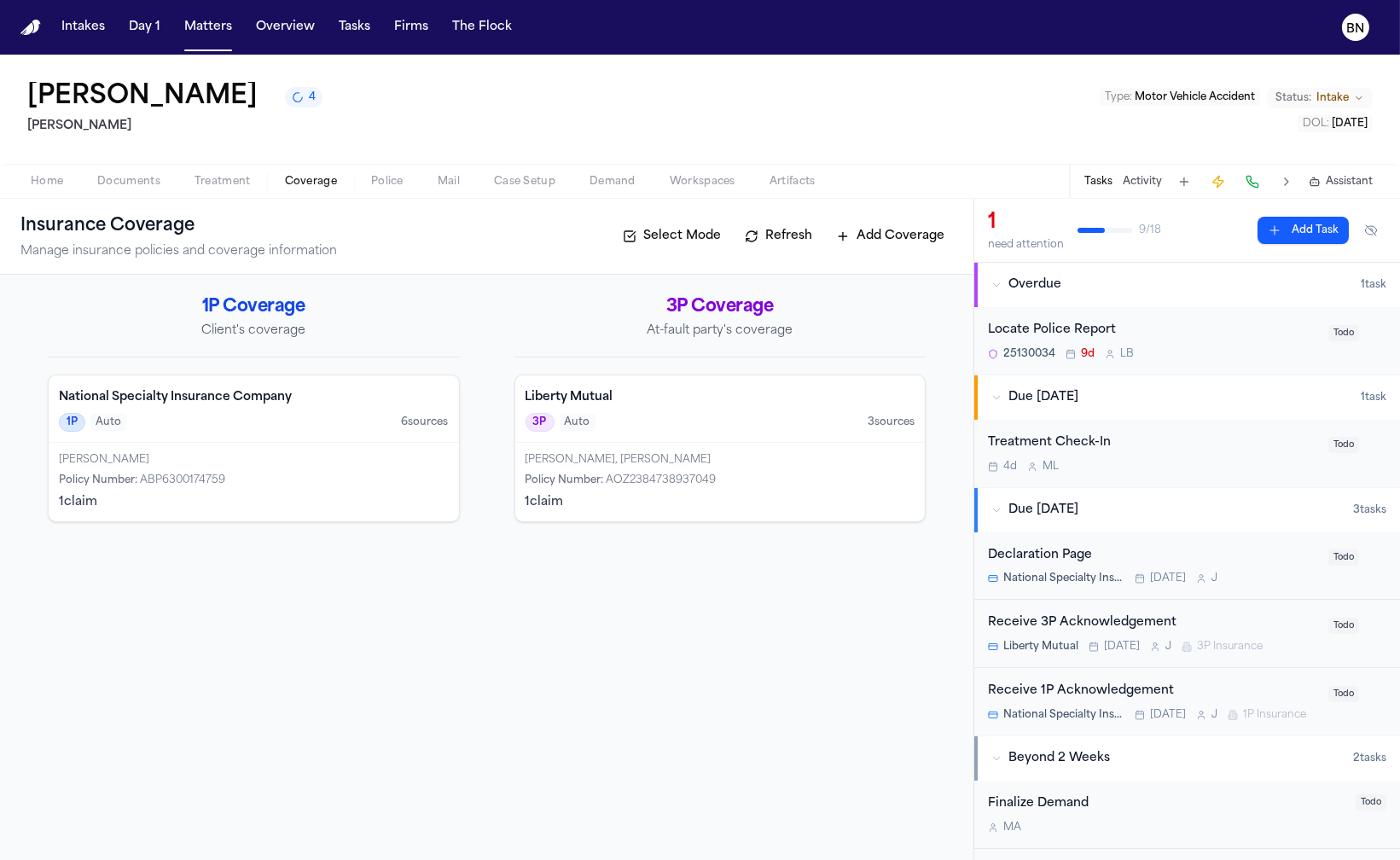
click at [179, 427] on div "1P Auto 6 source s" at bounding box center [253, 422] width 389 height 19
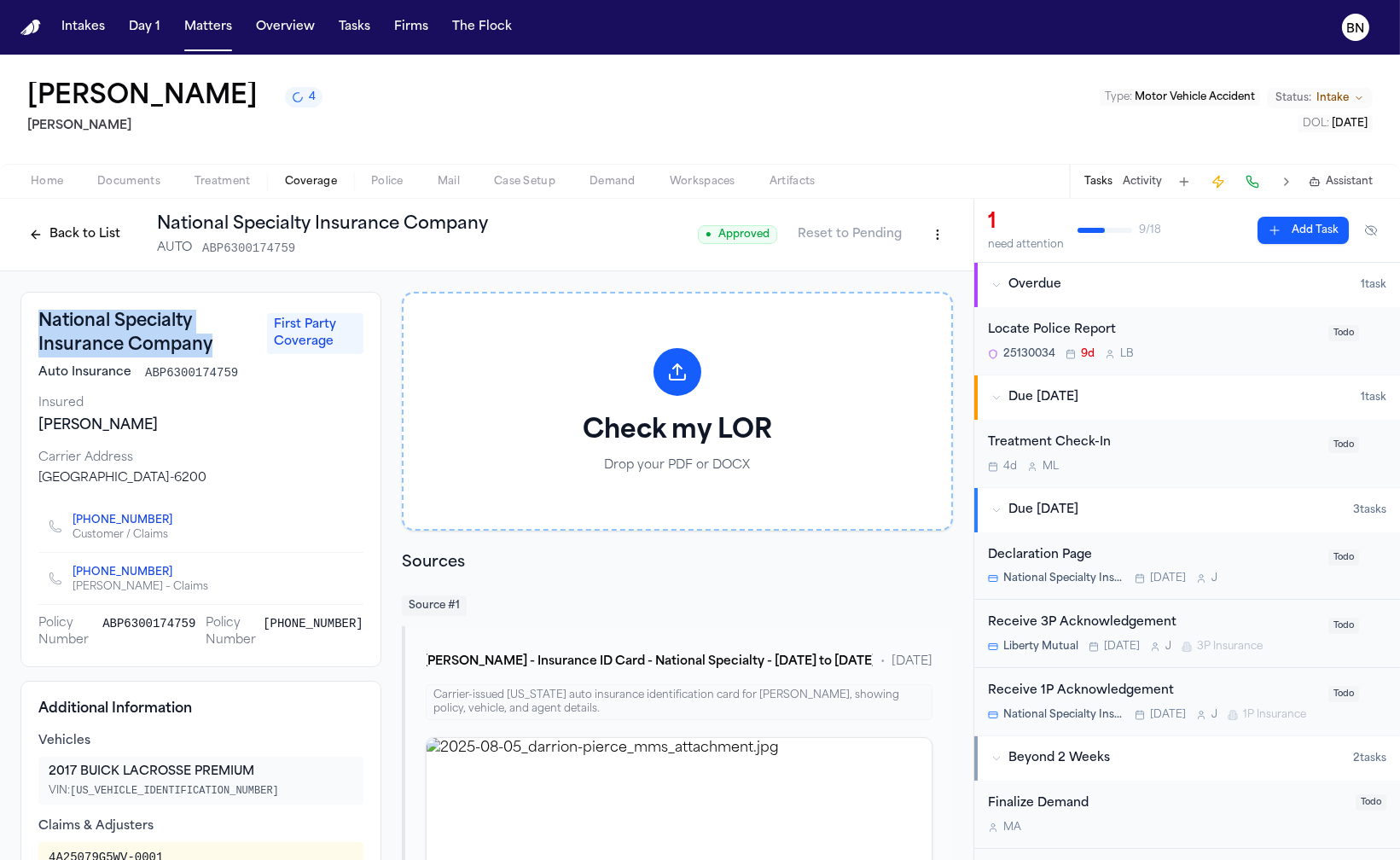
drag, startPoint x: 215, startPoint y: 347, endPoint x: 0, endPoint y: 311, distance: 218.0
copy h3 "National Specialty Insurance Company"
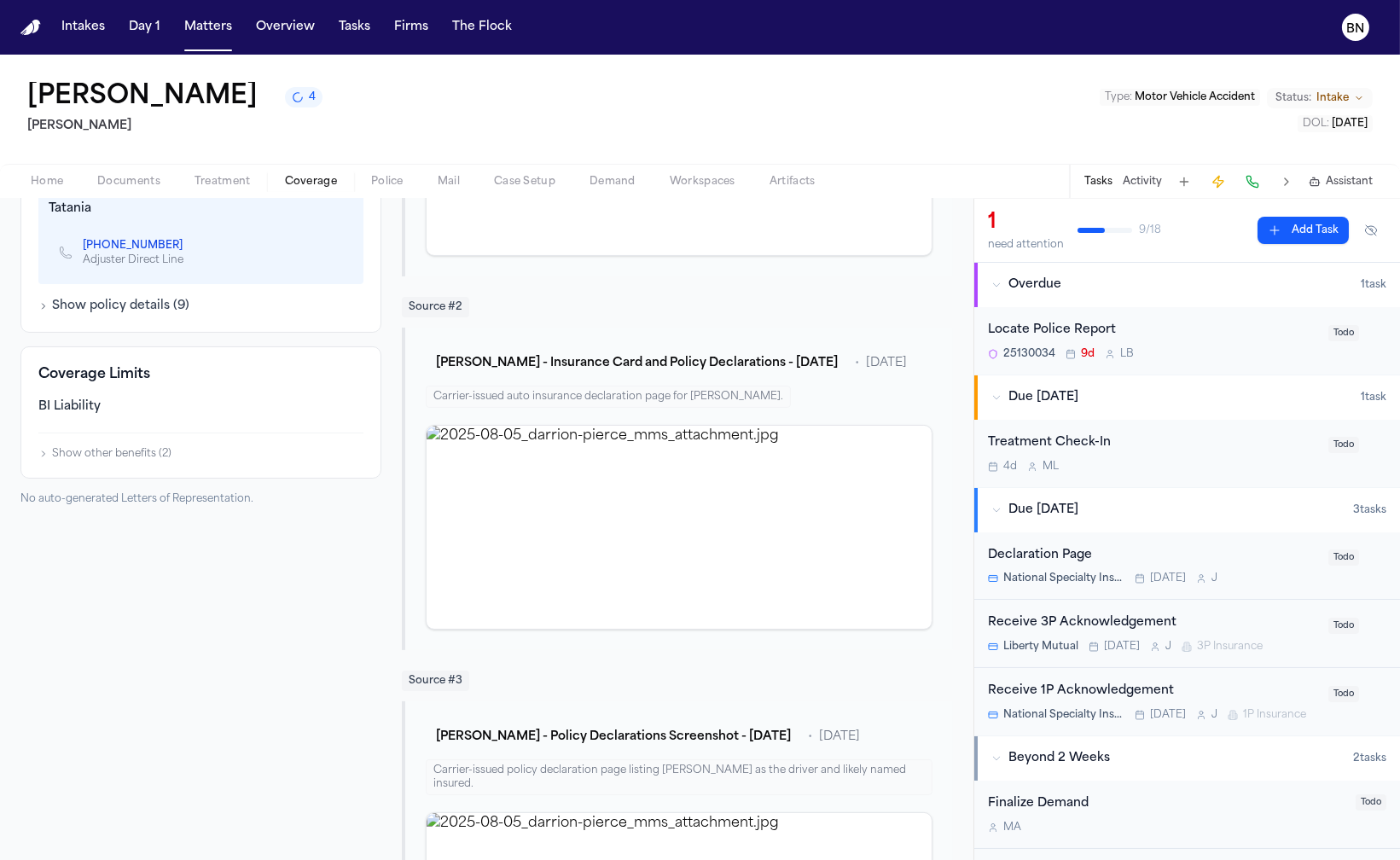
scroll to position [589, 0]
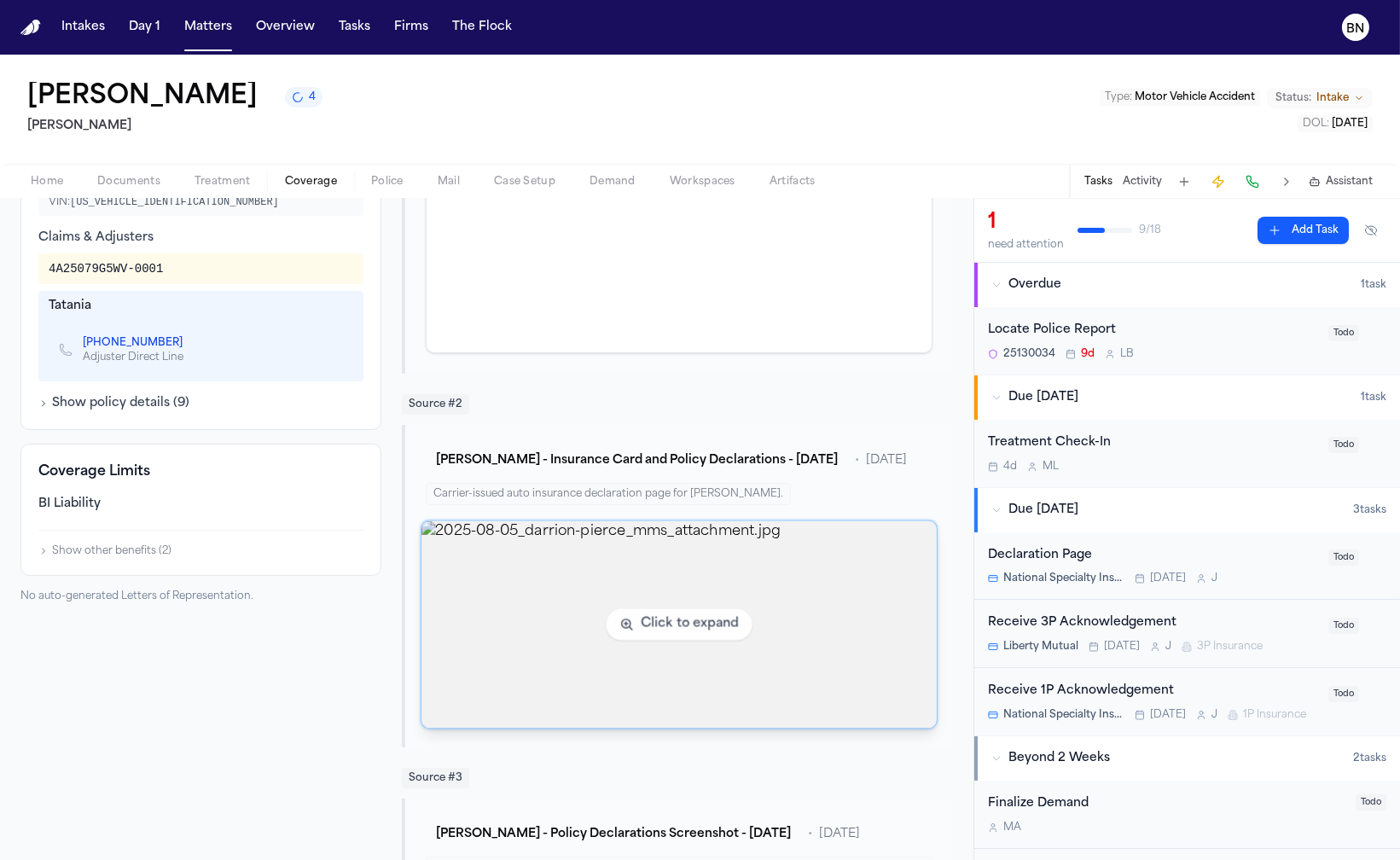
click at [642, 536] on img "View image 2025-08-05_darrion-pierce_mms_attachment.jpg" at bounding box center [679, 624] width 515 height 207
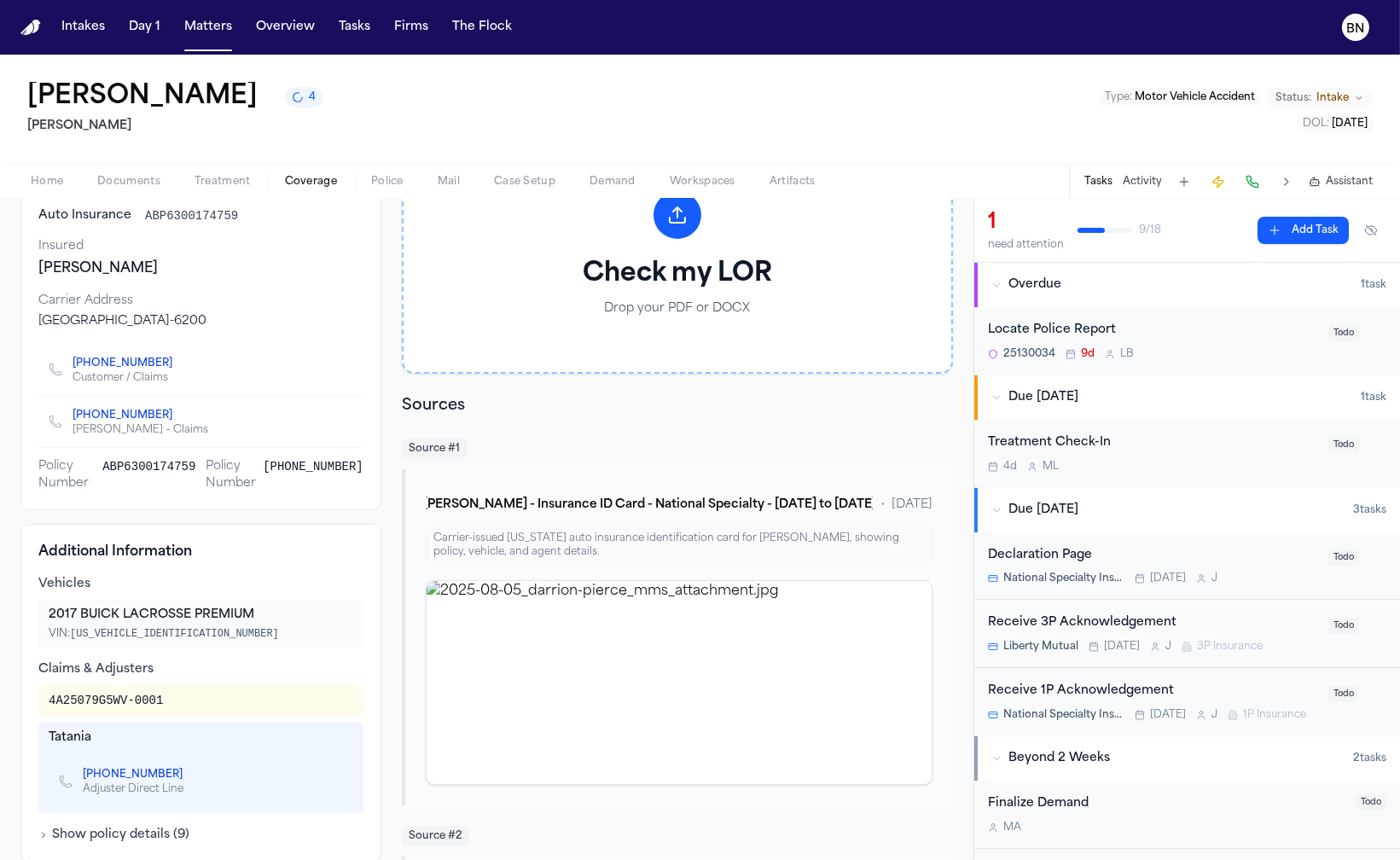
scroll to position [0, 0]
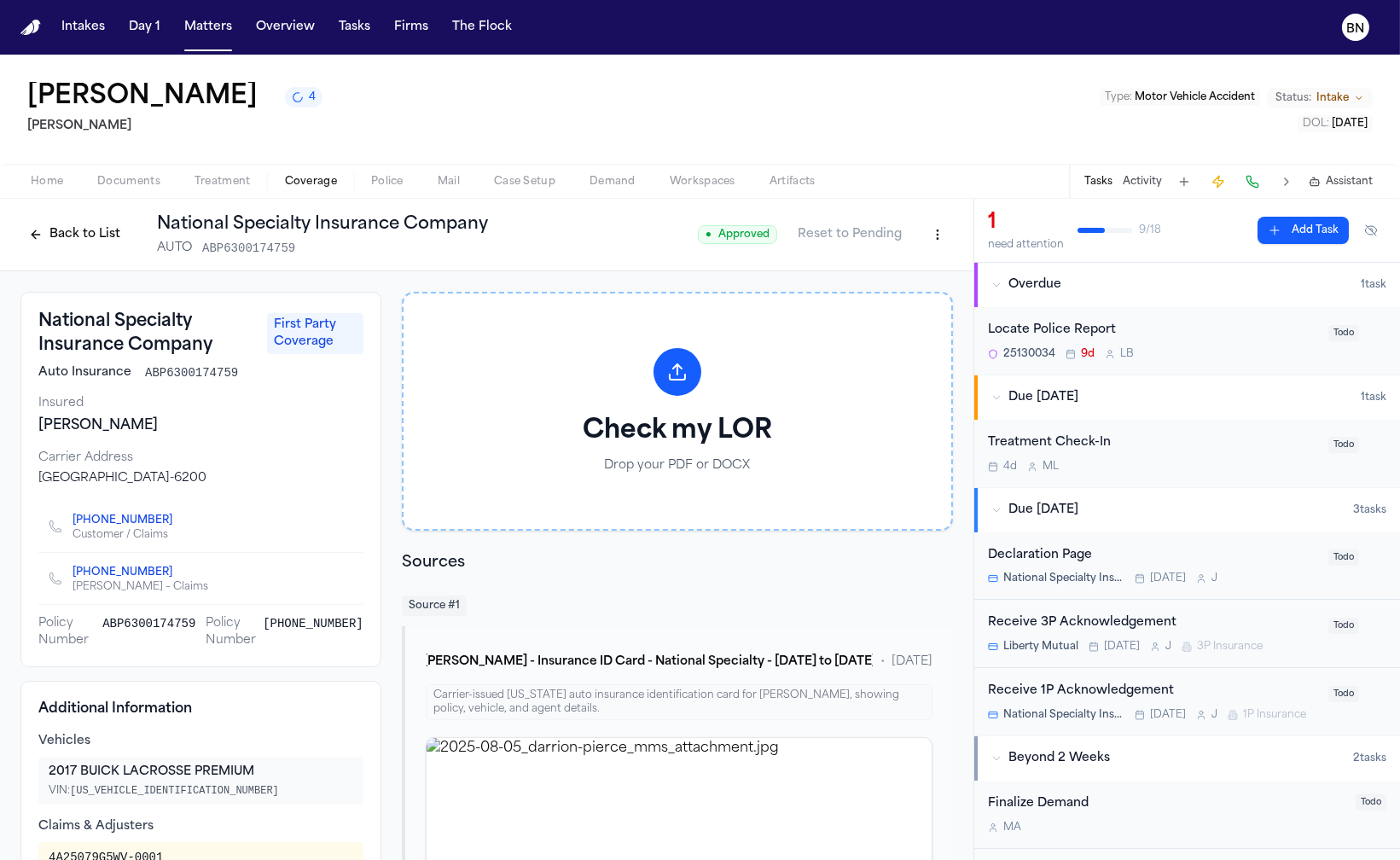
click at [81, 241] on button "Back to List" at bounding box center [74, 235] width 108 height 28
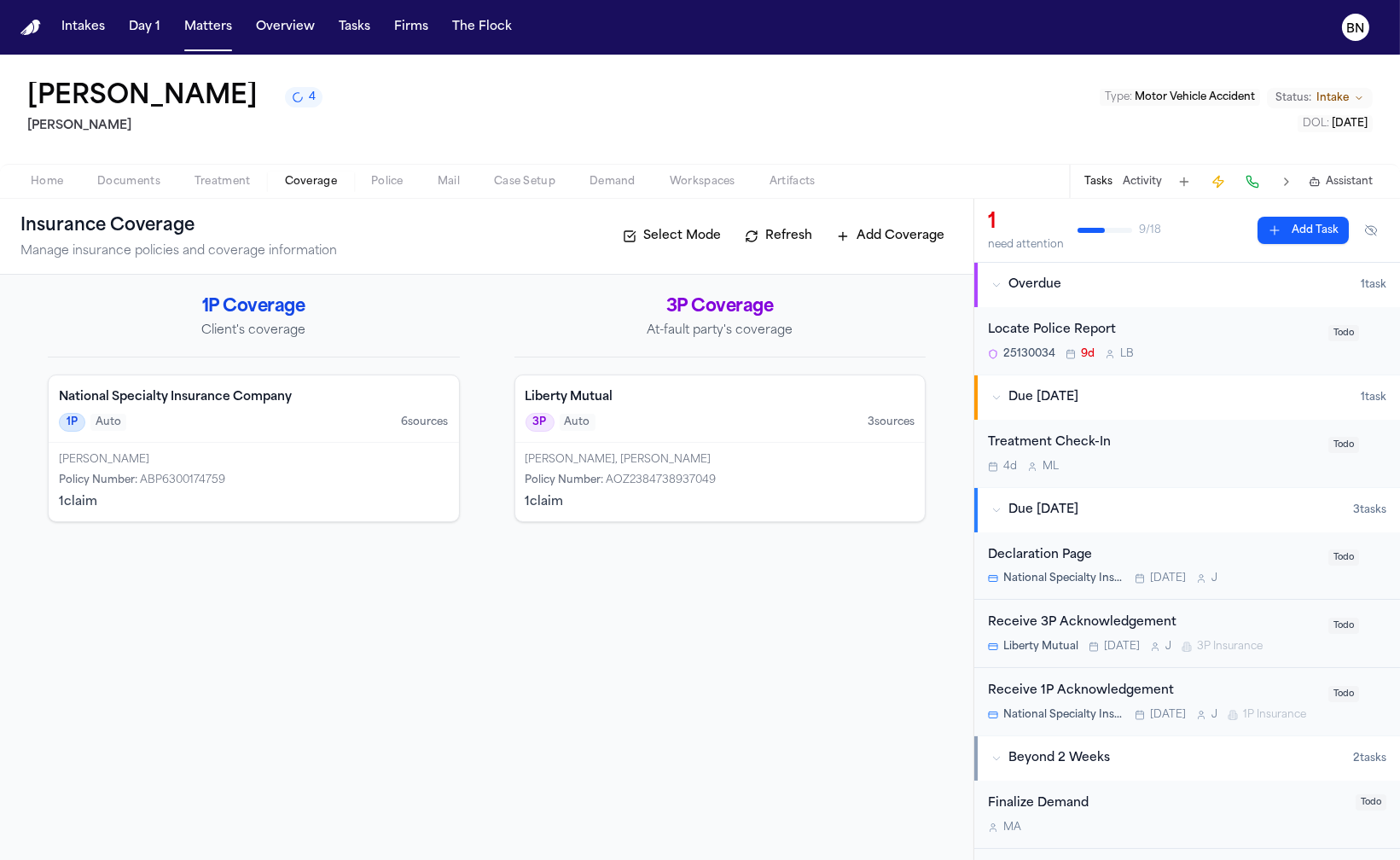
click at [702, 426] on div "3P Auto 3 source s" at bounding box center [719, 422] width 389 height 19
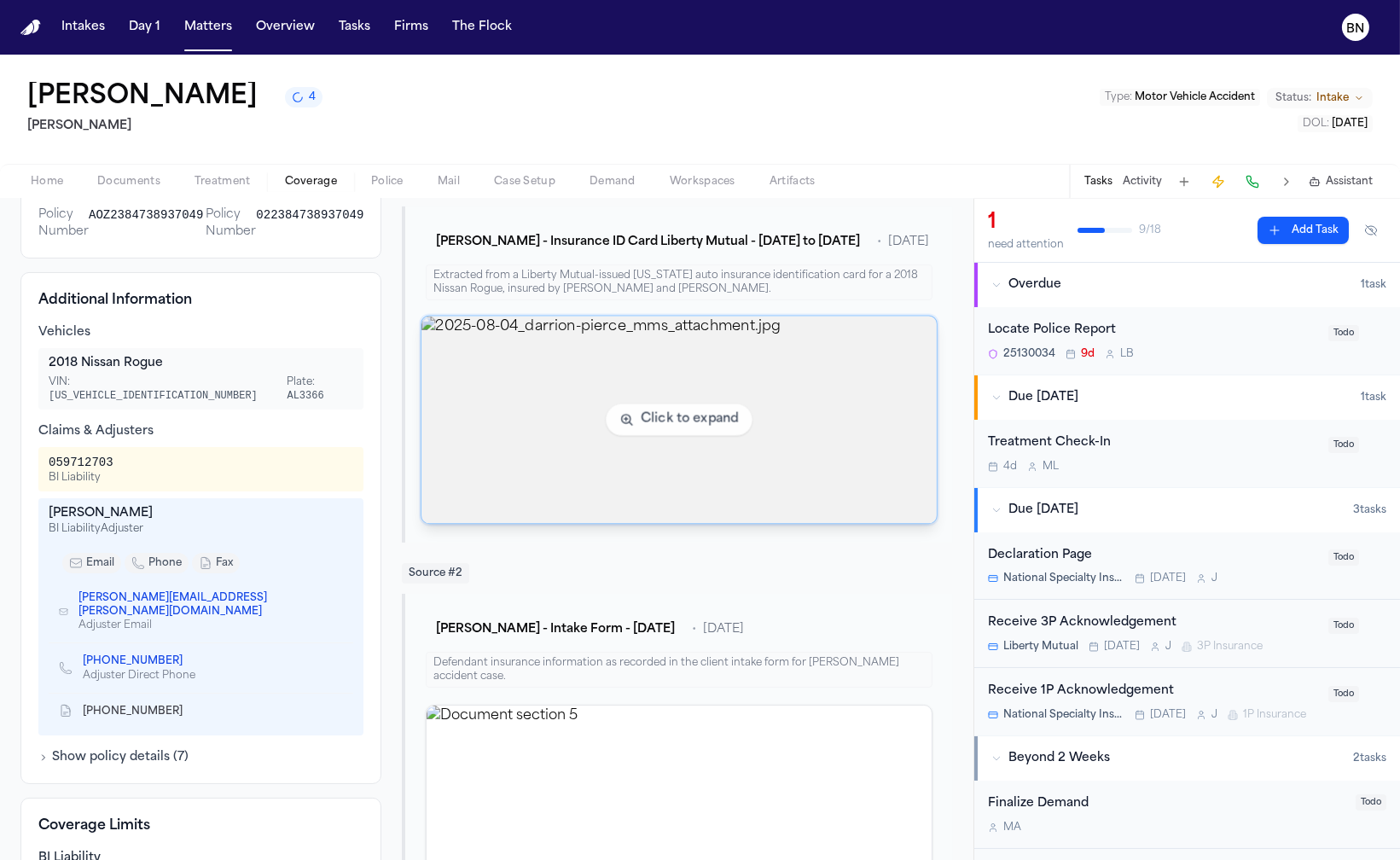
scroll to position [496, 0]
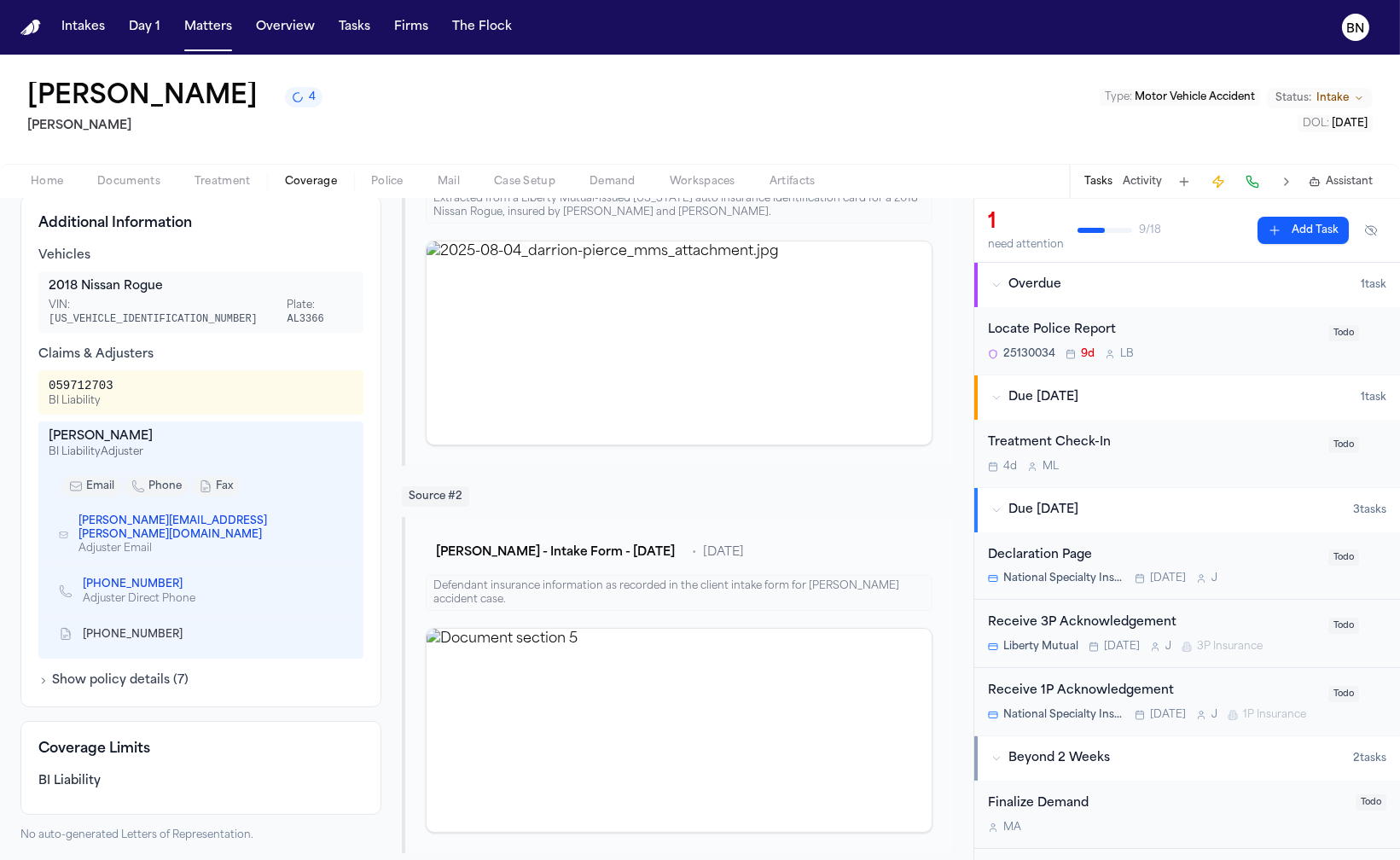
click at [113, 184] on span "Documents" at bounding box center [129, 181] width 63 height 14
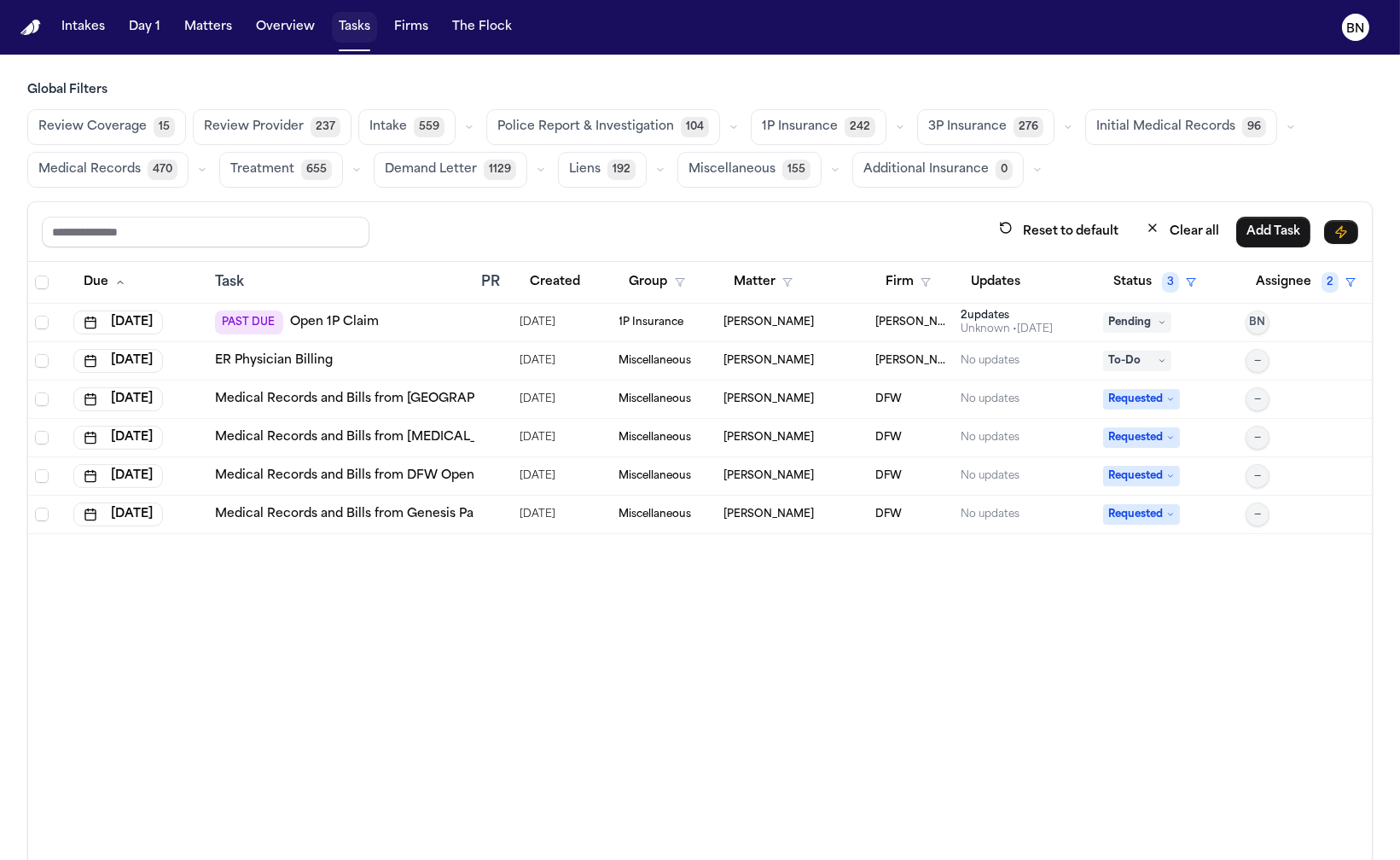
click at [346, 33] on button "Tasks" at bounding box center [355, 27] width 46 height 31
click at [208, 24] on button "Matters" at bounding box center [208, 27] width 61 height 31
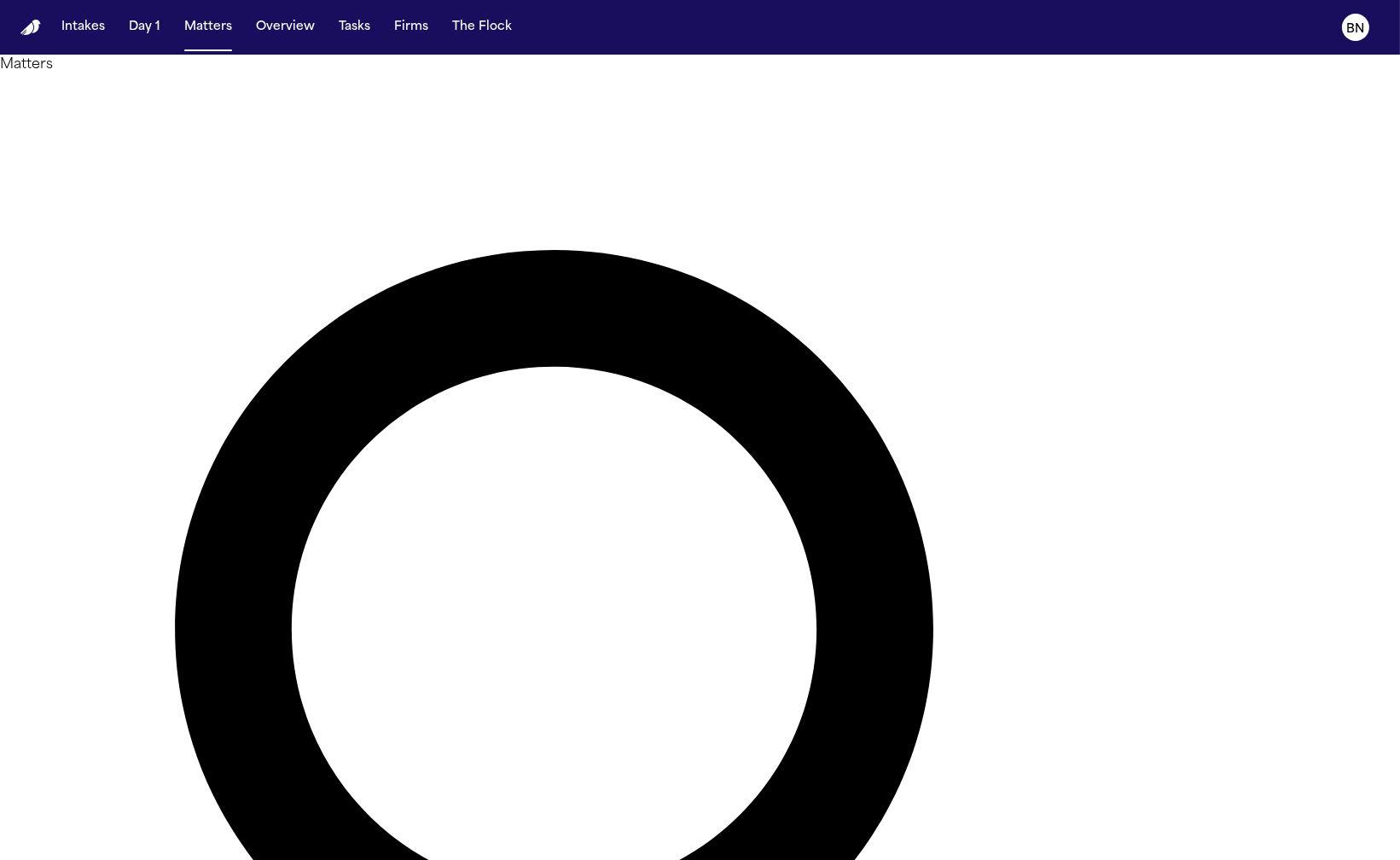
paste input "**********"
type input "**********"
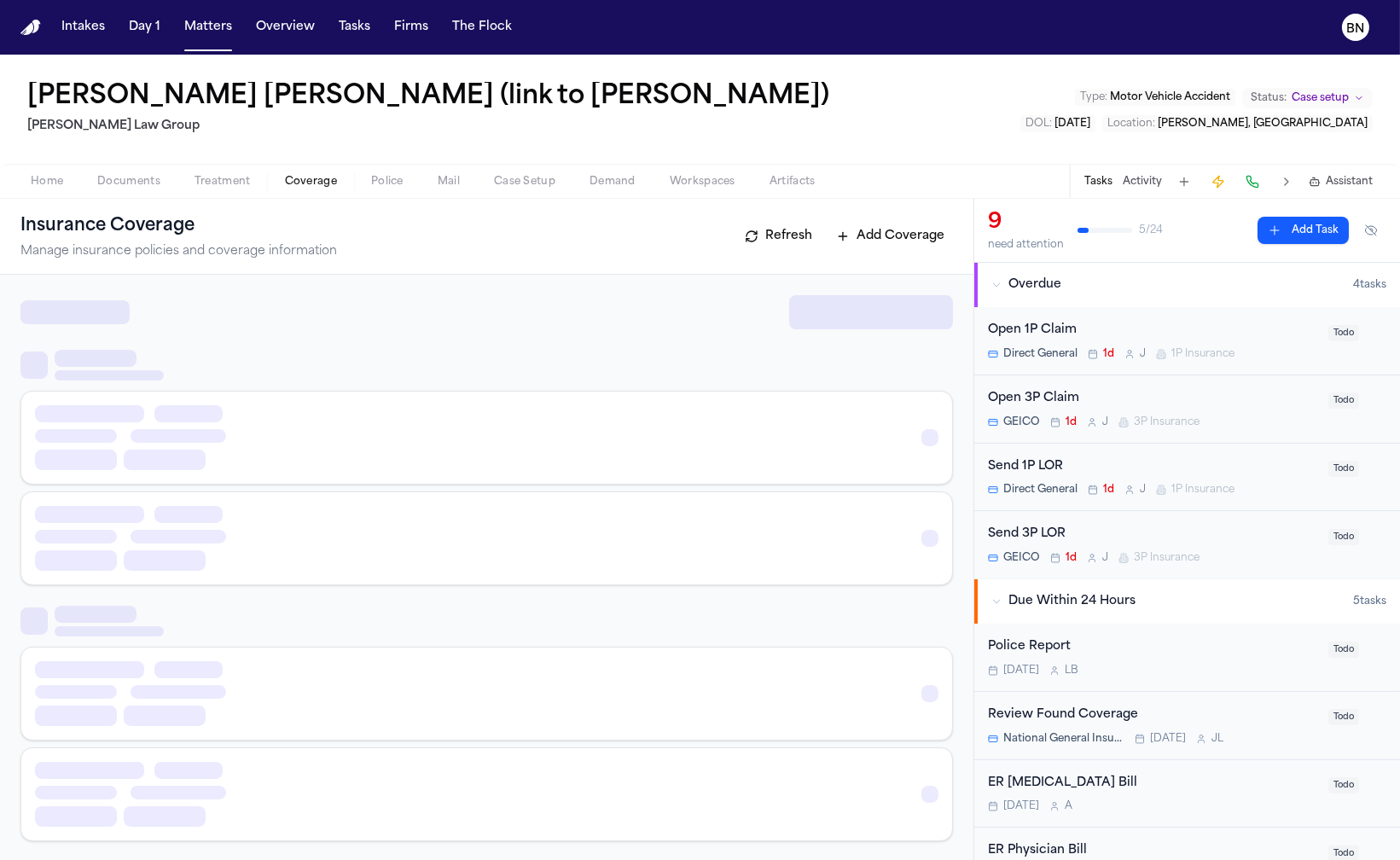
click at [335, 171] on button "Coverage" at bounding box center [310, 181] width 86 height 21
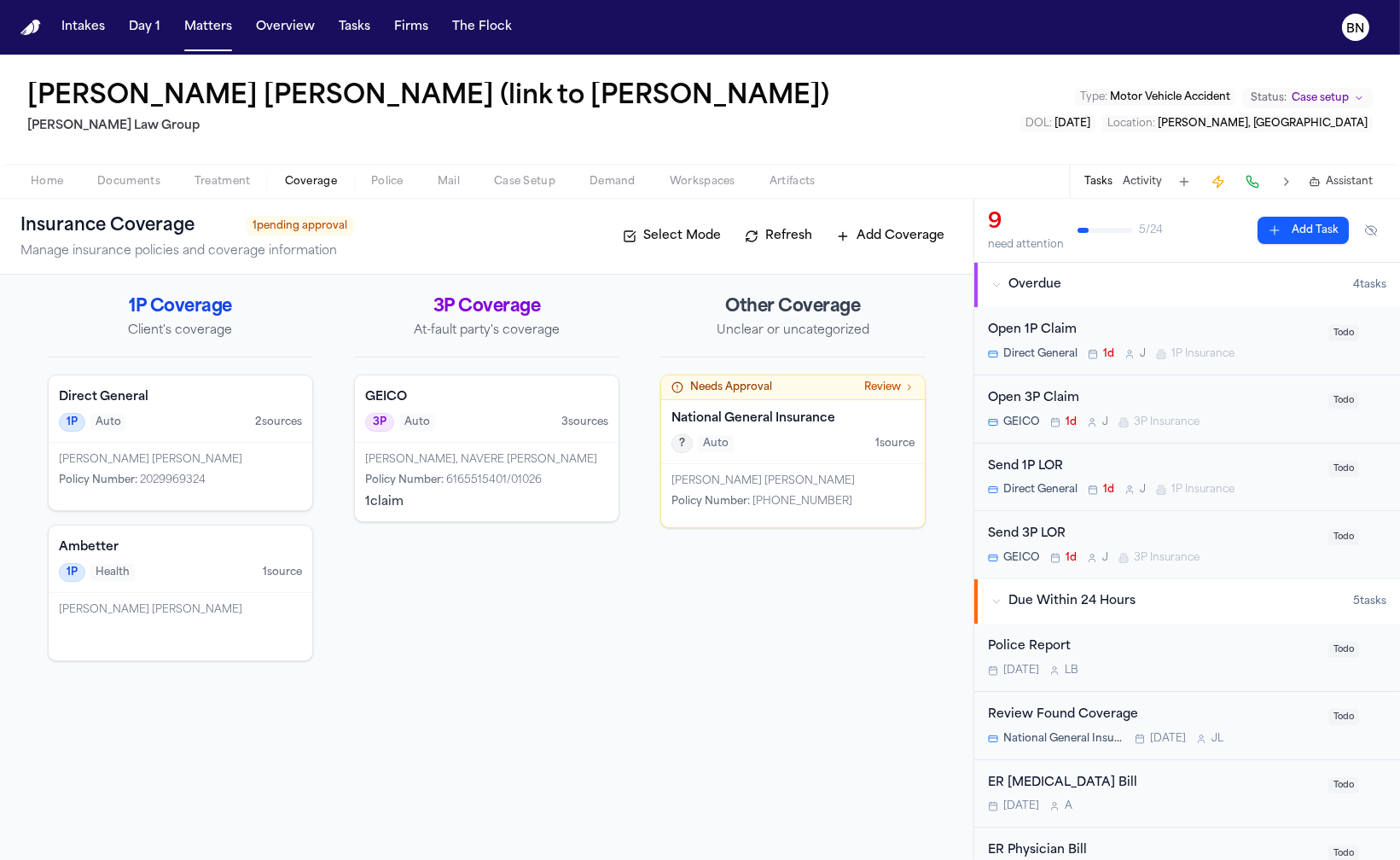
click at [688, 475] on div "Luis Santana Cabrera" at bounding box center [792, 482] width 243 height 14
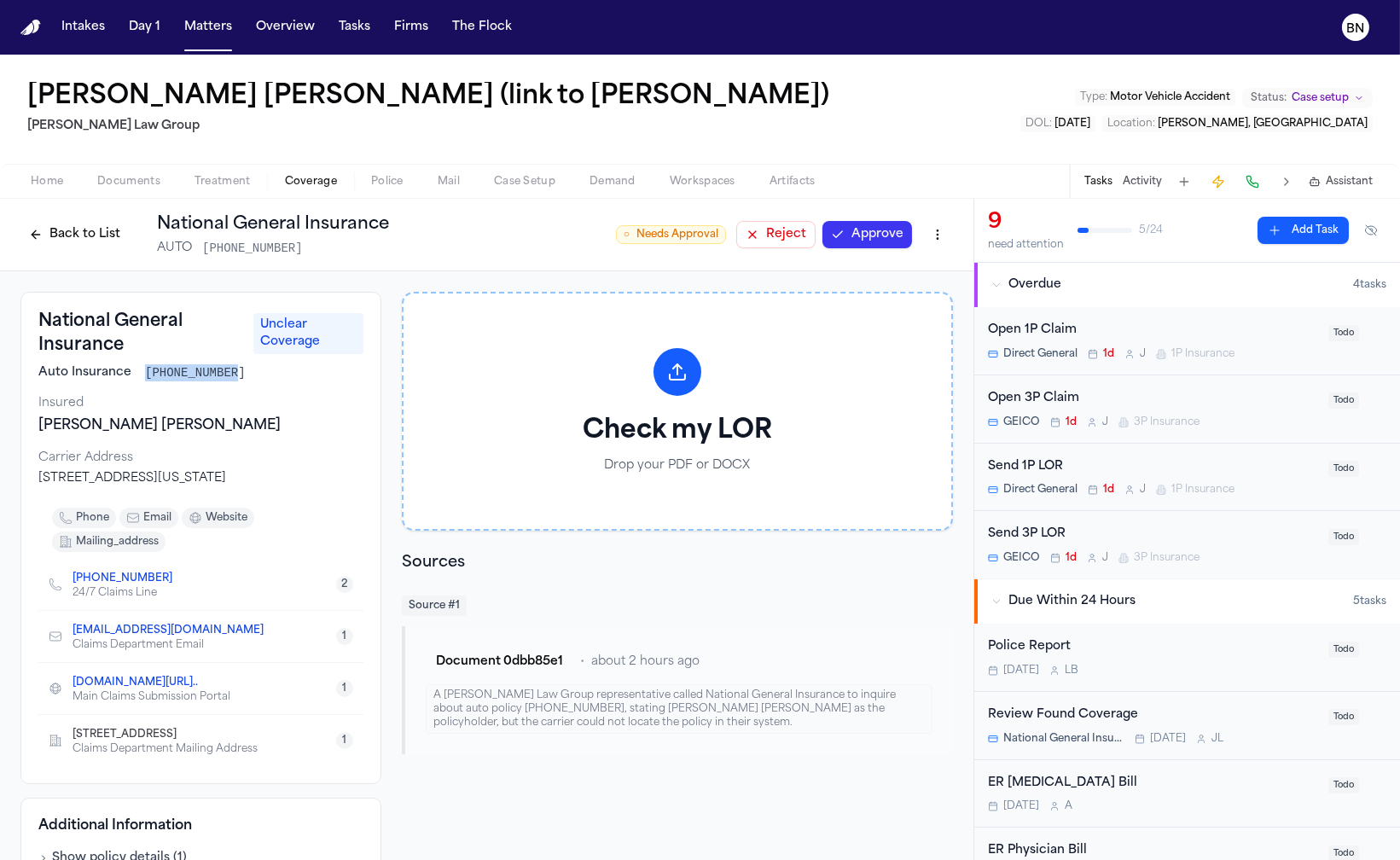
drag, startPoint x: 247, startPoint y: 376, endPoint x: 144, endPoint y: 370, distance: 103.2
click at [144, 370] on div "Auto Insurance 4604-29-49-93" at bounding box center [201, 373] width 325 height 17
copy span "[PHONE_NUMBER]"
click at [83, 236] on button "Back to List" at bounding box center [74, 235] width 108 height 28
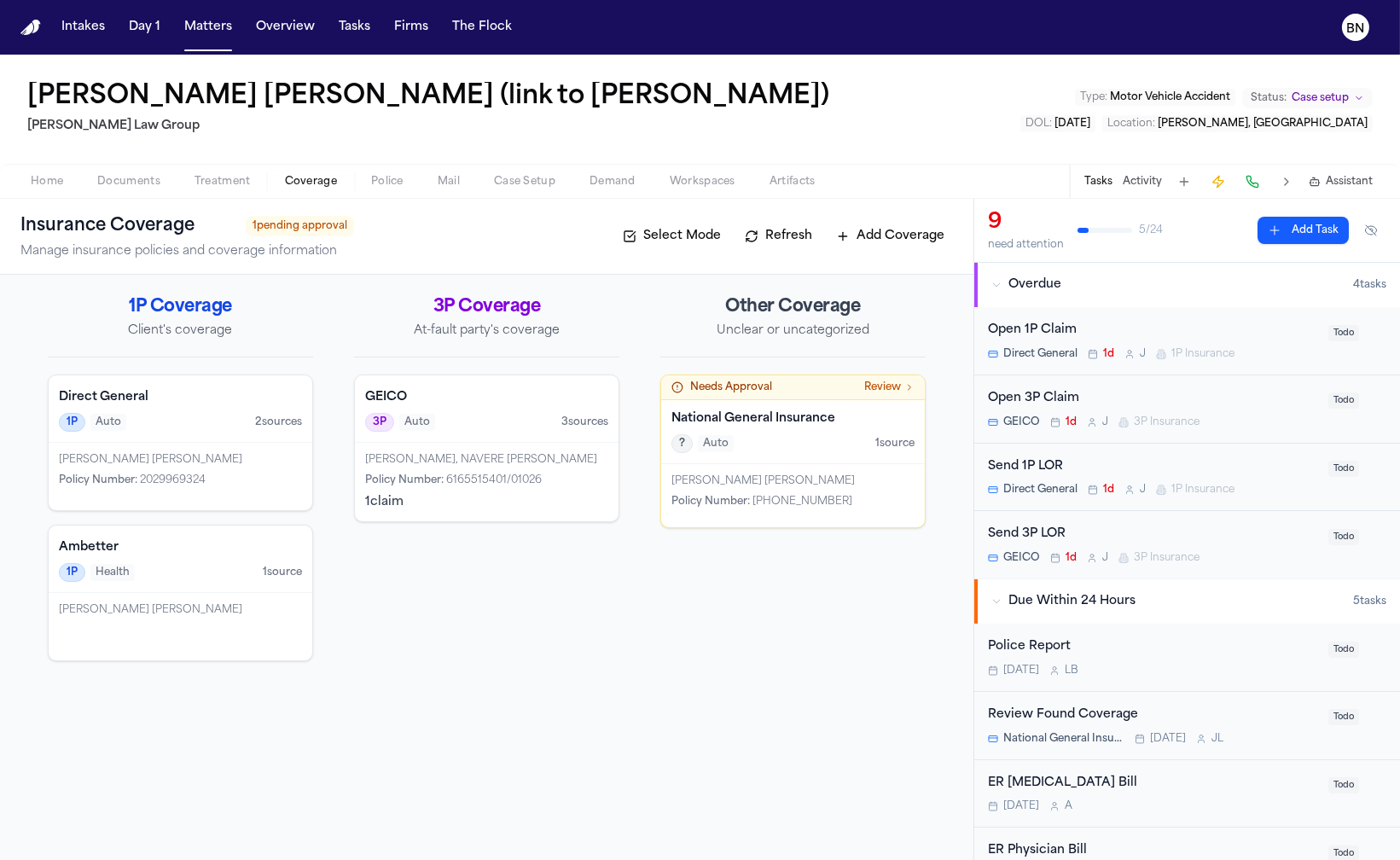
click at [248, 454] on div "Luis Santana Cabrera" at bounding box center [179, 460] width 243 height 14
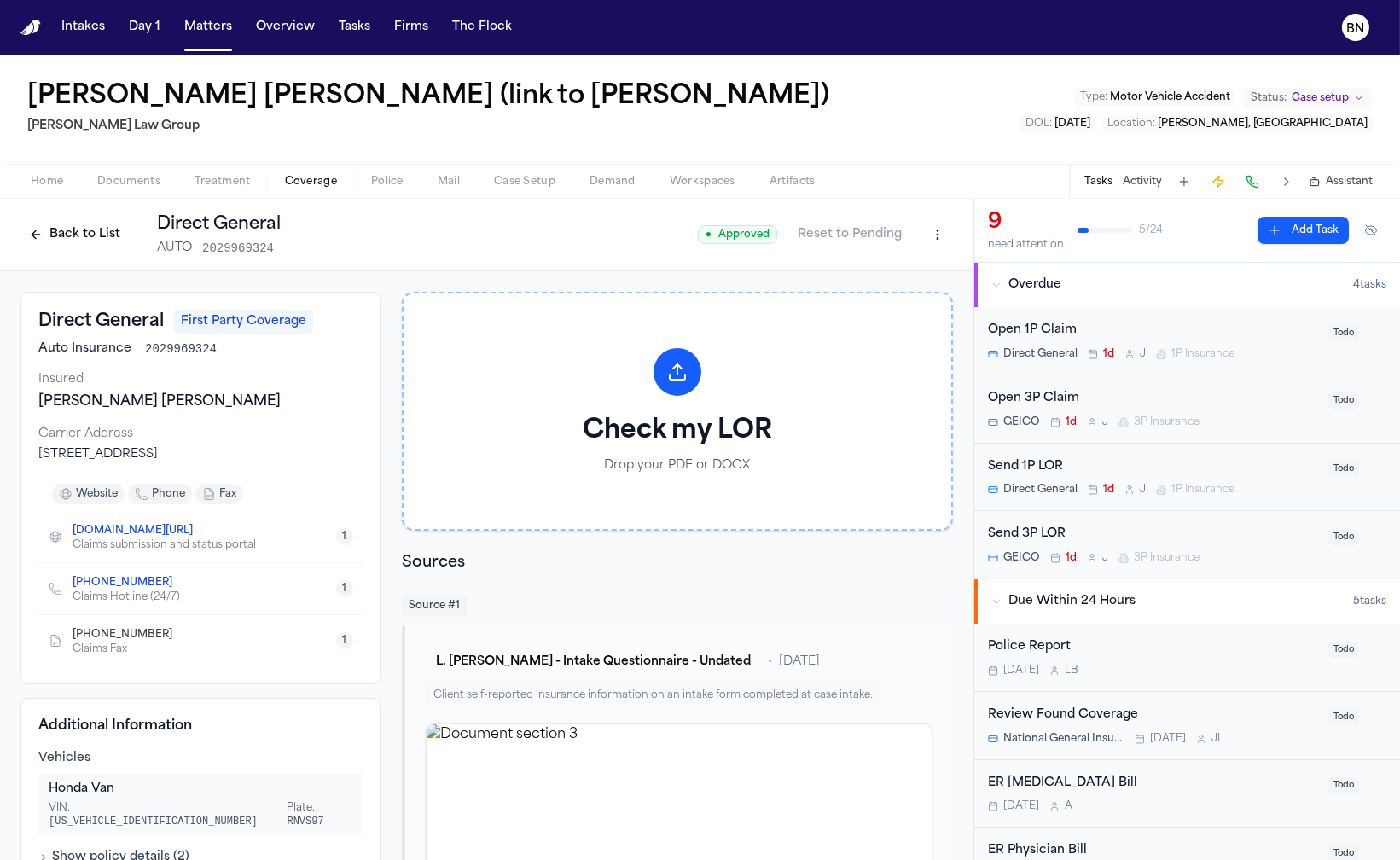
click at [52, 235] on button "Back to List" at bounding box center [74, 235] width 108 height 28
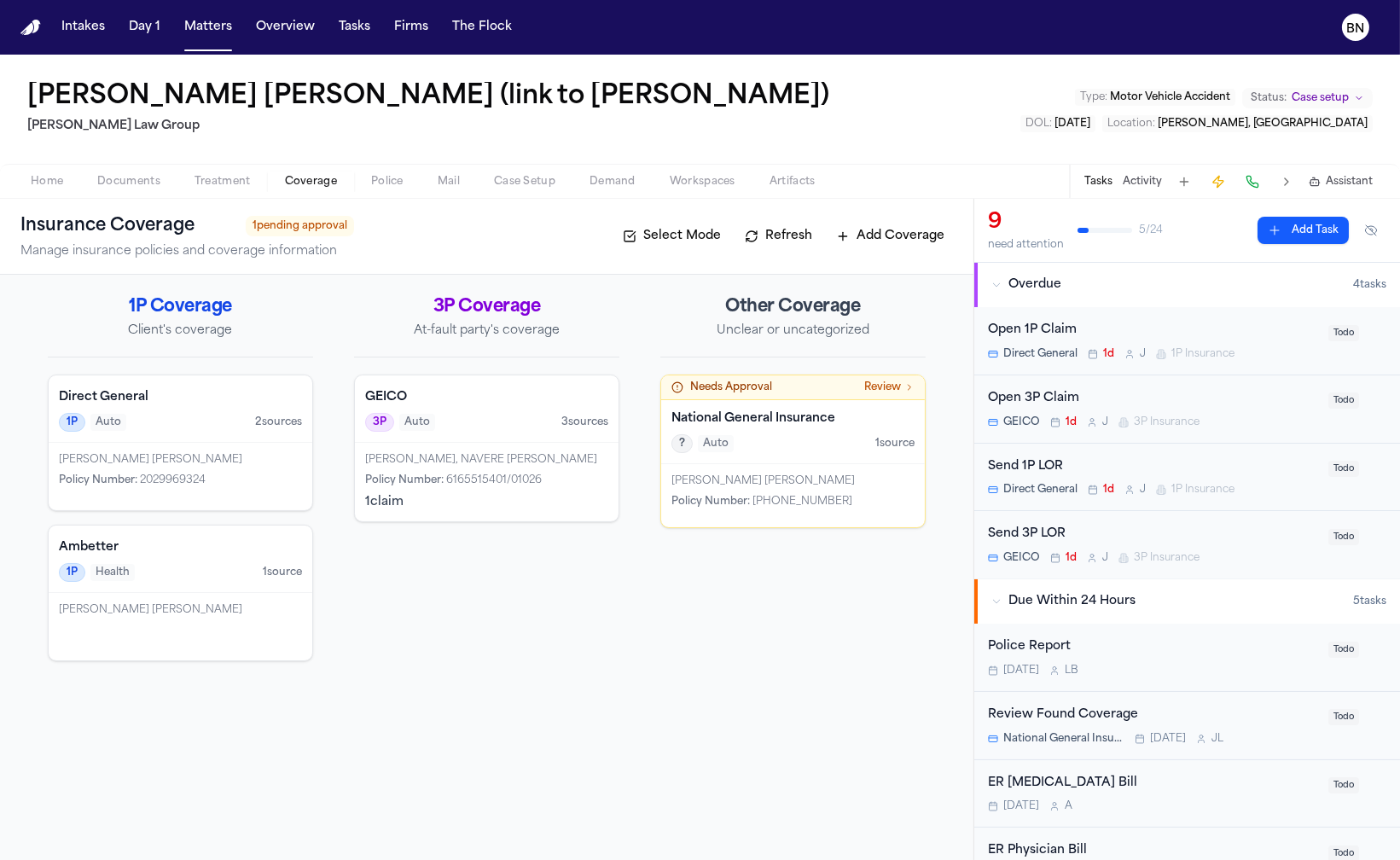
click at [788, 479] on div "Luis Santana Cabrera" at bounding box center [792, 482] width 243 height 14
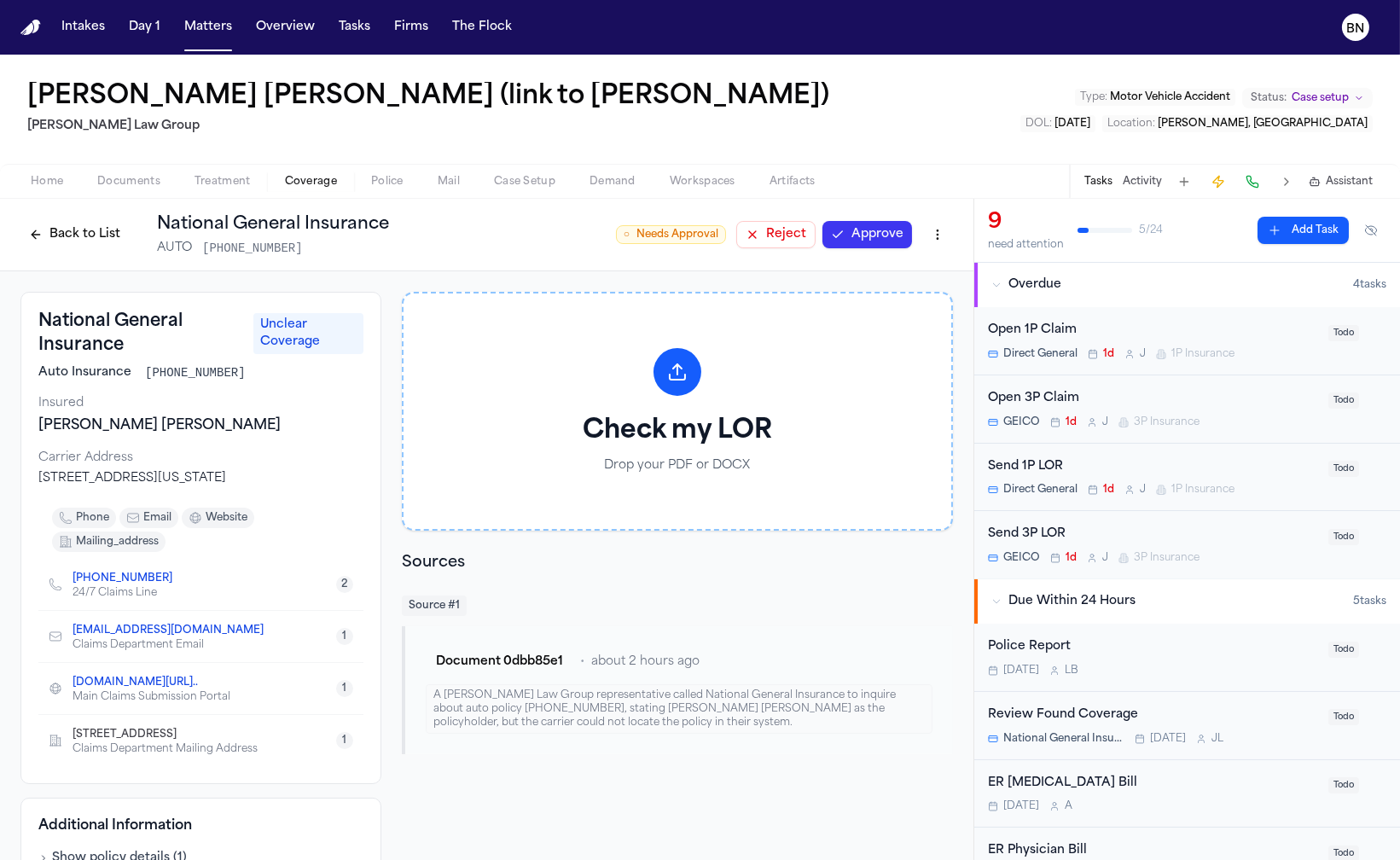
click at [64, 175] on button "Home" at bounding box center [47, 181] width 66 height 21
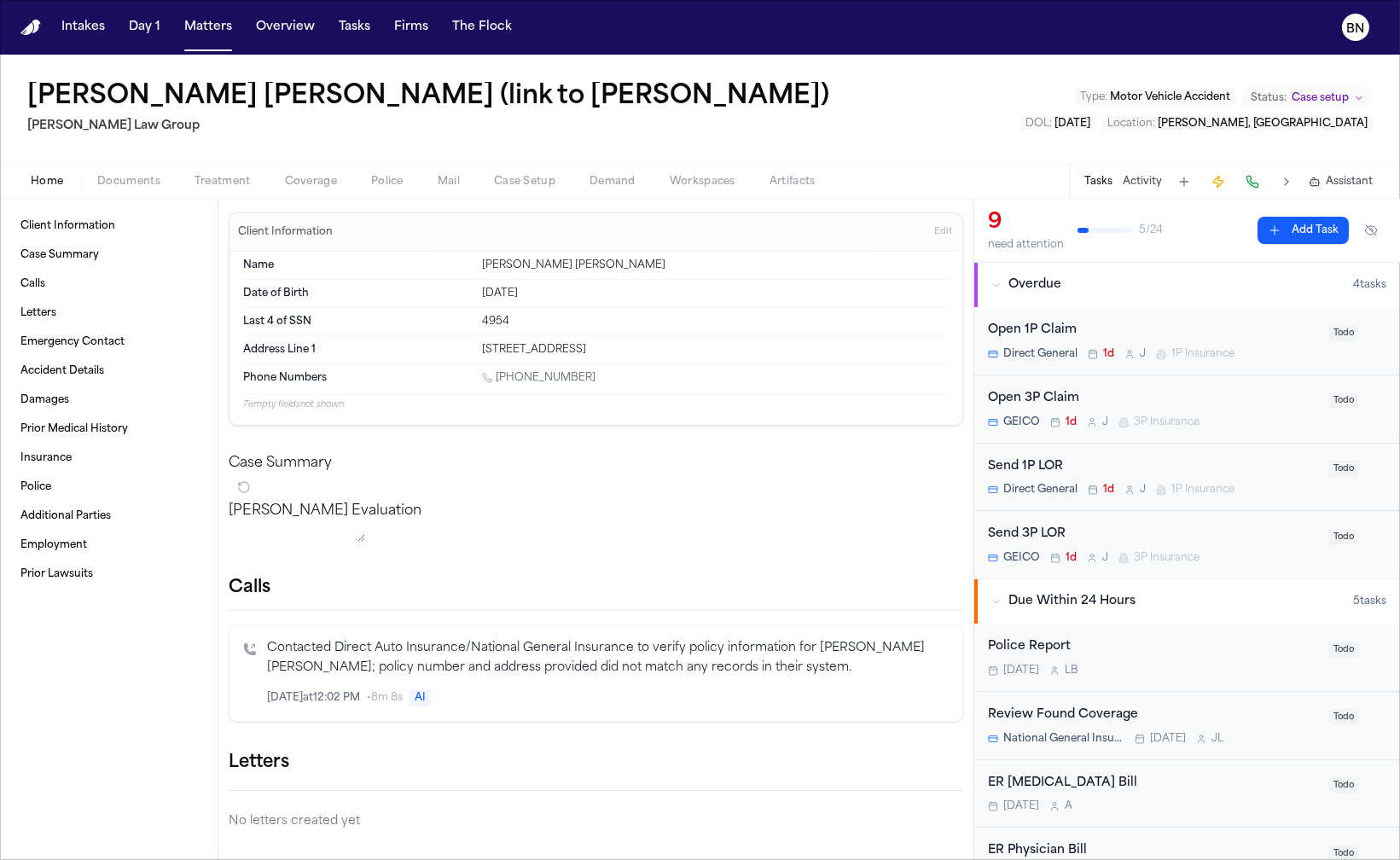
scroll to position [206, 0]
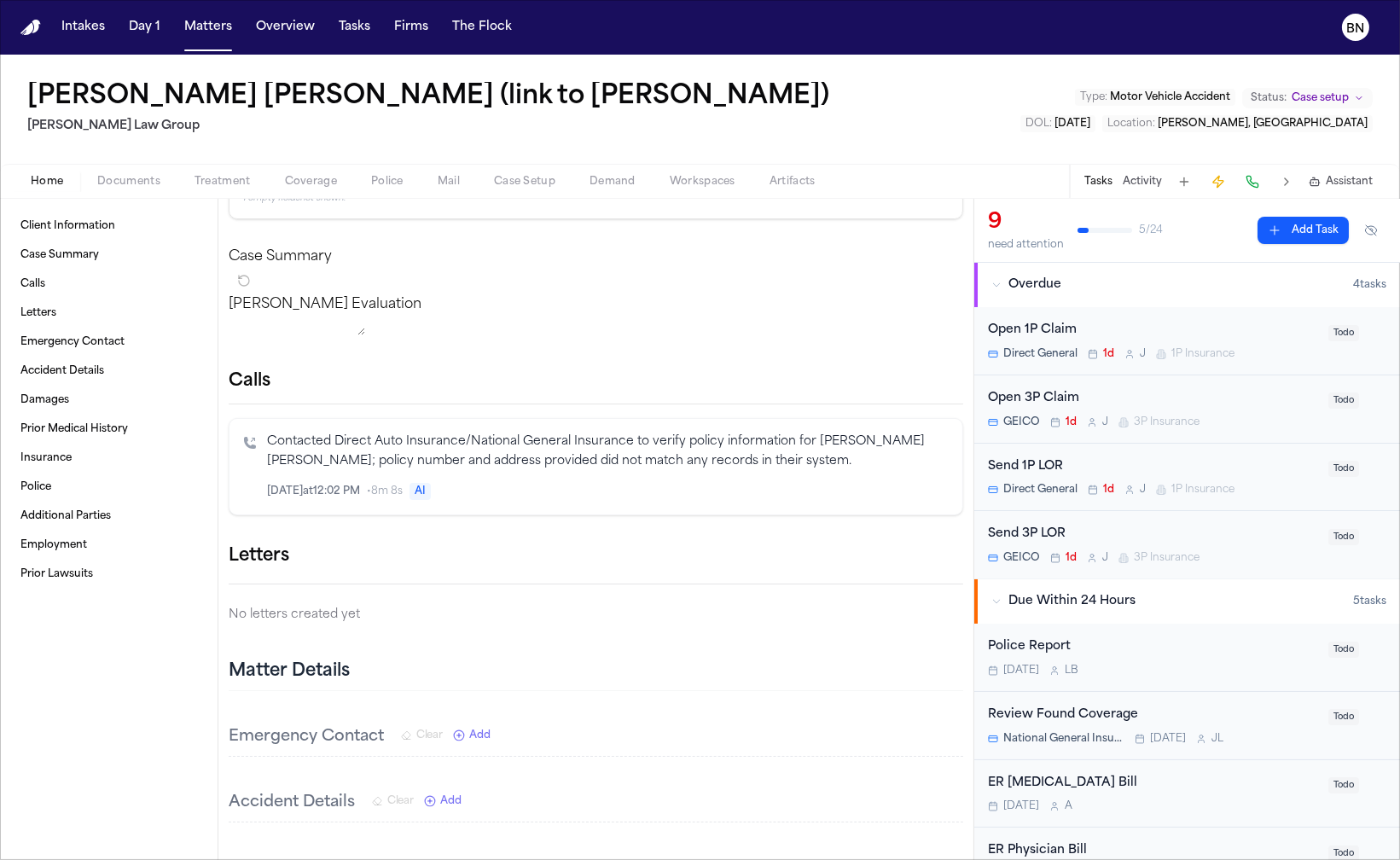
click at [872, 497] on icon "Inspect" at bounding box center [878, 491] width 12 height 12
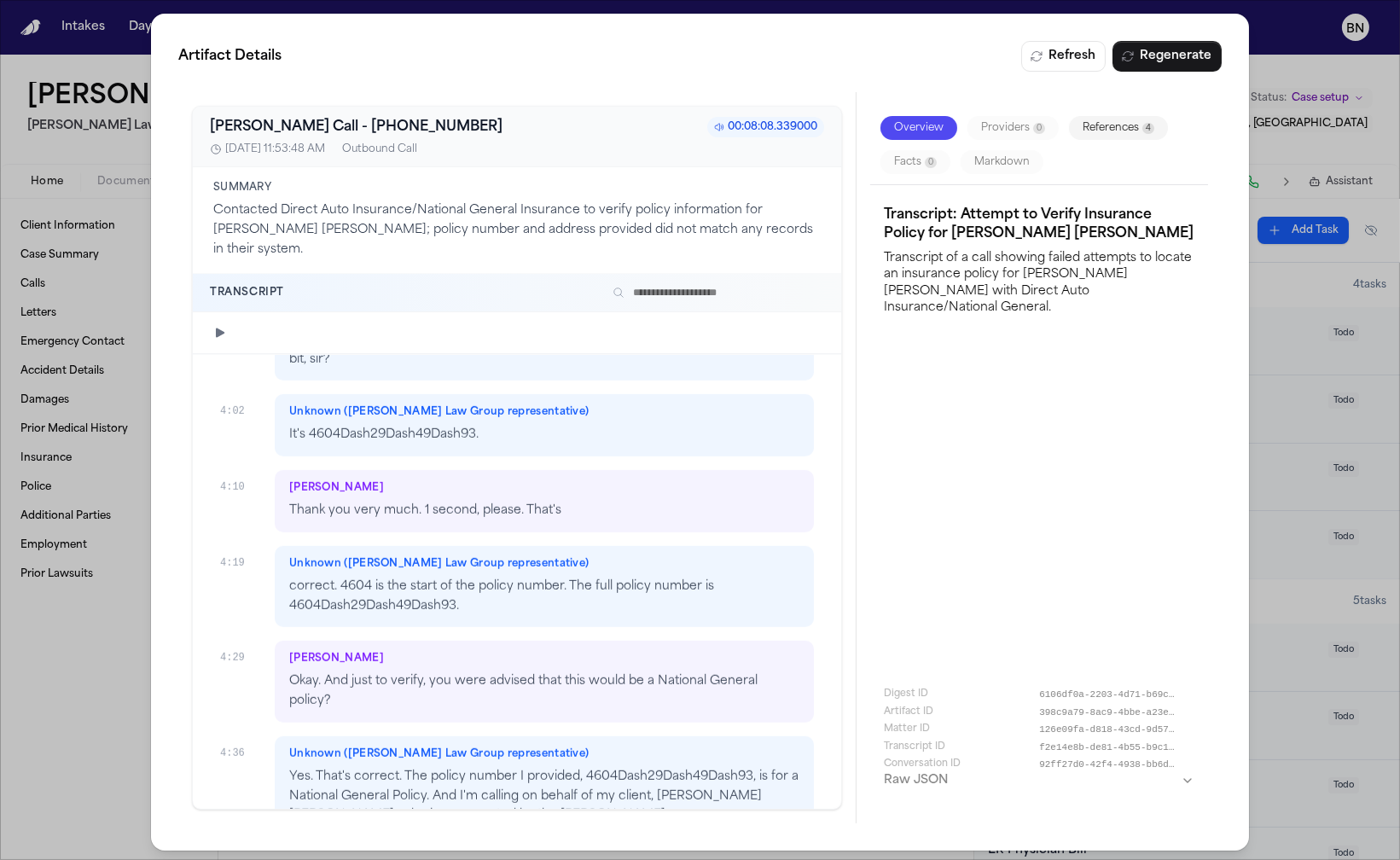
scroll to position [2311, 0]
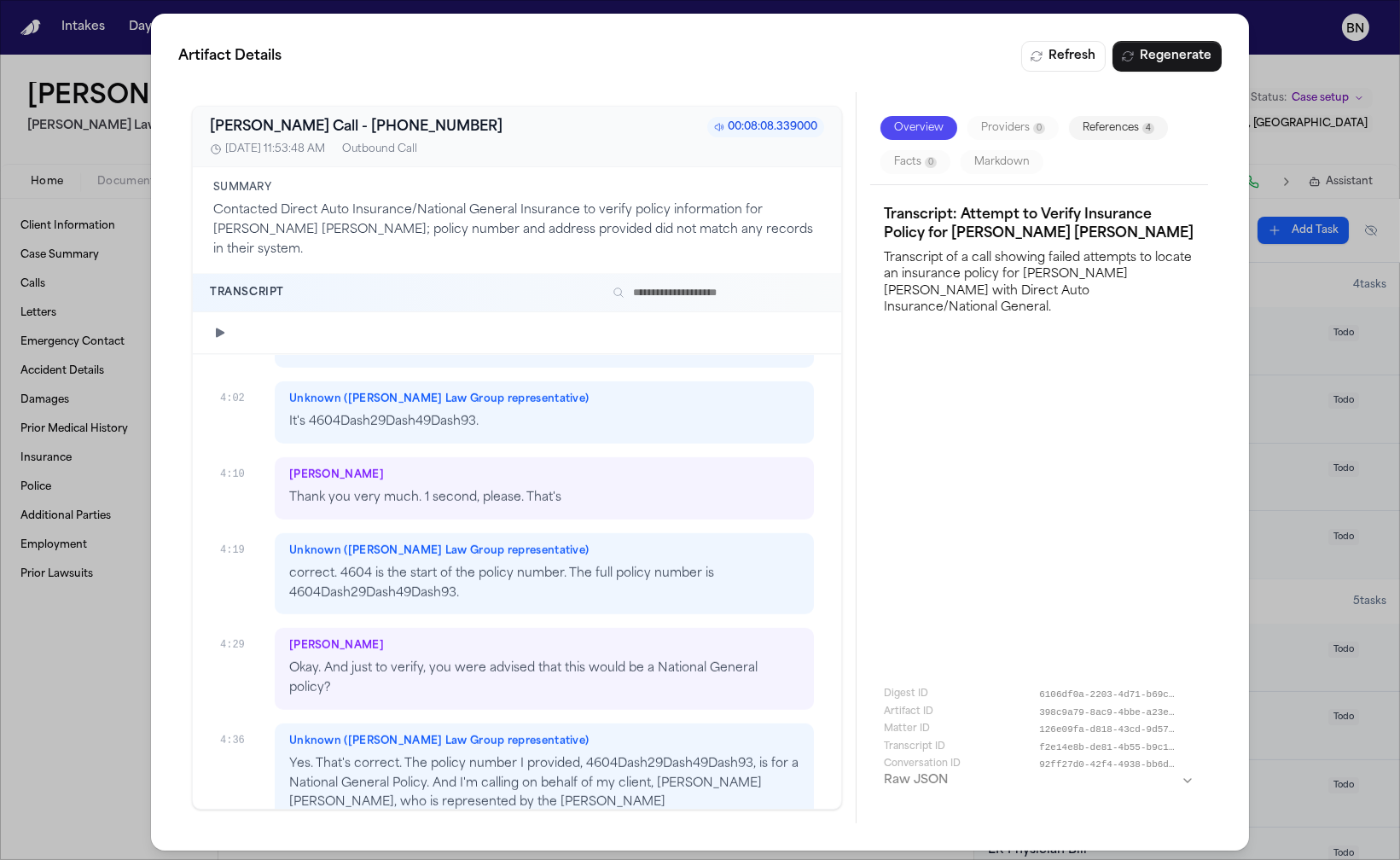
click at [60, 720] on div "Artifact Details Refresh Regenerate Bland AI Call - +18004031077 00:08:08.33900…" at bounding box center [700, 432] width 1400 height 864
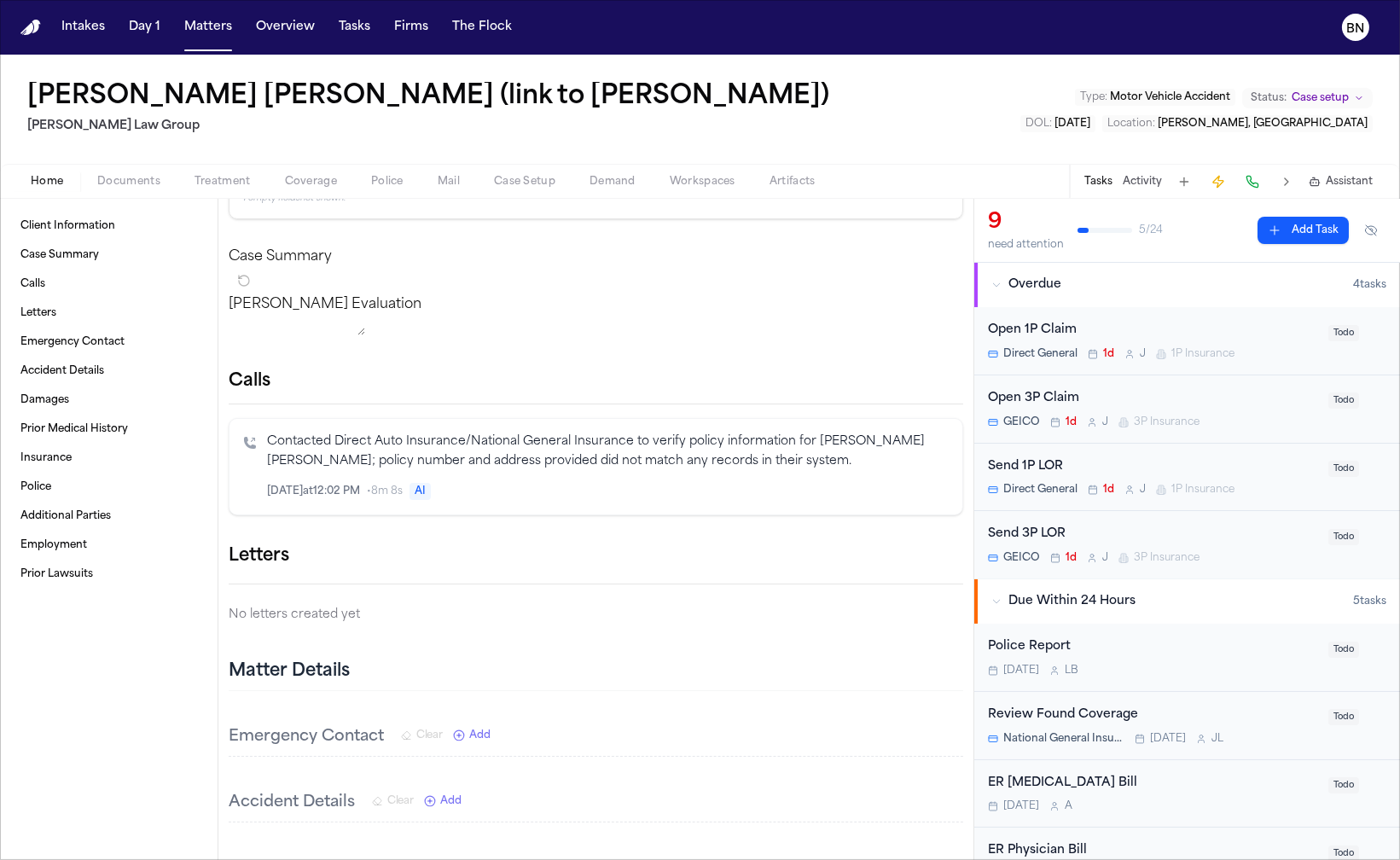
click at [314, 174] on span "Coverage" at bounding box center [311, 181] width 53 height 14
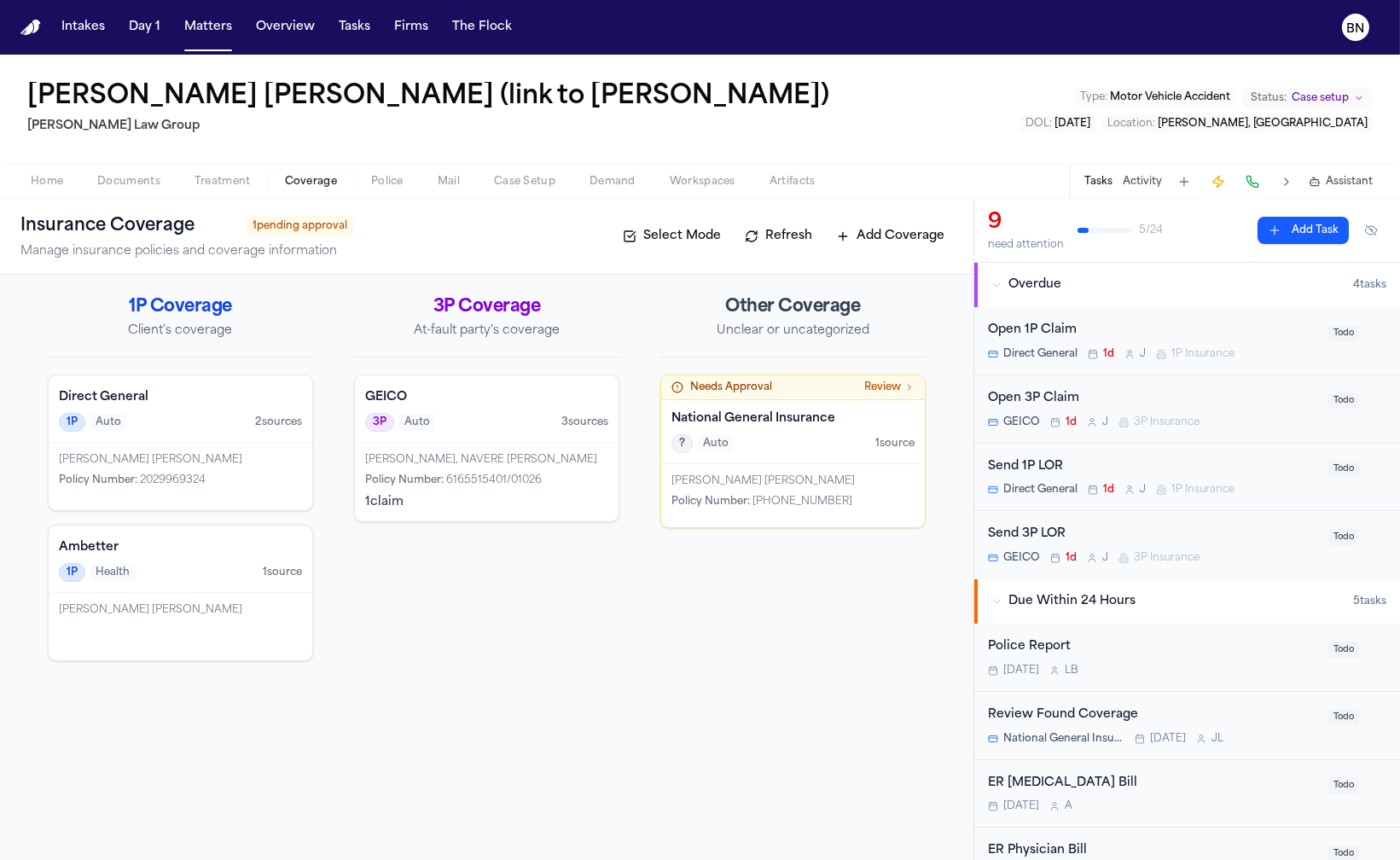
click at [784, 464] on div "Luis Santana Cabrera Policy Number : 4604-29-49-93" at bounding box center [793, 495] width 264 height 63
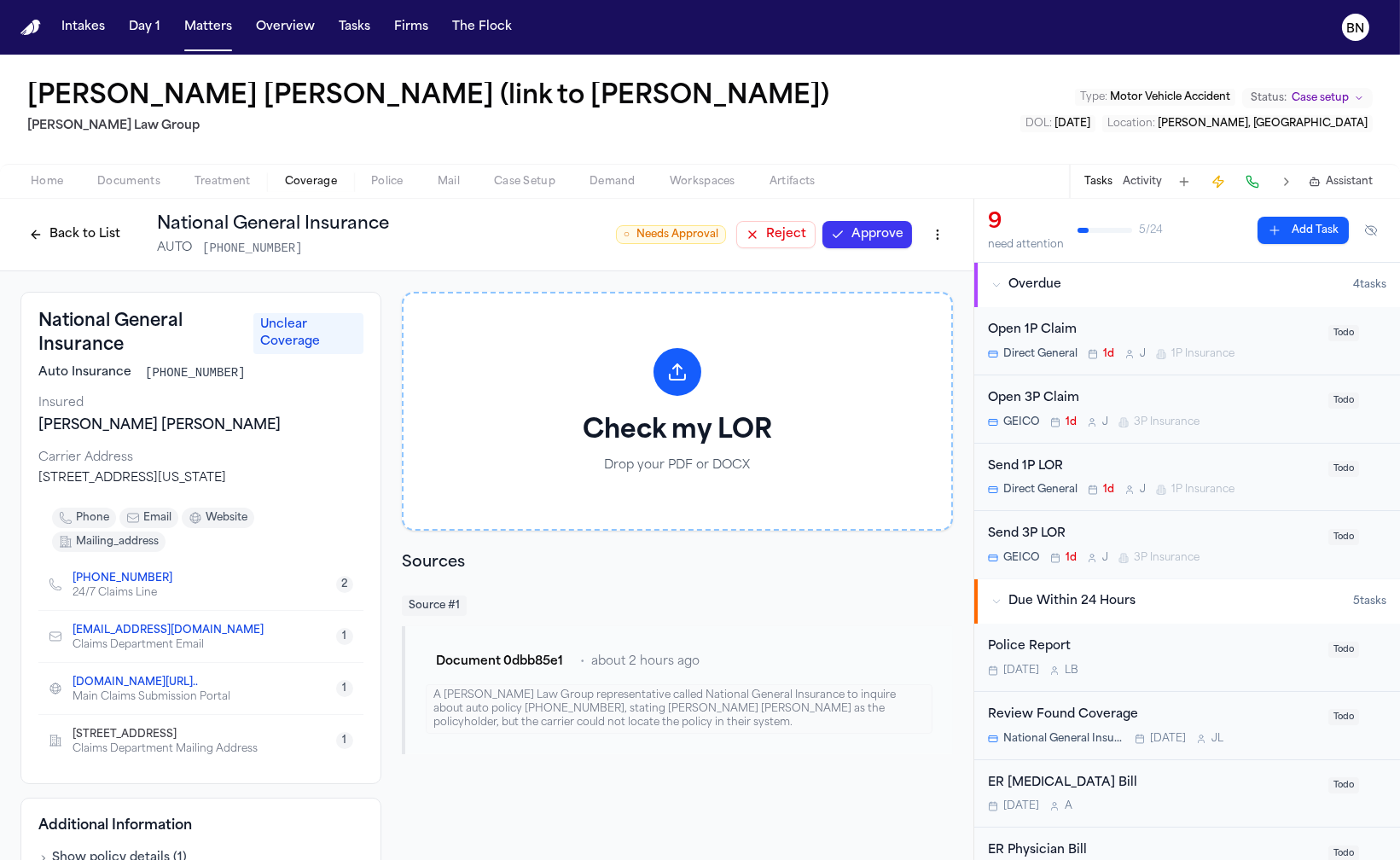
click at [141, 174] on span "Documents" at bounding box center [129, 181] width 63 height 14
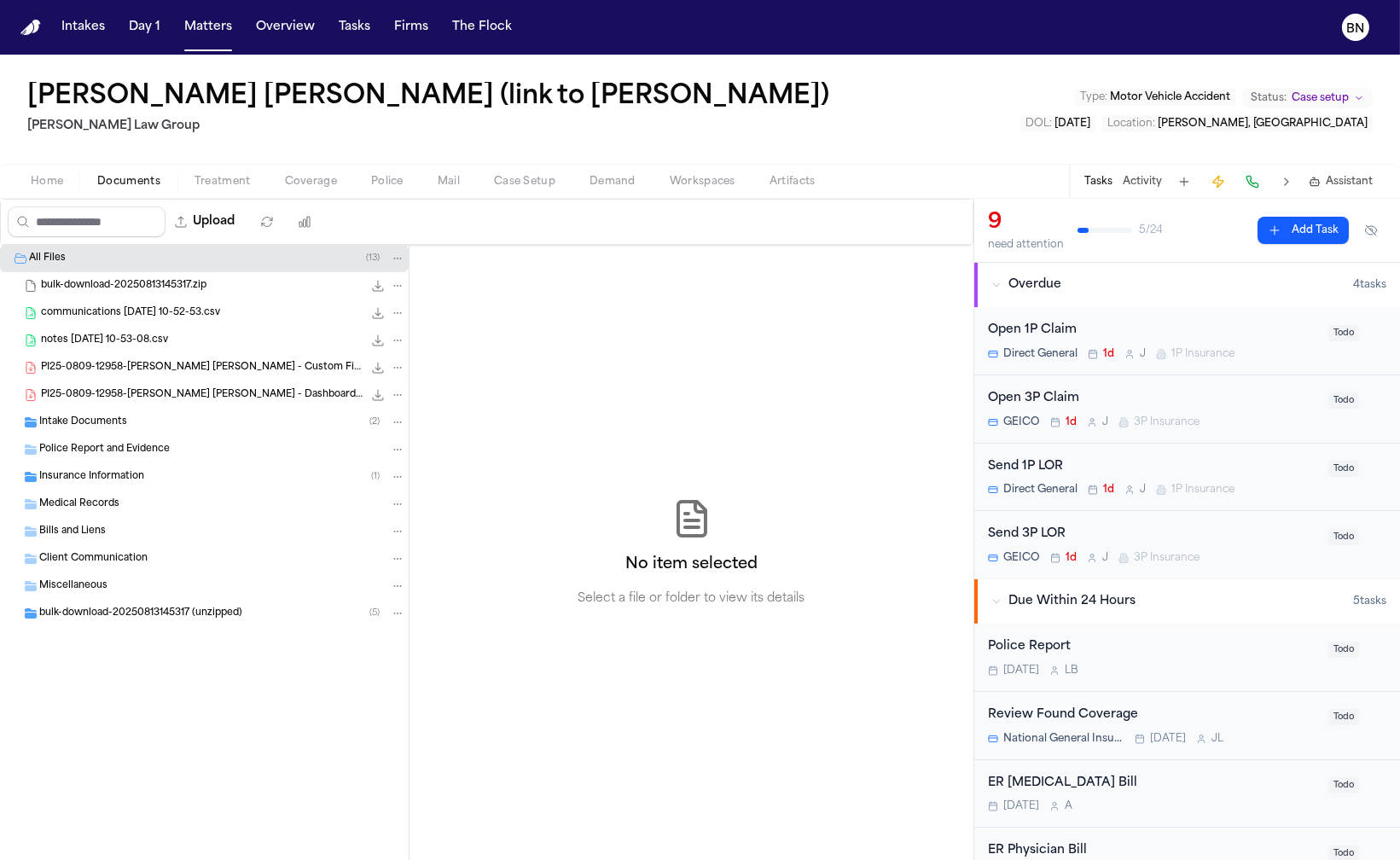
click at [44, 181] on span "Home" at bounding box center [47, 181] width 33 height 14
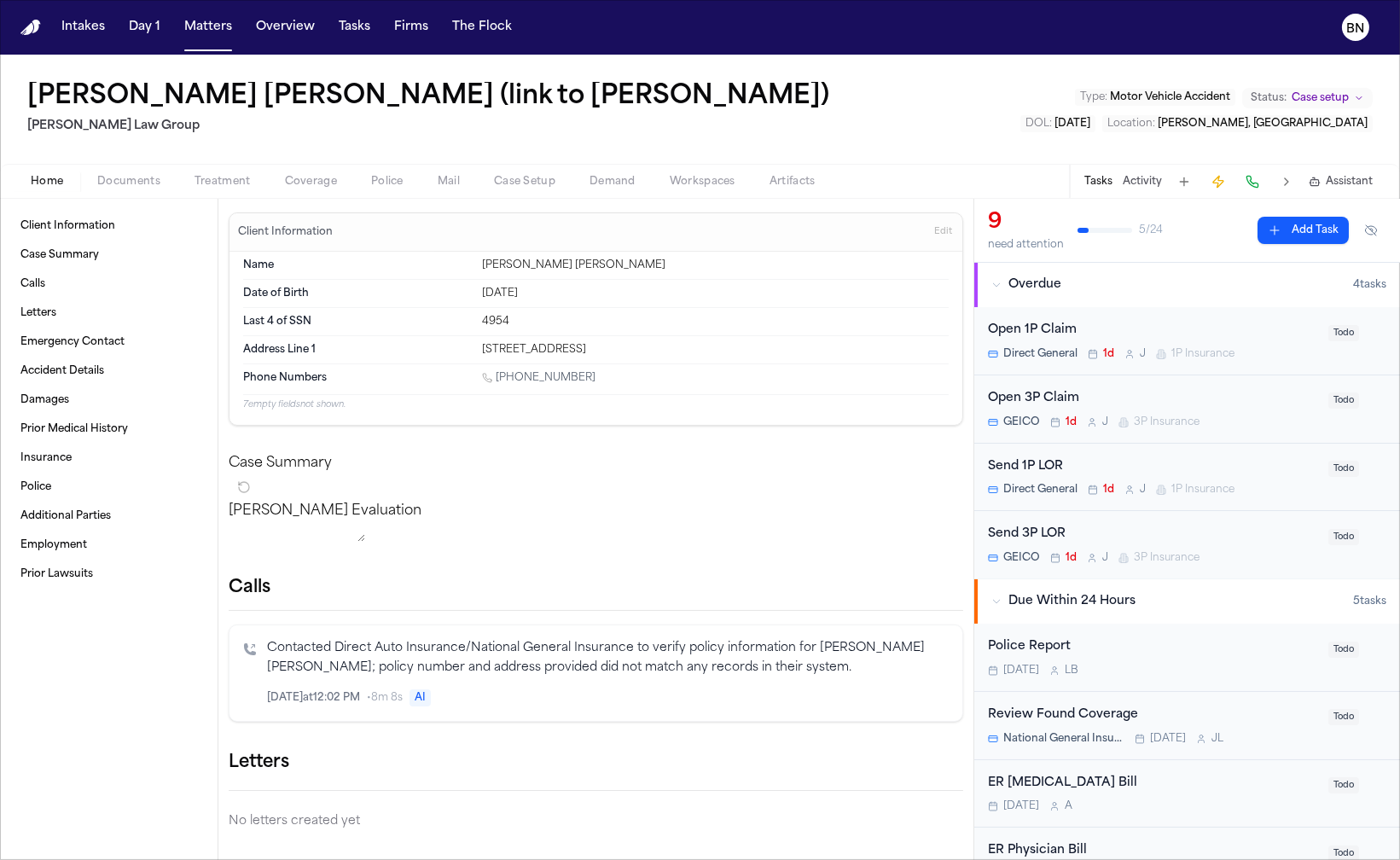
click at [872, 703] on icon "Inspect" at bounding box center [878, 698] width 12 height 12
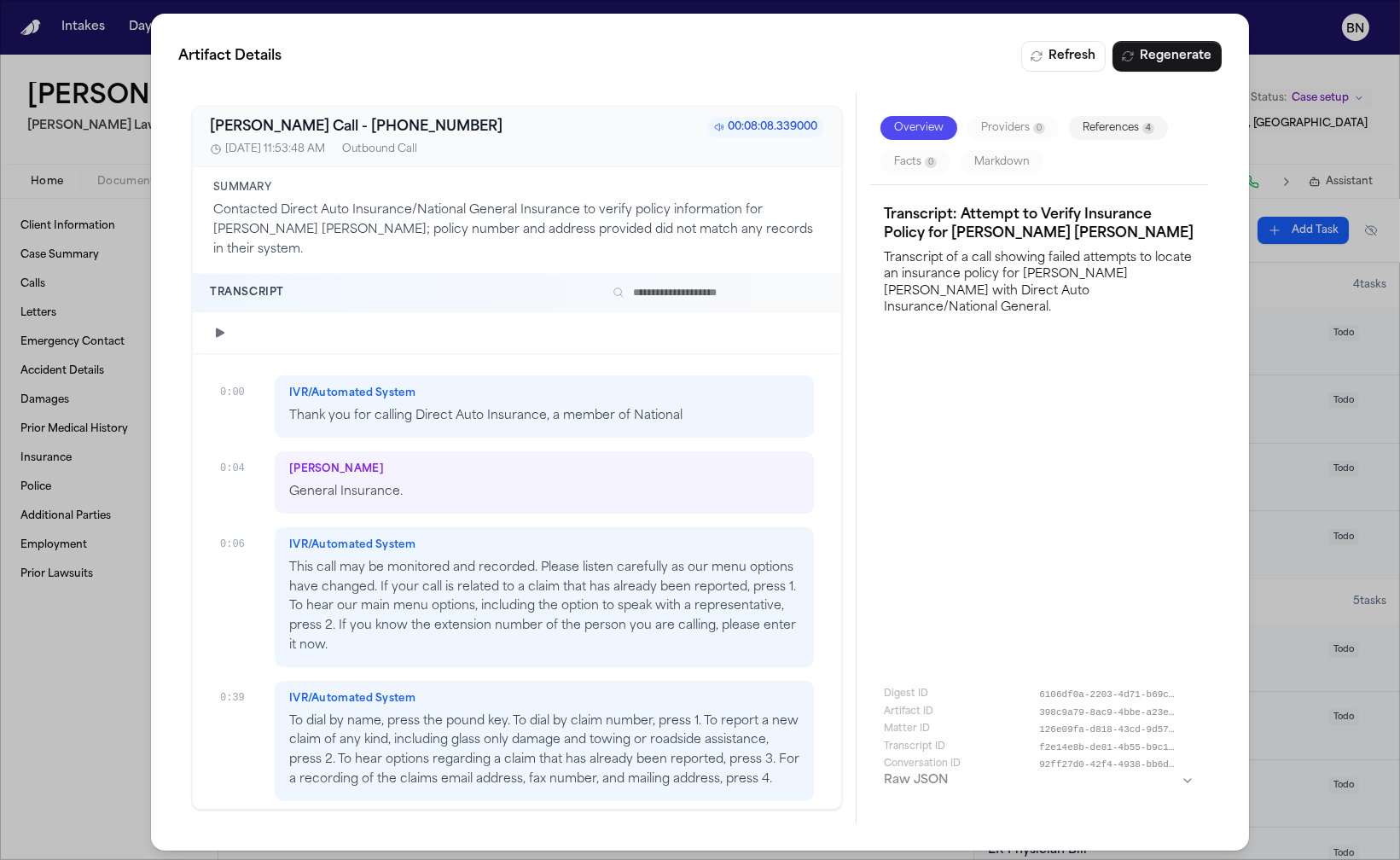
click at [64, 604] on div "Artifact Details Refresh Regenerate Bland AI Call - +18004031077 00:08:08.33900…" at bounding box center [700, 432] width 1400 height 864
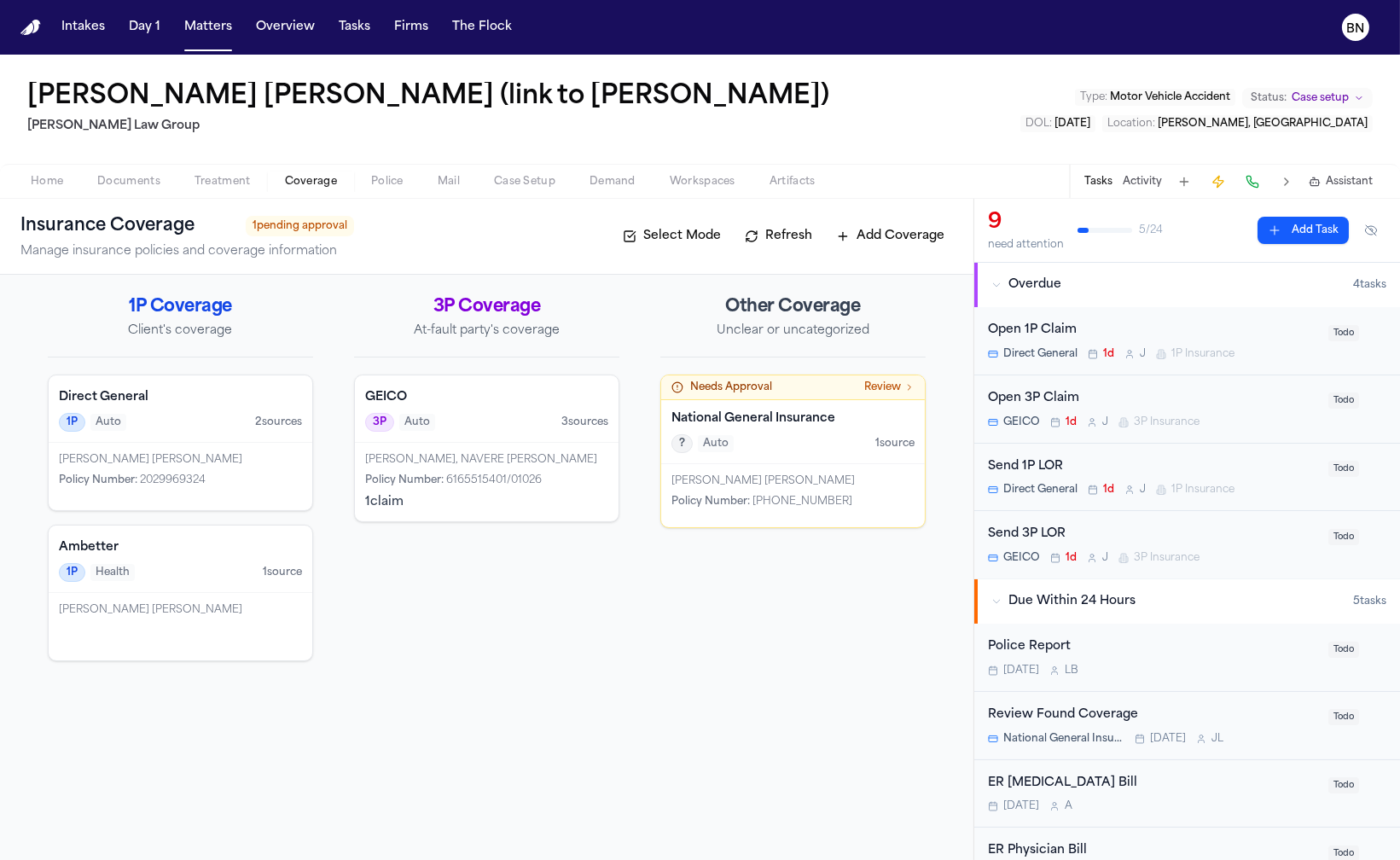
click at [327, 190] on span "button" at bounding box center [310, 191] width 72 height 2
click at [206, 485] on div "Policy Number : 2029969324" at bounding box center [179, 481] width 243 height 14
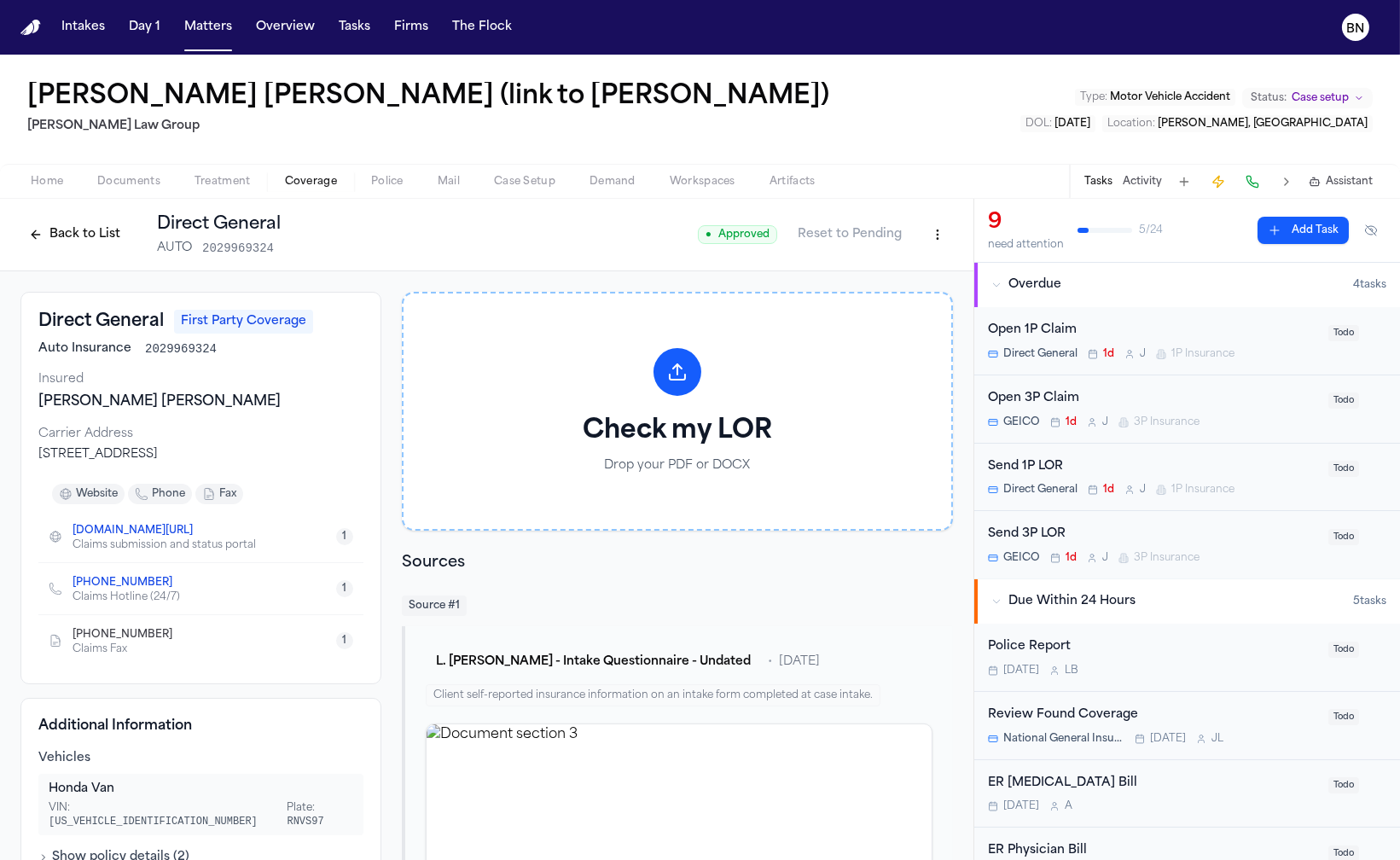
click at [177, 586] on icon "Copy to clipboard" at bounding box center [180, 585] width 6 height 6
click at [197, 32] on button "Matters" at bounding box center [208, 27] width 61 height 31
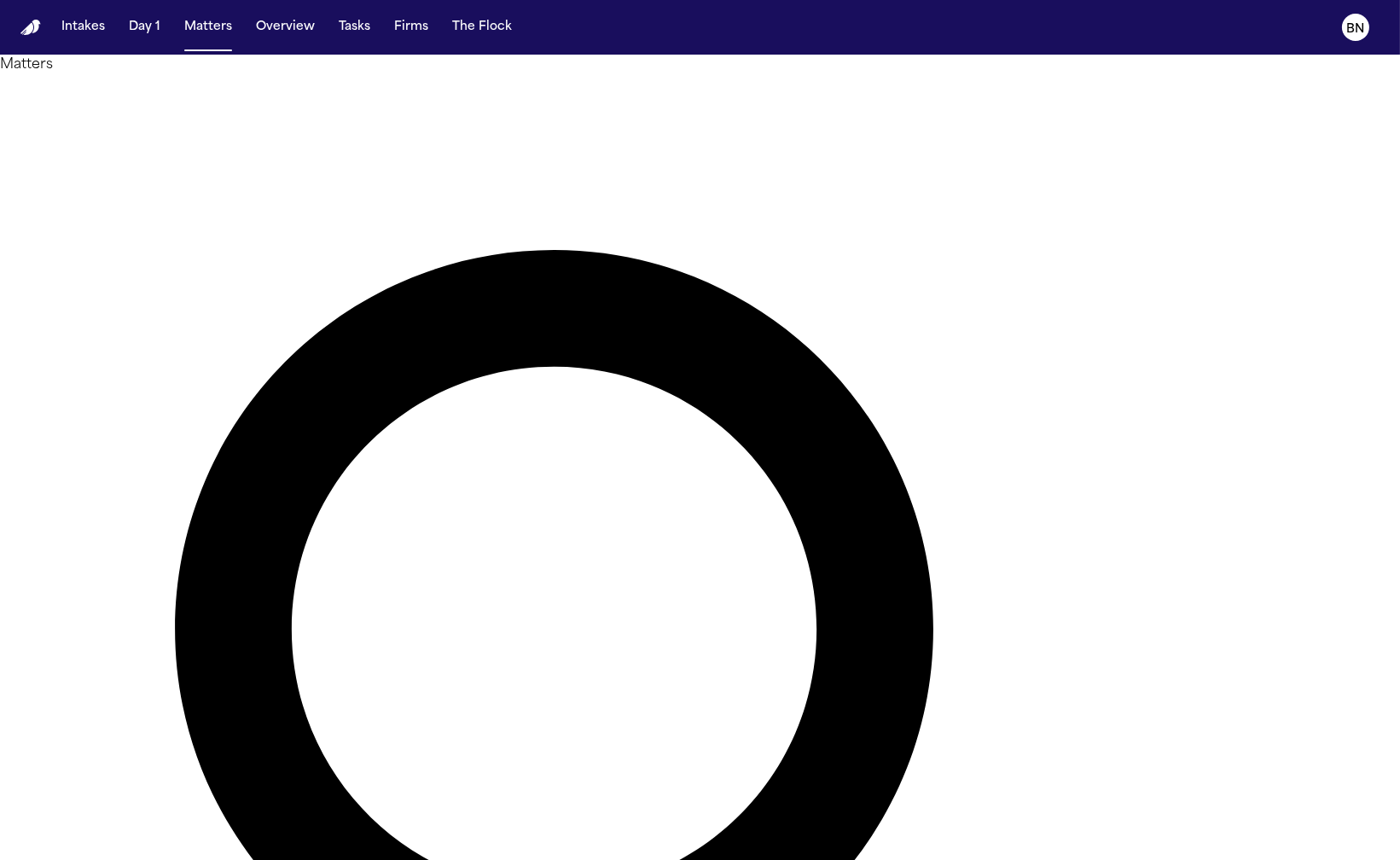
type input "*******"
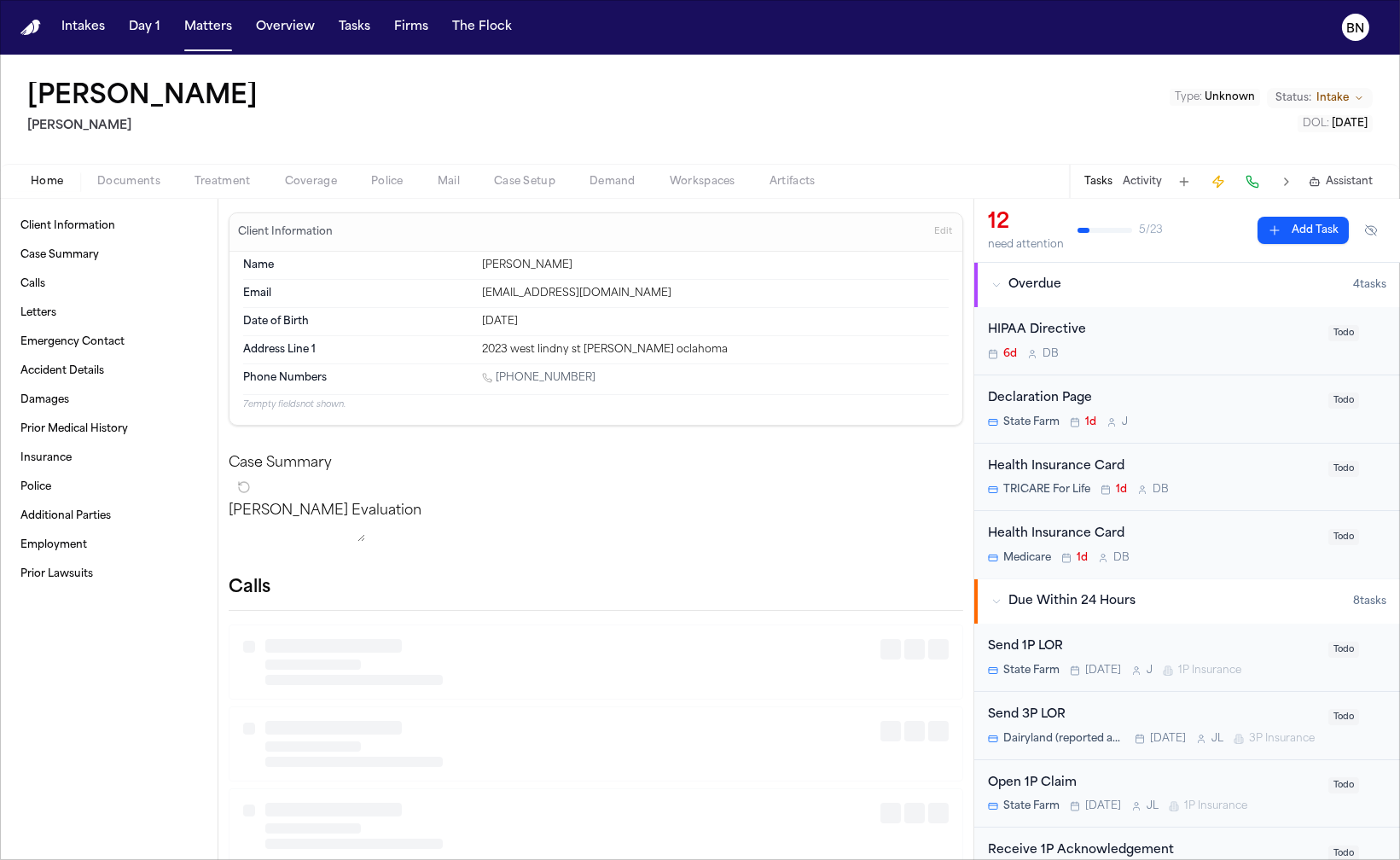
click at [132, 186] on span "Documents" at bounding box center [129, 181] width 63 height 14
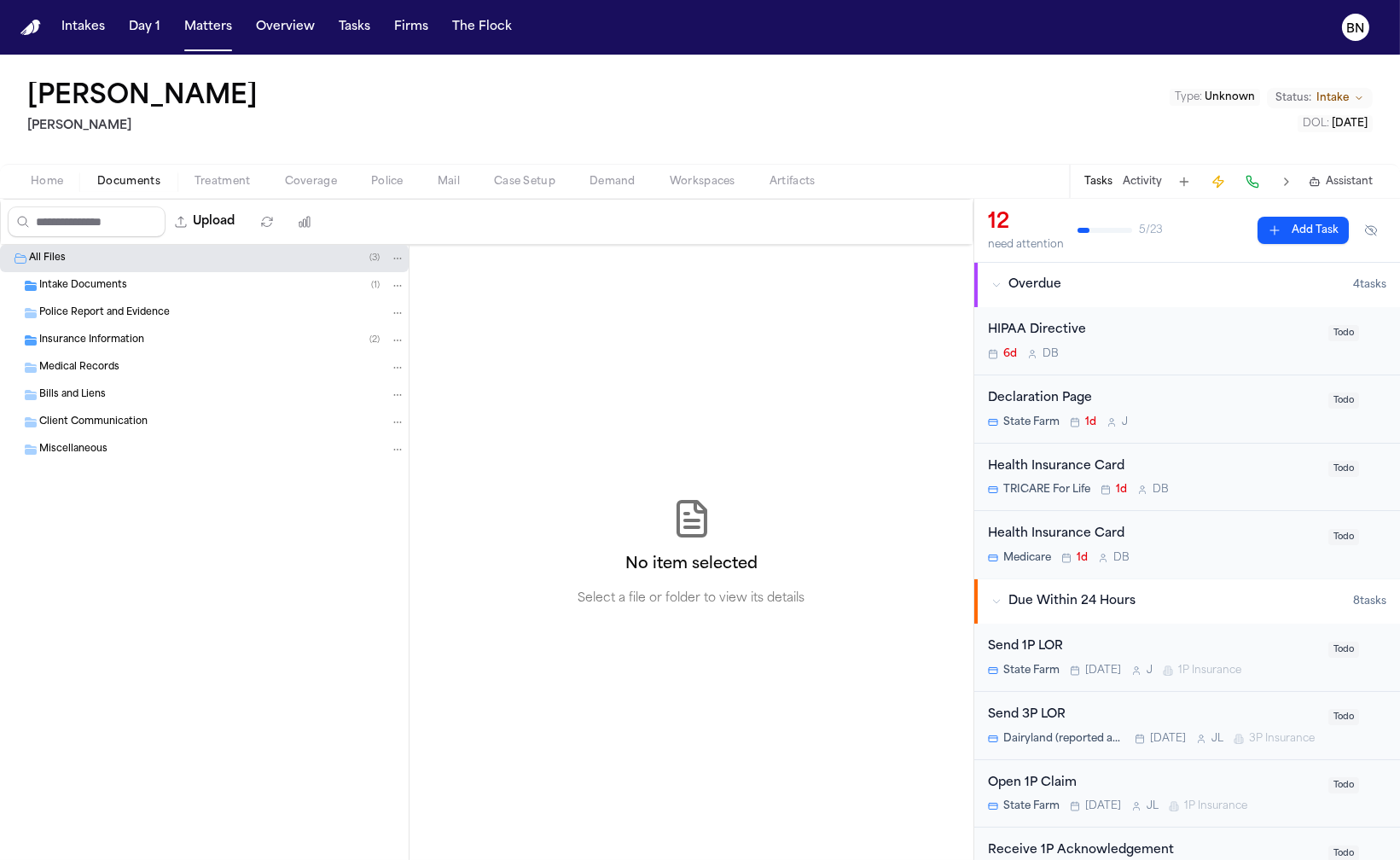
click at [285, 182] on span "Coverage" at bounding box center [311, 181] width 53 height 14
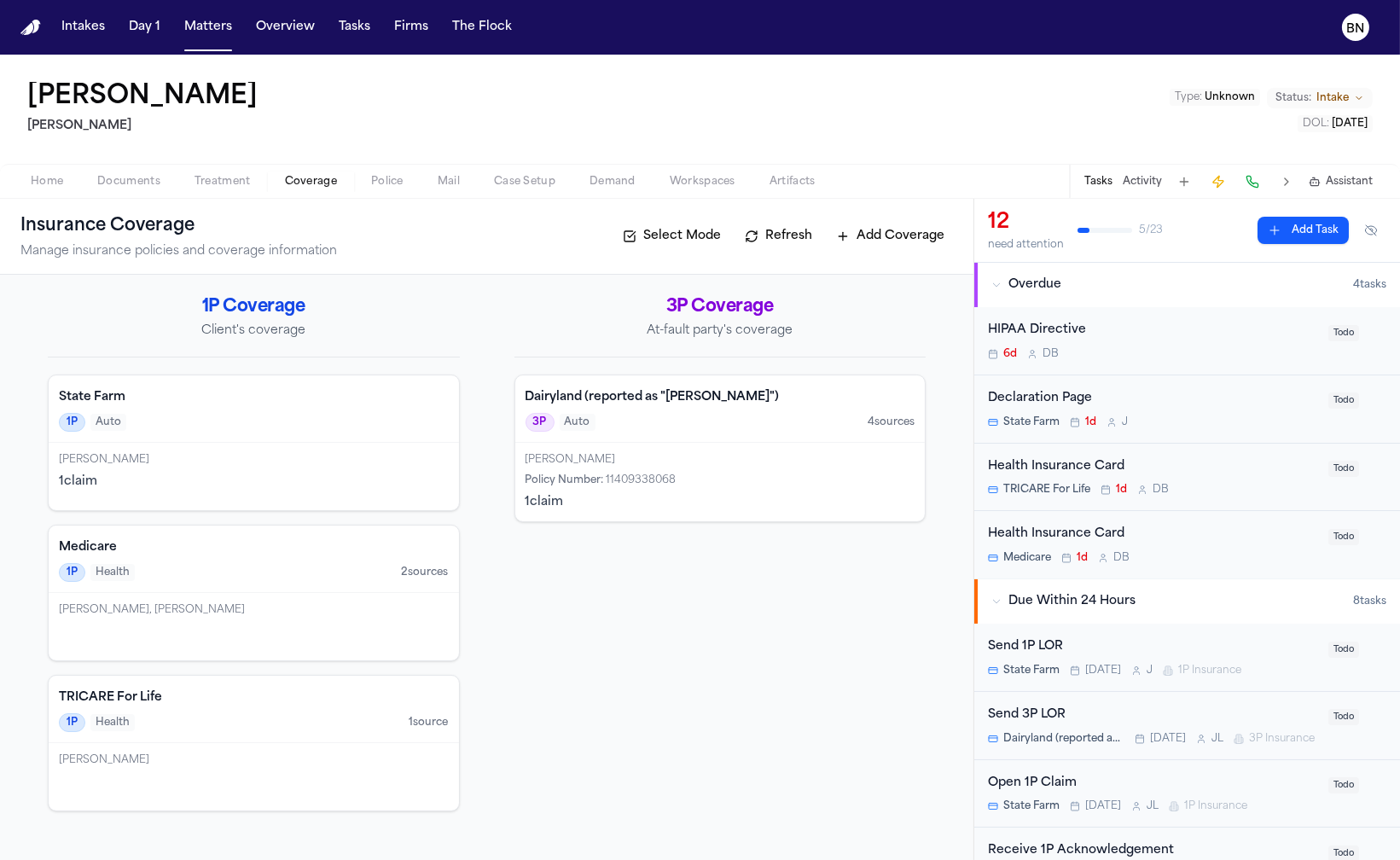
click at [259, 450] on div "Loretta Broussard-Johnson 1 claim" at bounding box center [254, 477] width 410 height 67
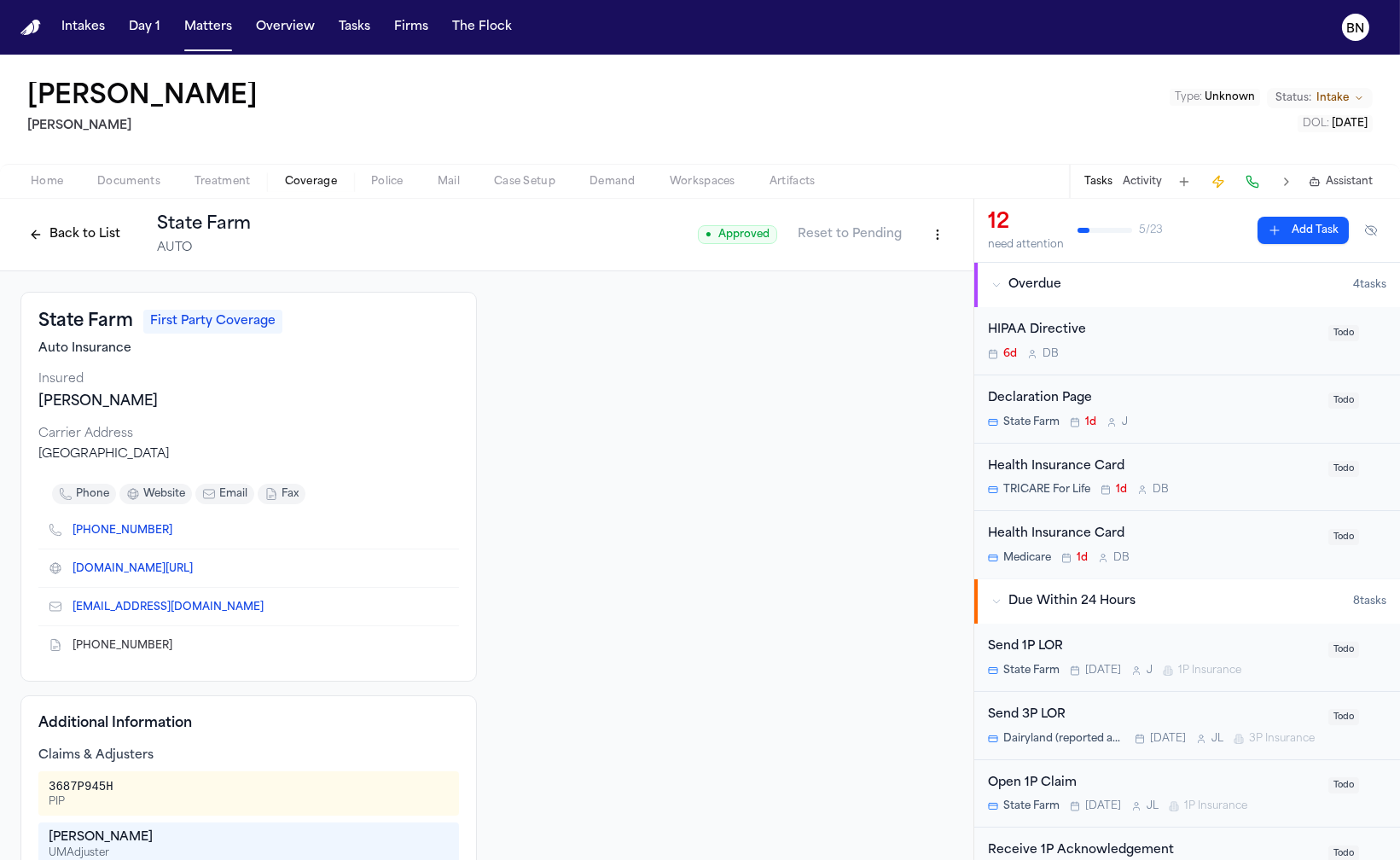
click at [33, 188] on span "Home" at bounding box center [47, 181] width 33 height 14
